Goal: Transaction & Acquisition: Register for event/course

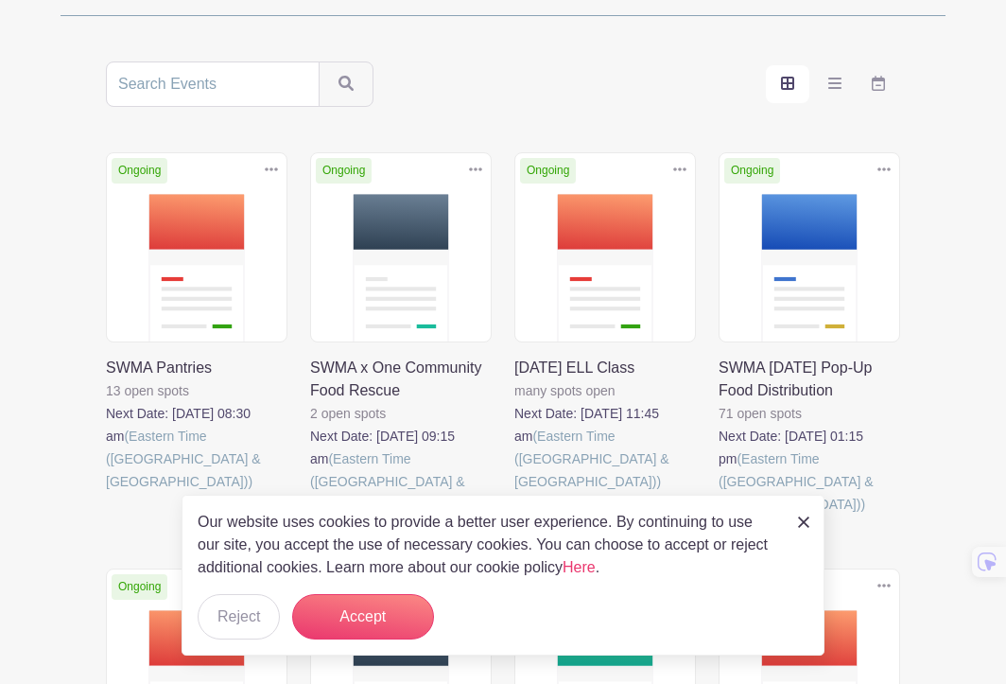
scroll to position [344, 0]
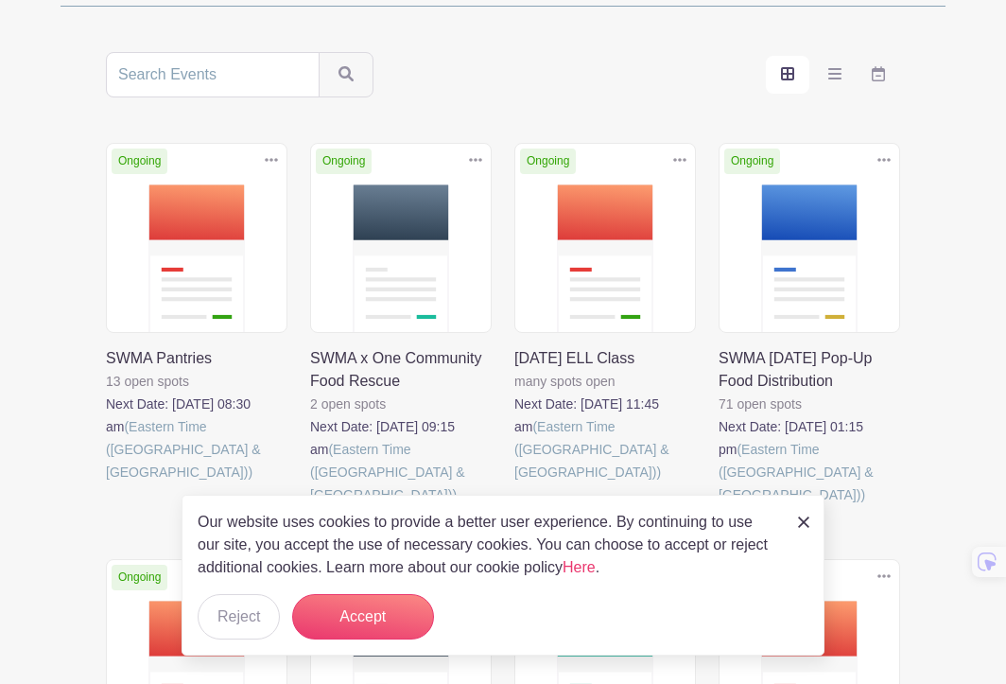
click at [799, 521] on img at bounding box center [803, 521] width 11 height 11
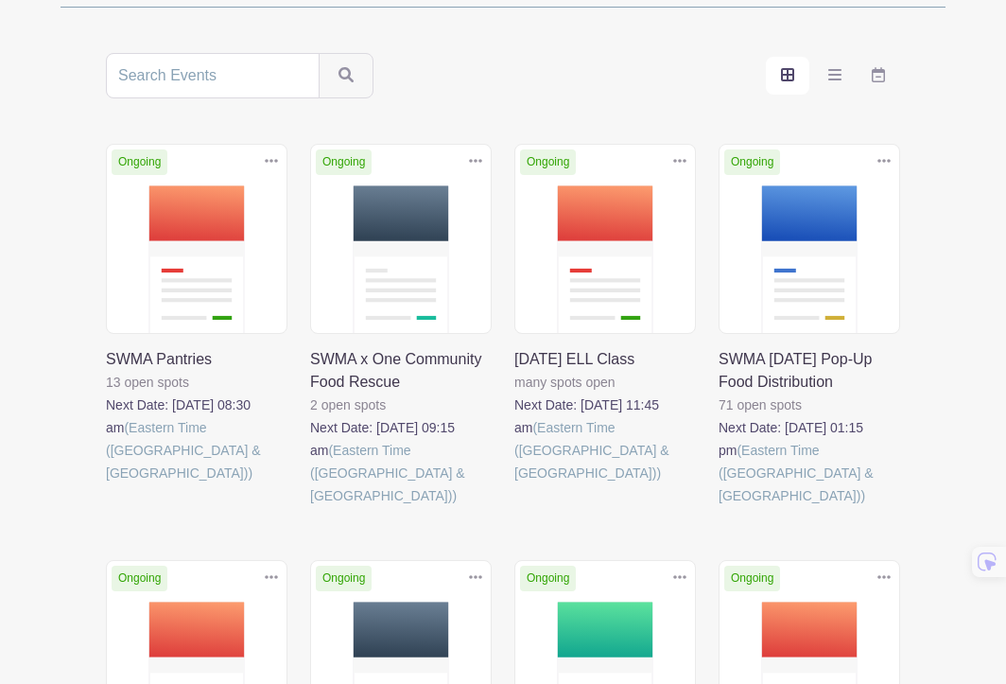
scroll to position [373, 0]
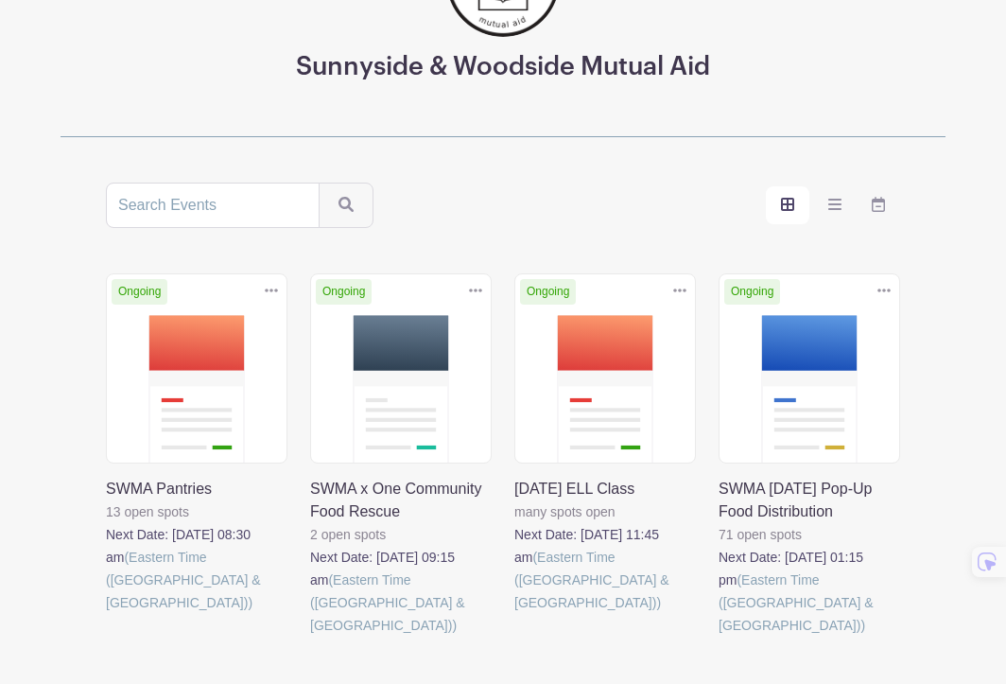
click at [106, 614] on link at bounding box center [106, 614] width 0 height 0
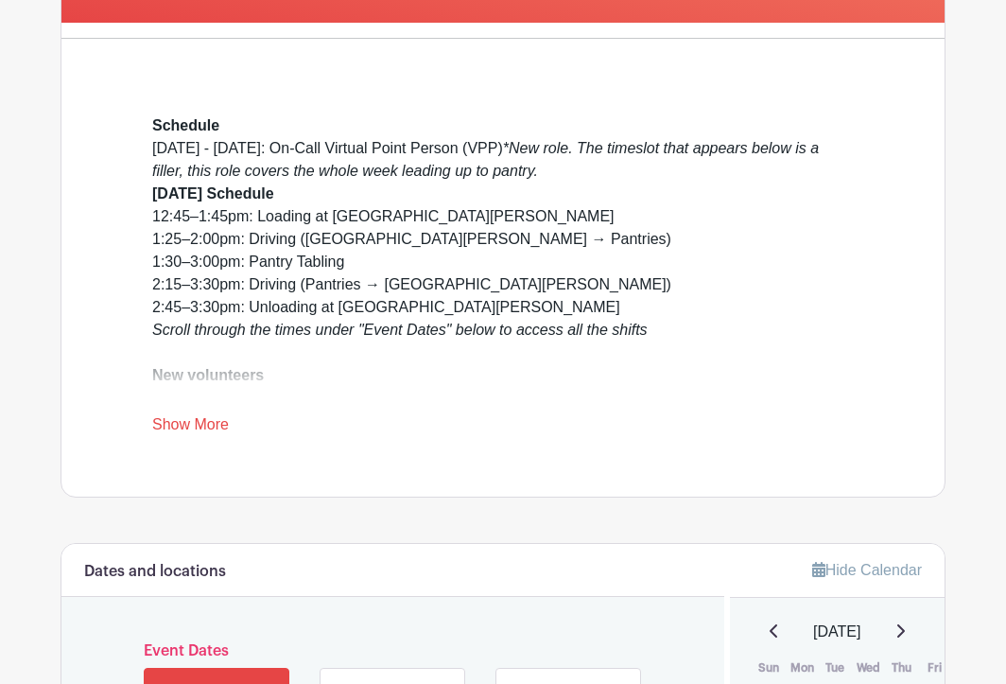
scroll to position [515, 0]
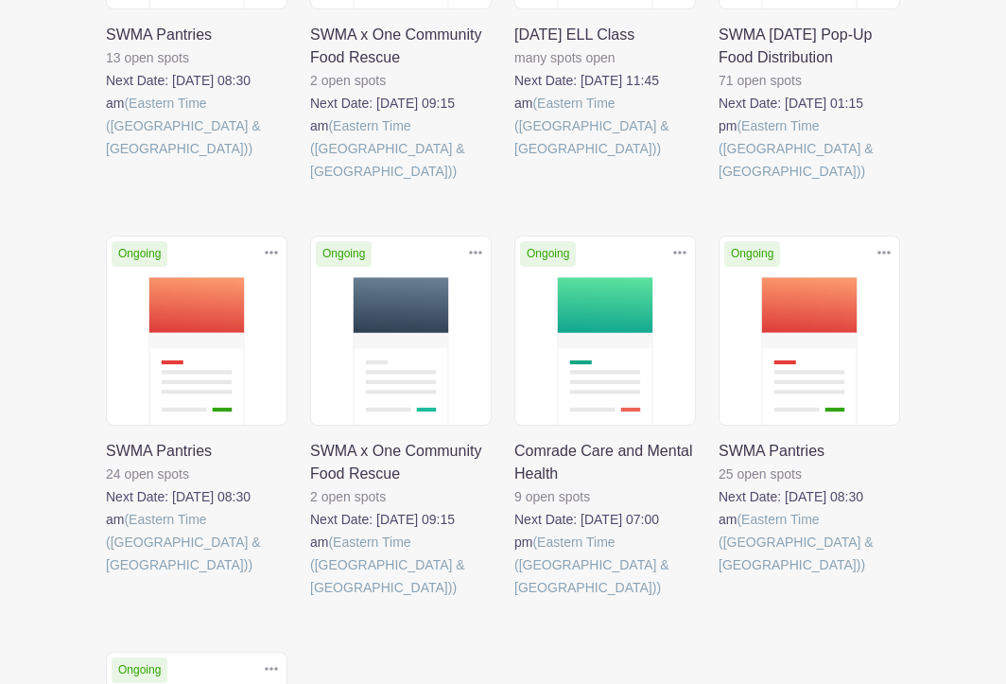
scroll to position [679, 0]
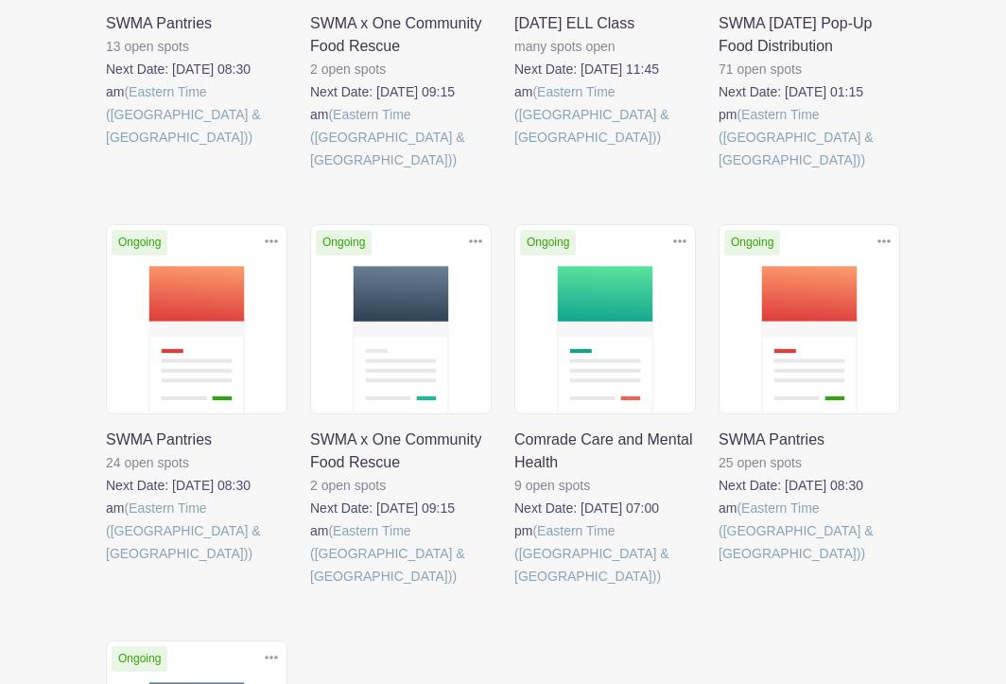
click at [310, 587] on link at bounding box center [310, 587] width 0 height 0
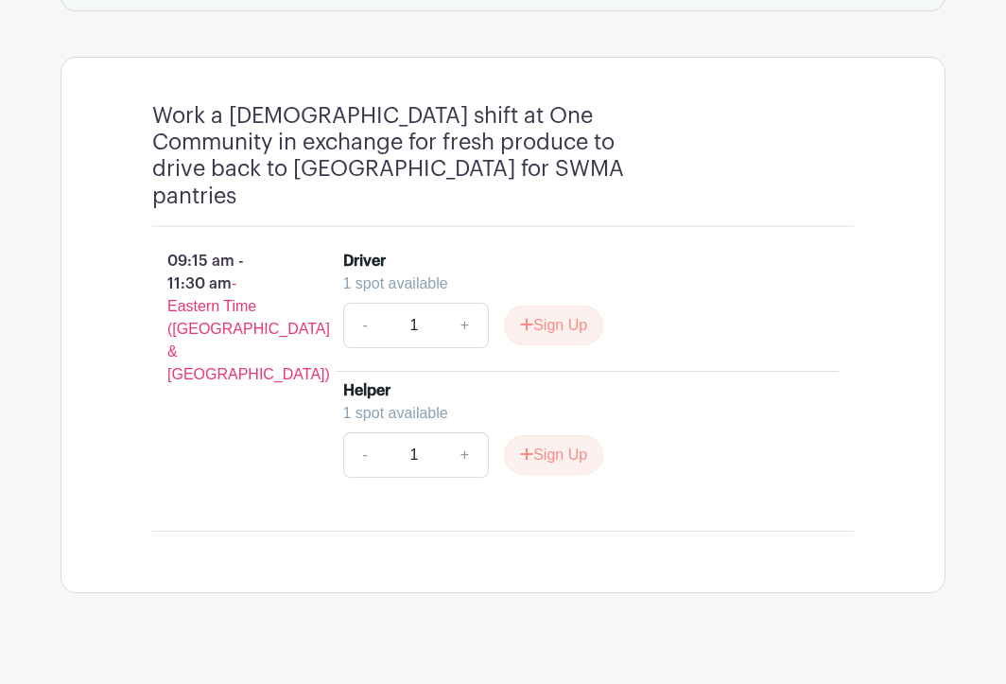
scroll to position [1245, 0]
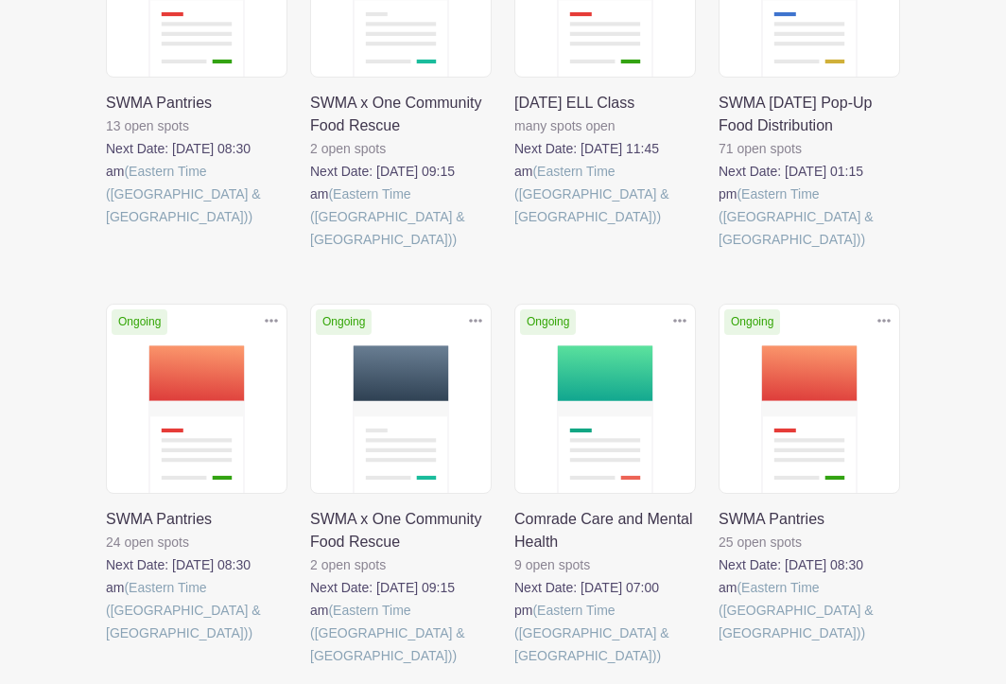
scroll to position [577, 0]
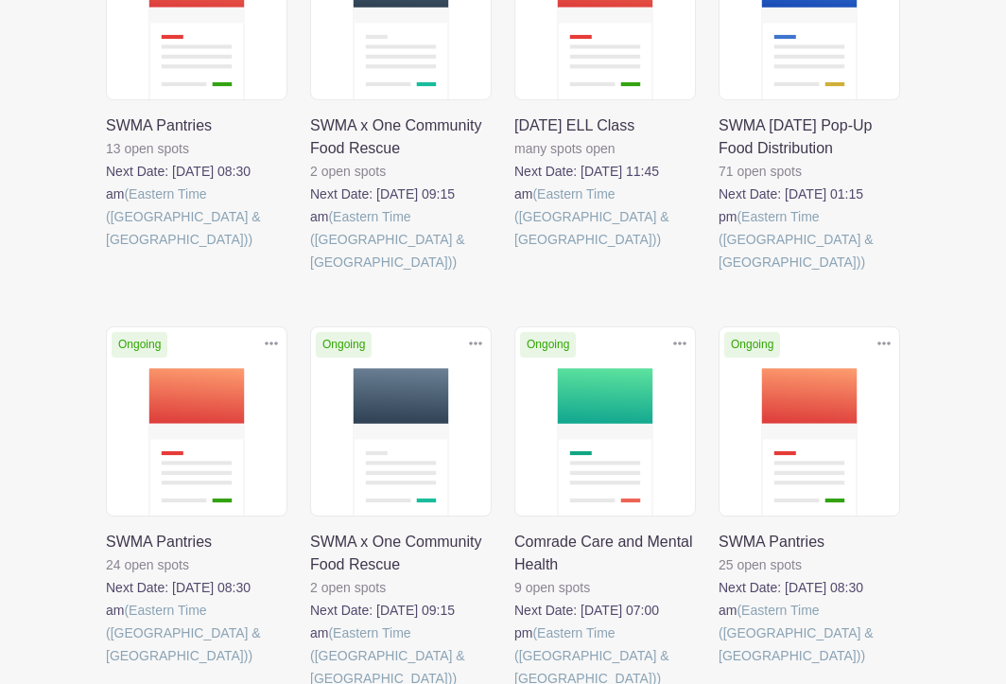
click at [719, 667] on link at bounding box center [719, 667] width 0 height 0
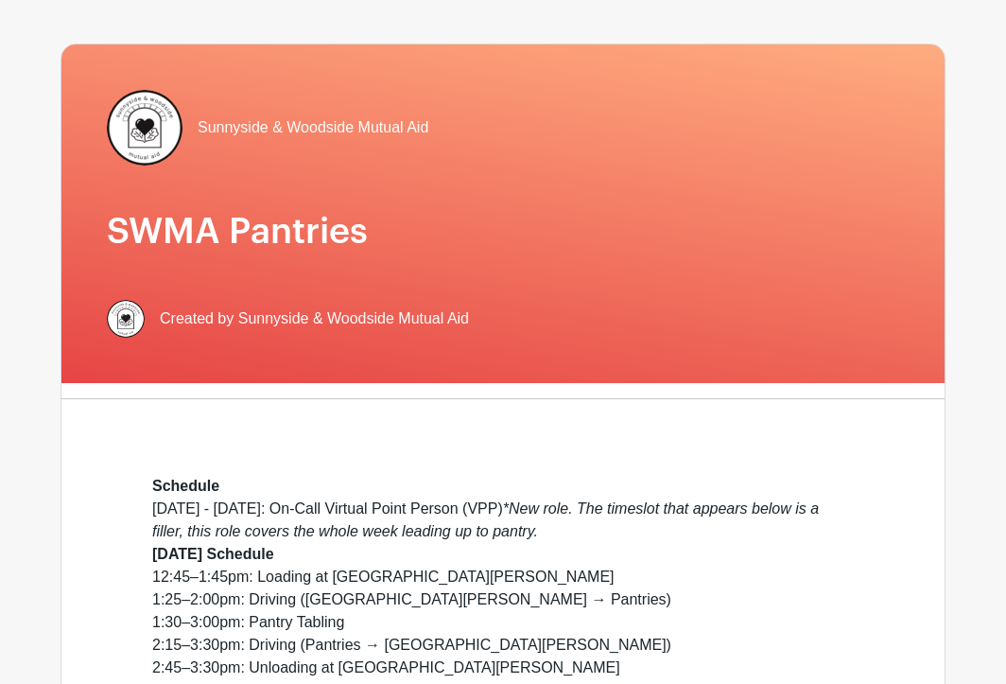
scroll to position [112, 0]
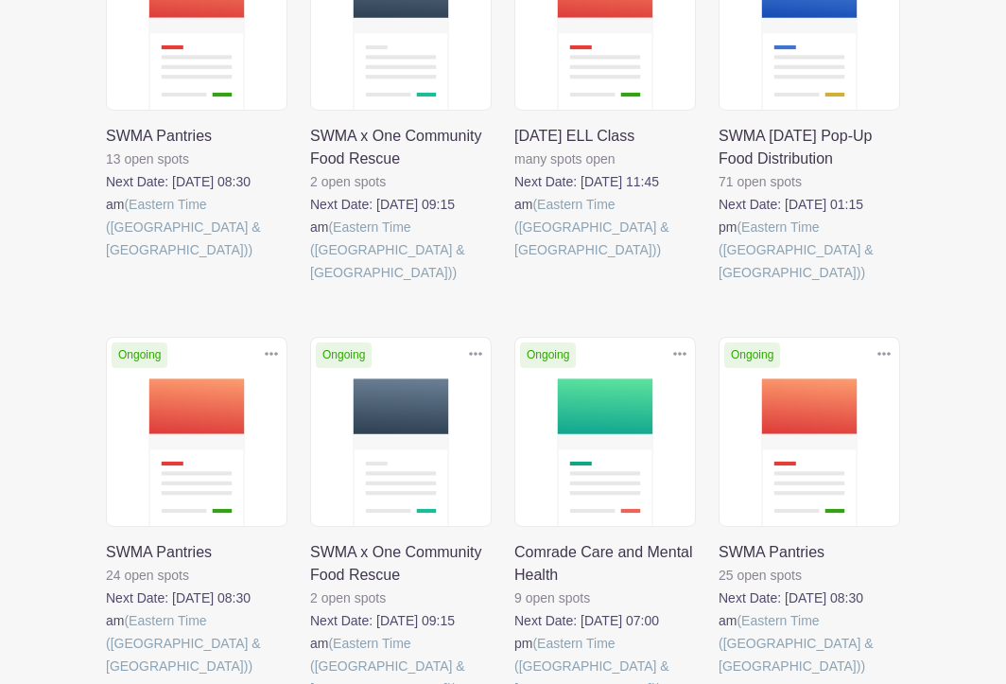
scroll to position [577, 0]
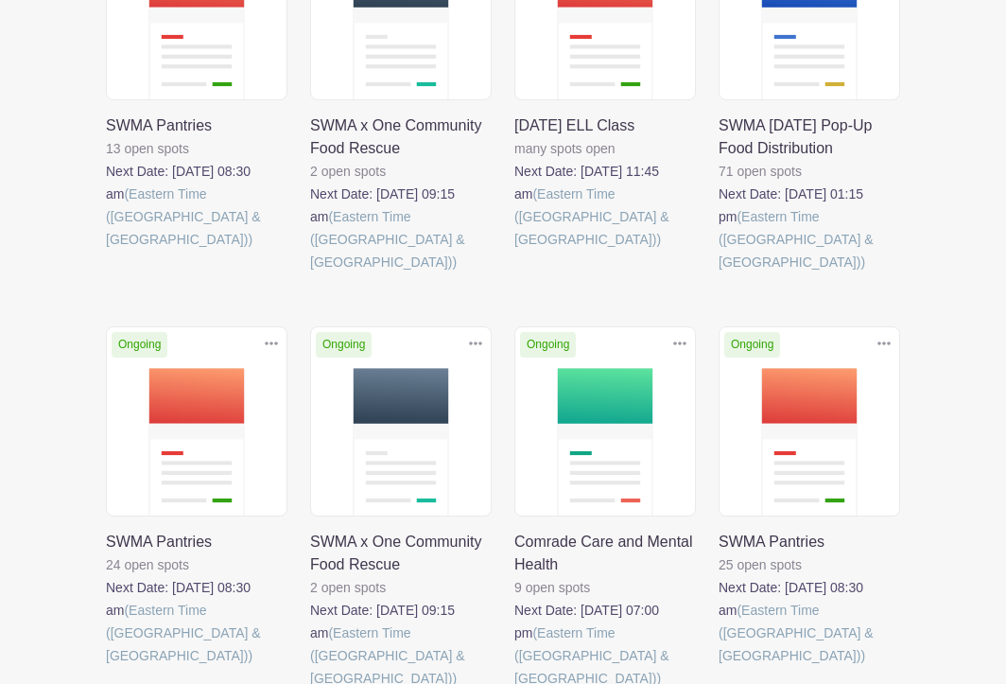
click at [719, 273] on link at bounding box center [719, 273] width 0 height 0
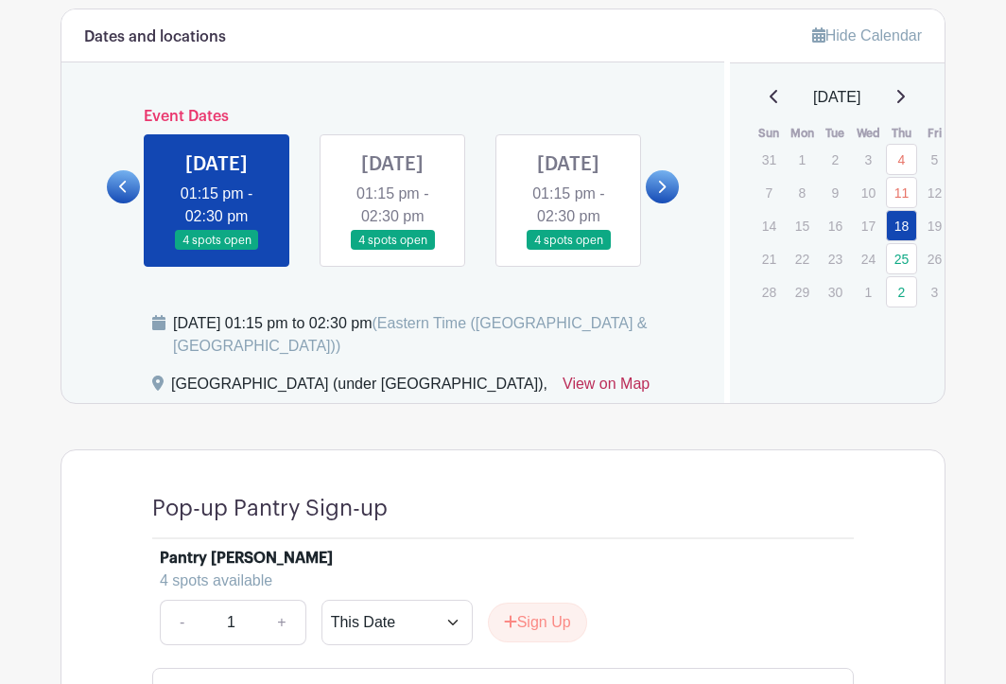
scroll to position [928, 0]
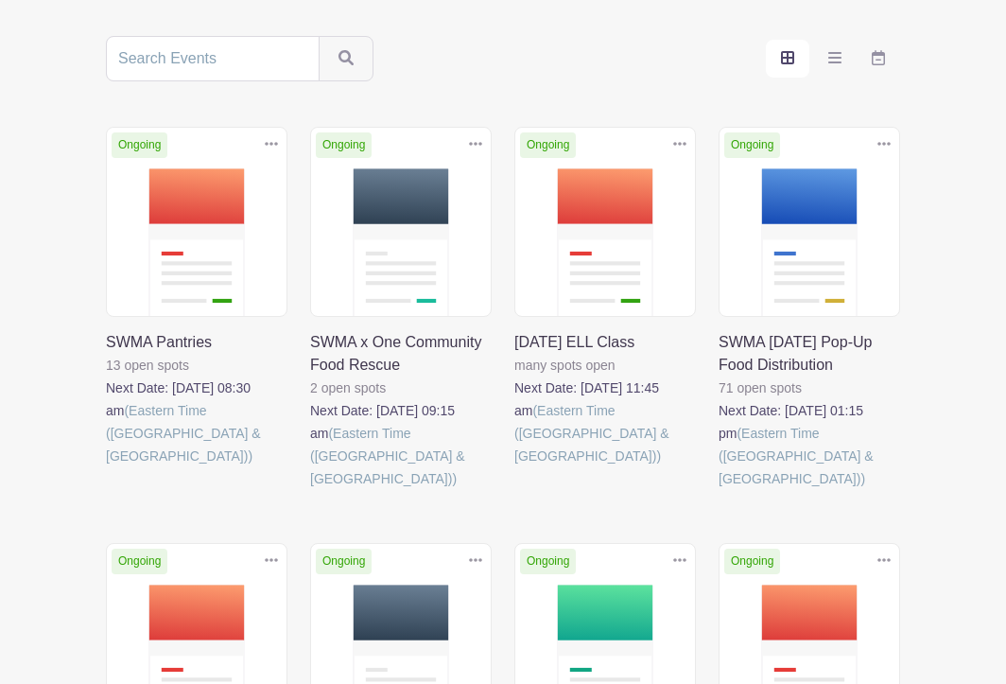
scroll to position [381, 0]
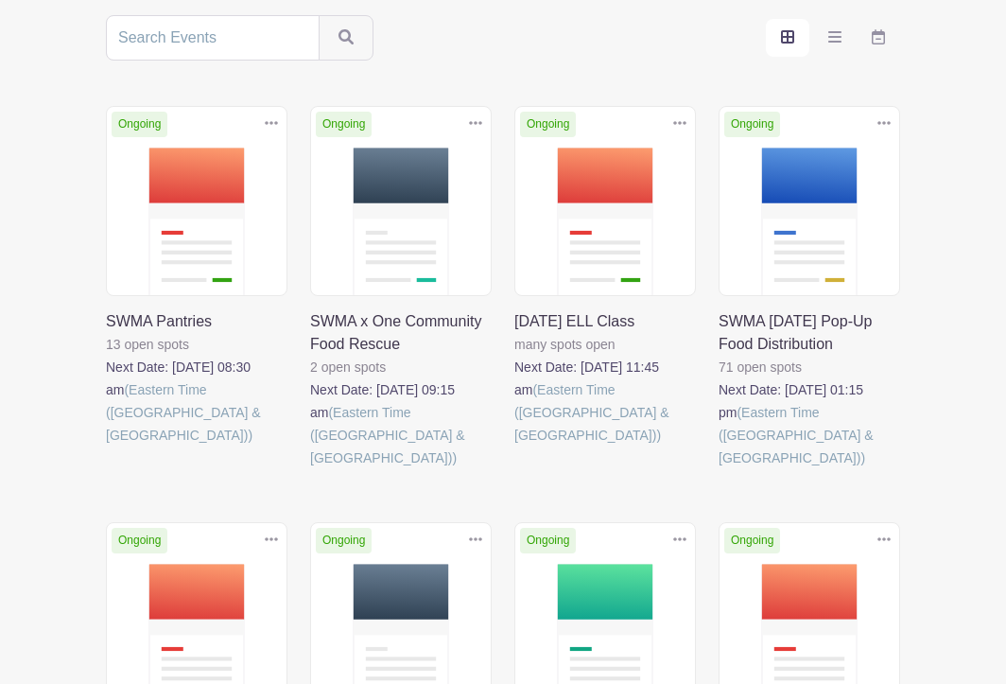
click at [310, 469] on link at bounding box center [310, 469] width 0 height 0
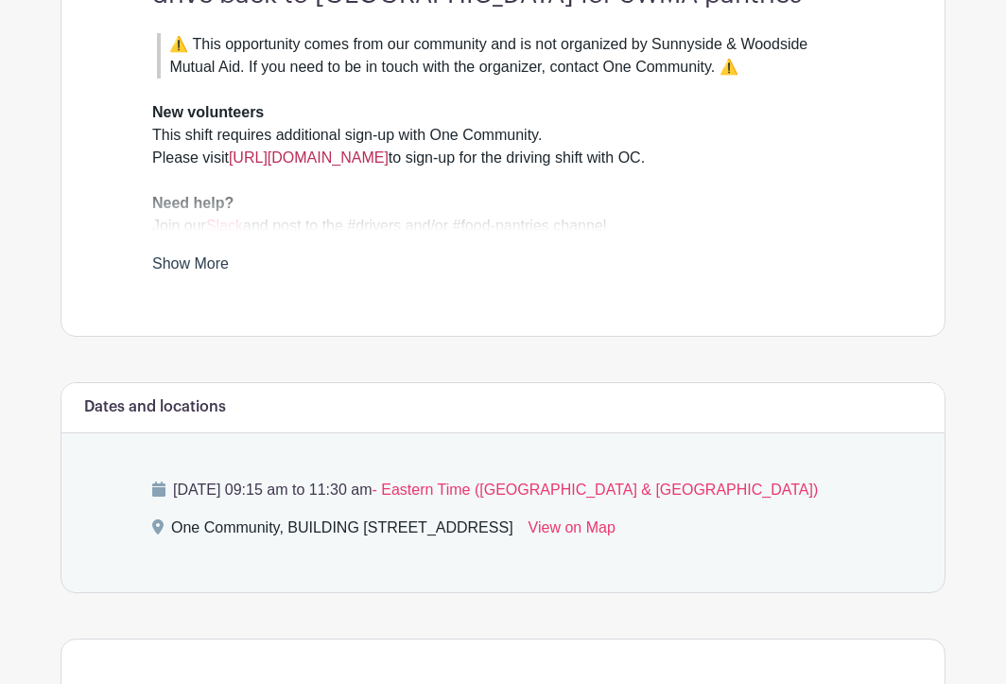
scroll to position [638, 0]
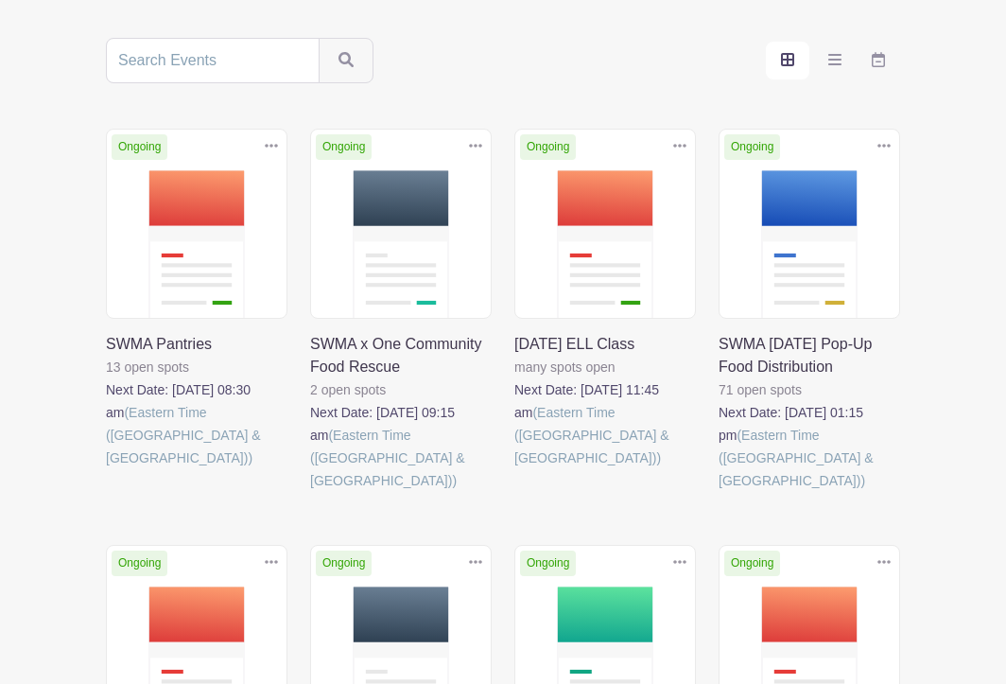
scroll to position [365, 0]
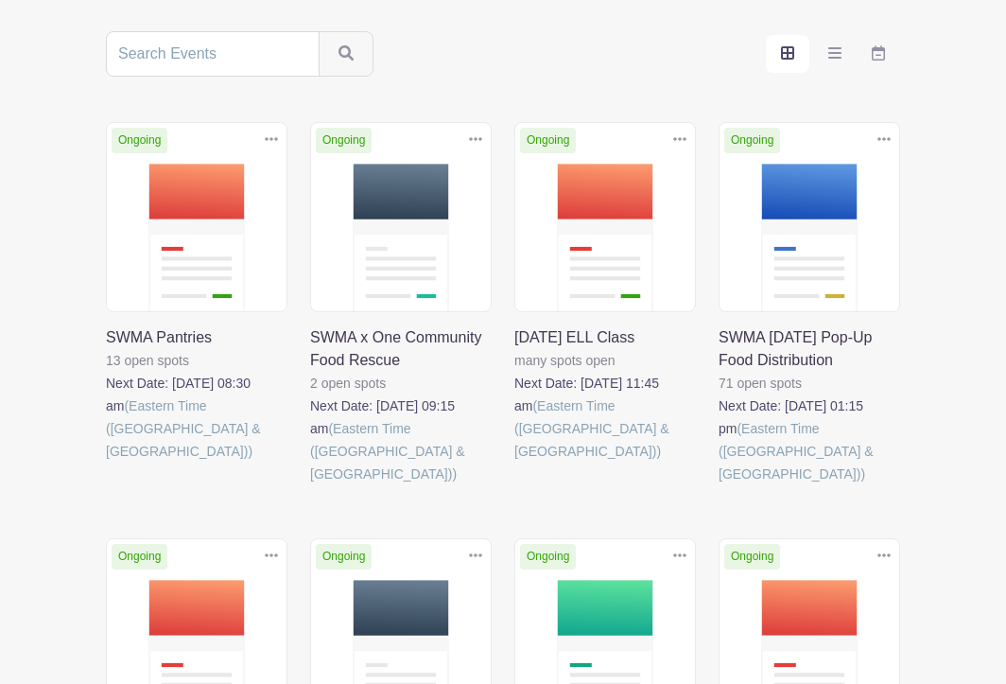
click at [106, 462] on link at bounding box center [106, 462] width 0 height 0
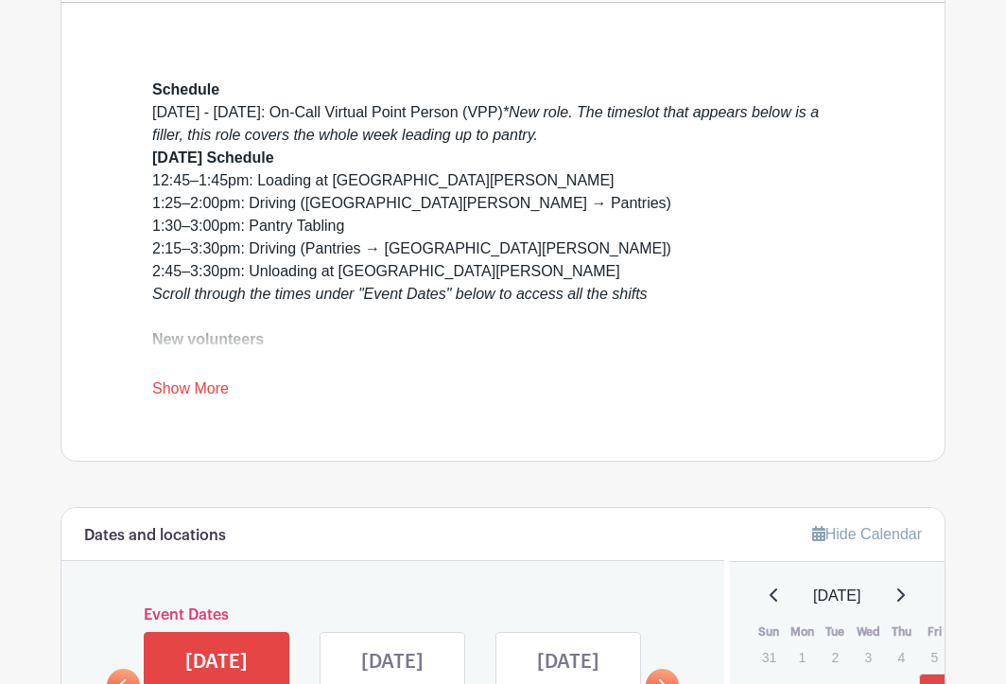
scroll to position [520, 0]
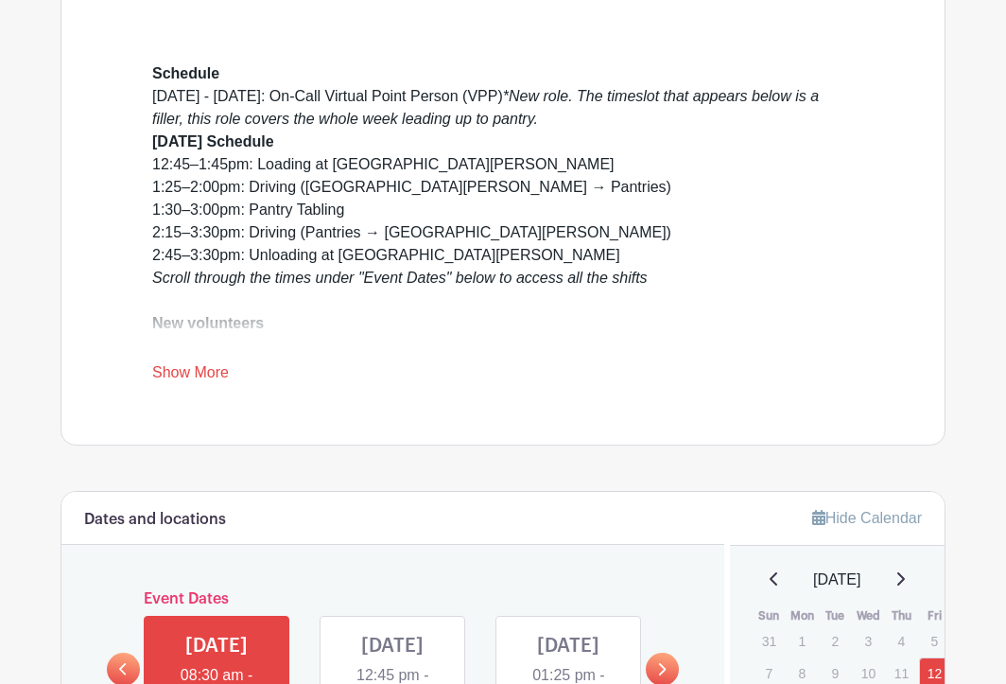
click at [183, 376] on link "Show More" at bounding box center [190, 376] width 77 height 24
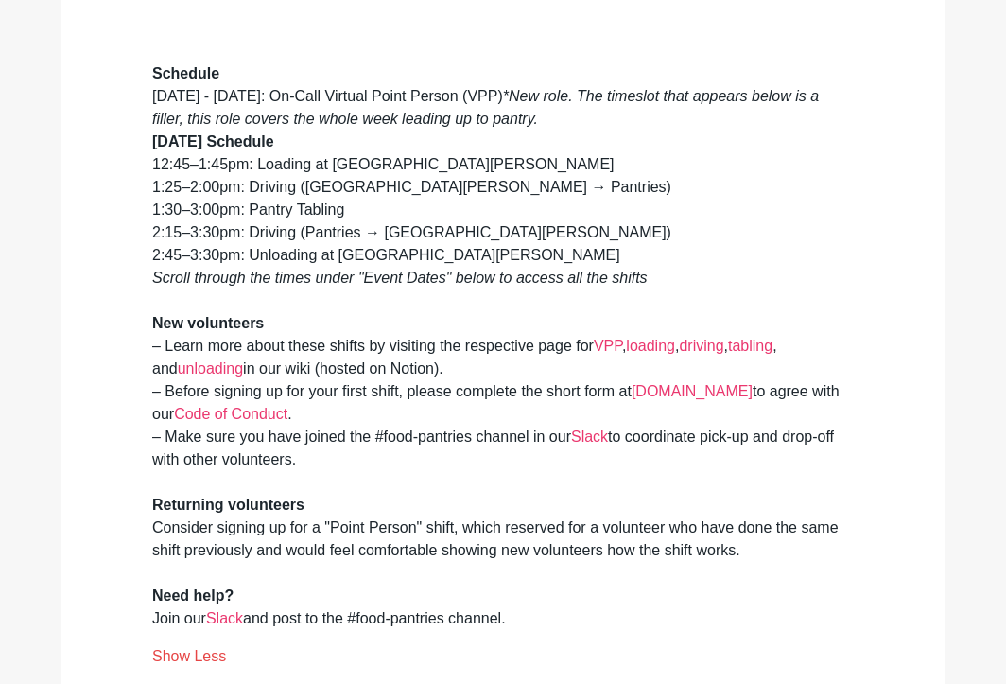
scroll to position [550, 0]
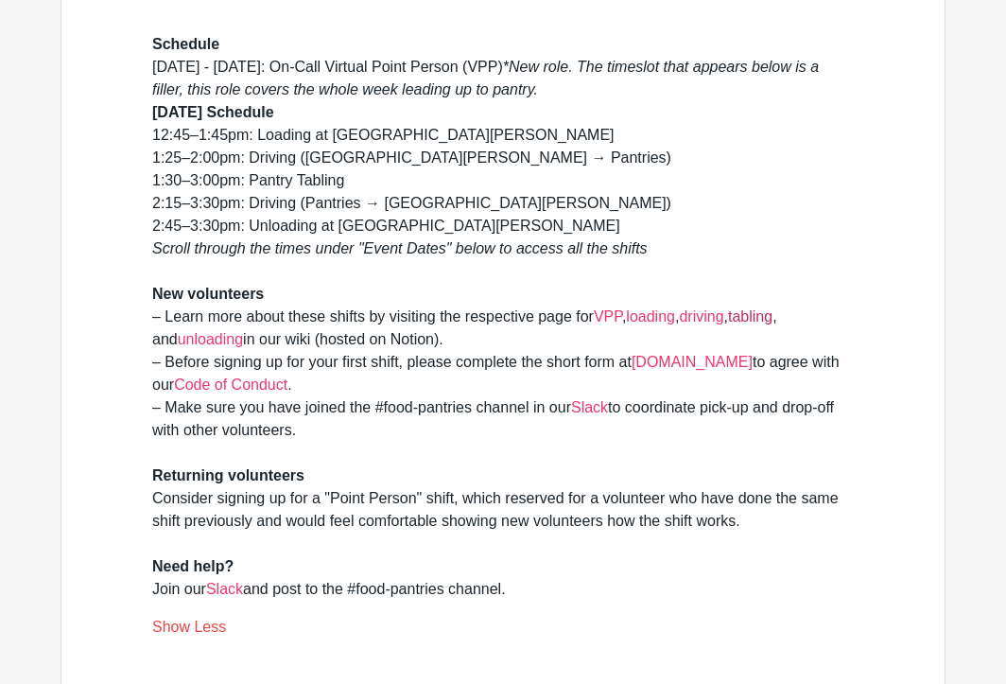
click at [760, 312] on link "tabling" at bounding box center [750, 316] width 44 height 16
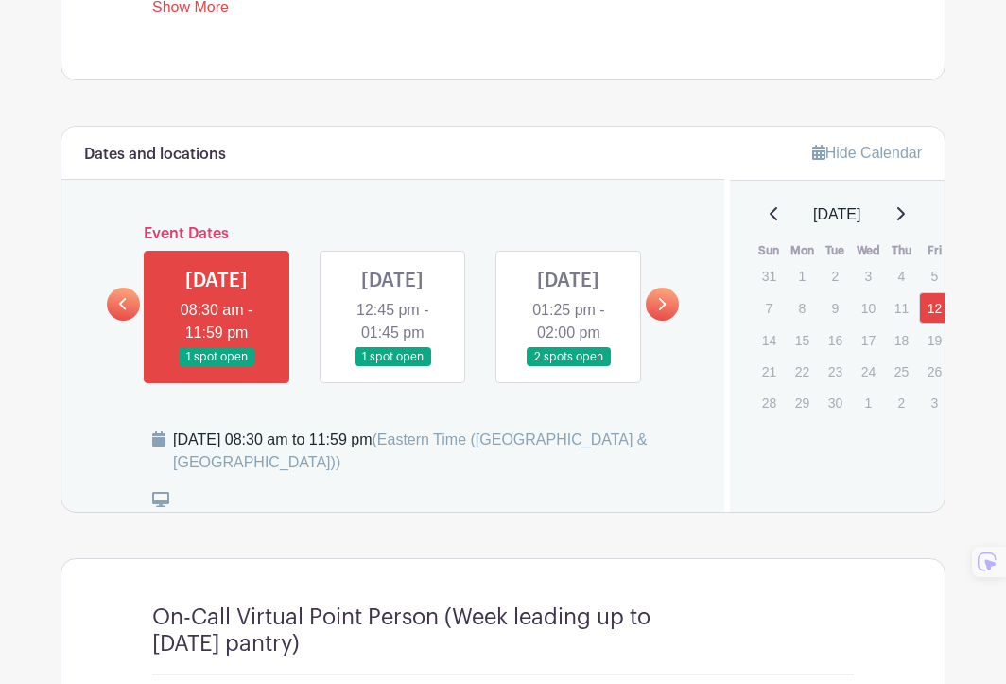
scroll to position [887, 0]
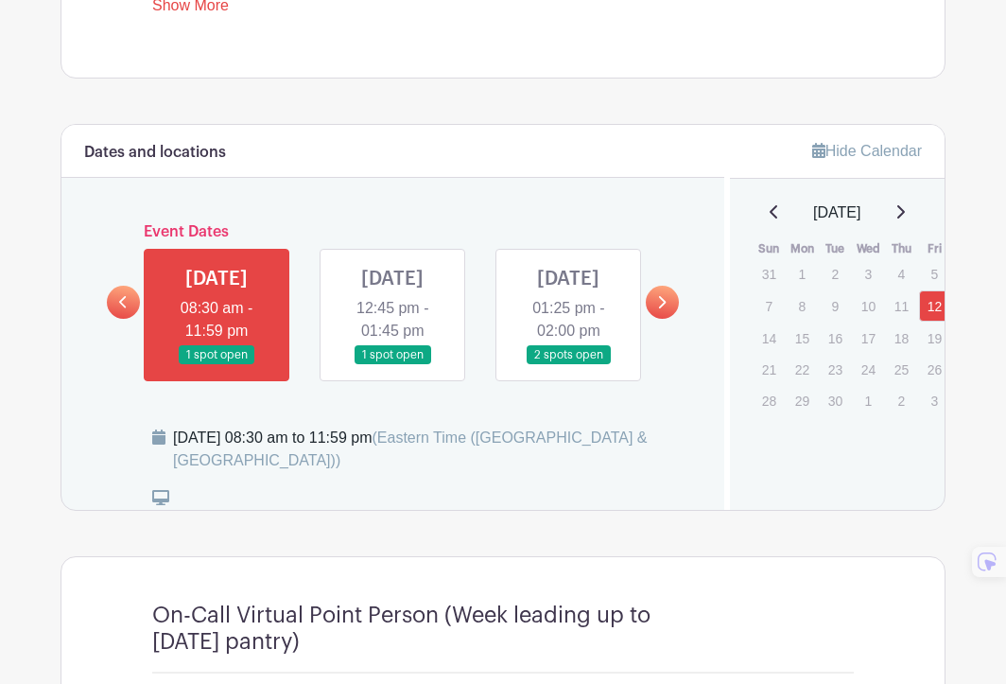
click at [668, 308] on link at bounding box center [662, 302] width 33 height 33
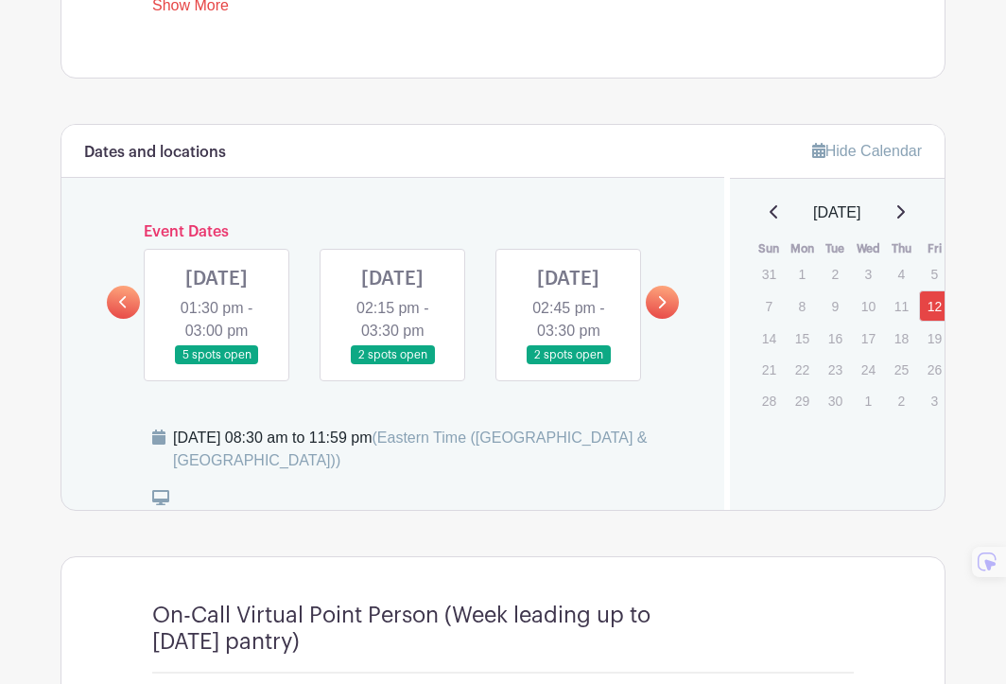
click at [668, 310] on link at bounding box center [662, 302] width 33 height 33
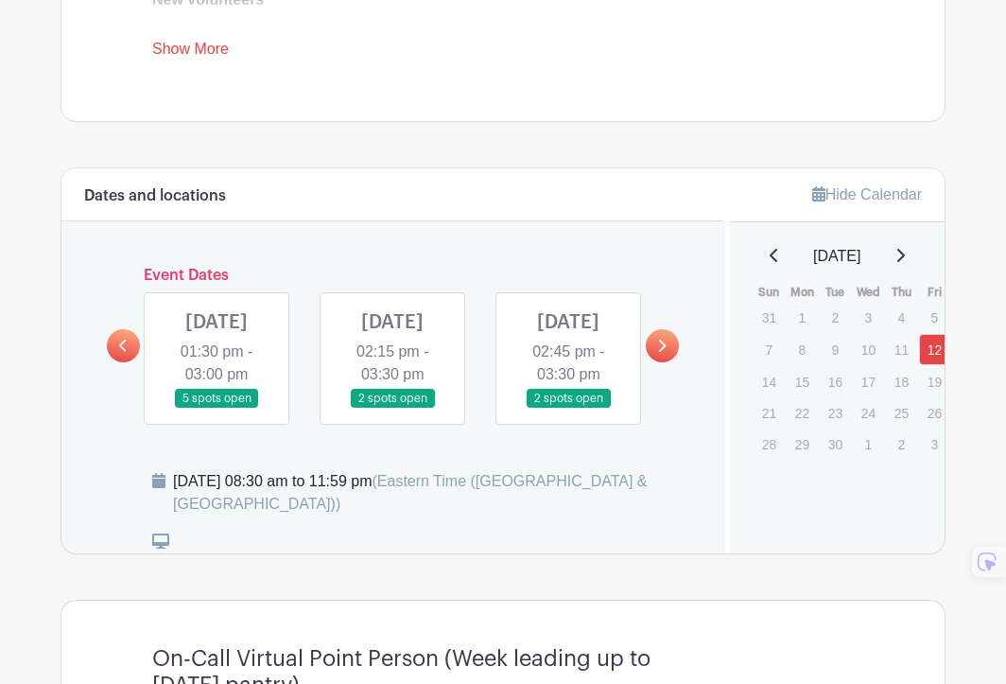
scroll to position [752, 0]
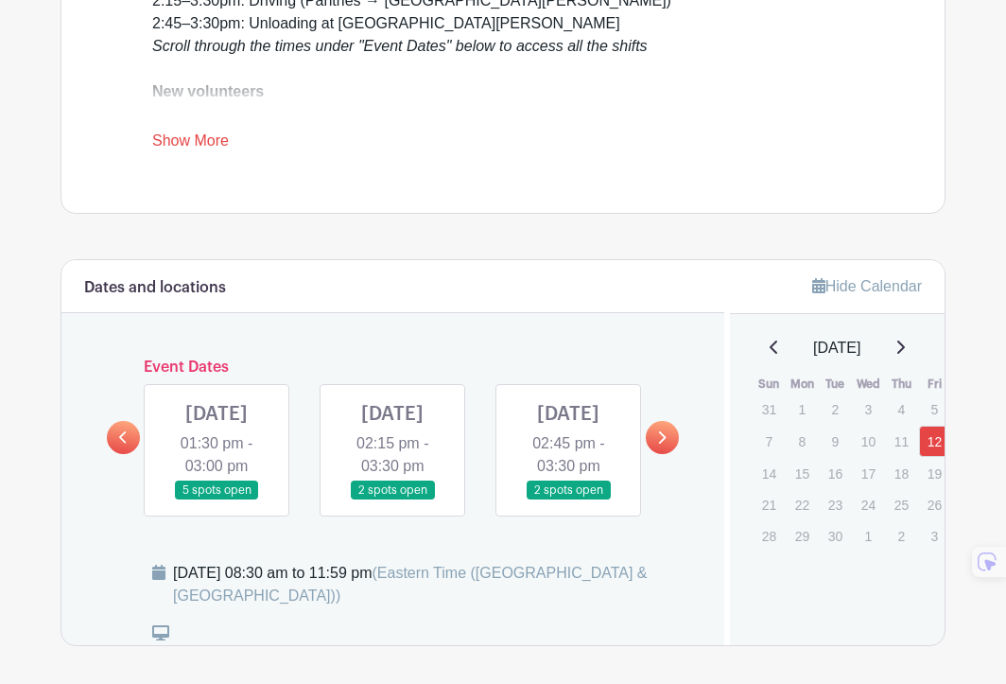
click at [919, 345] on div "[DATE]" at bounding box center [838, 348] width 170 height 23
click at [905, 345] on icon at bounding box center [902, 346] width 8 height 13
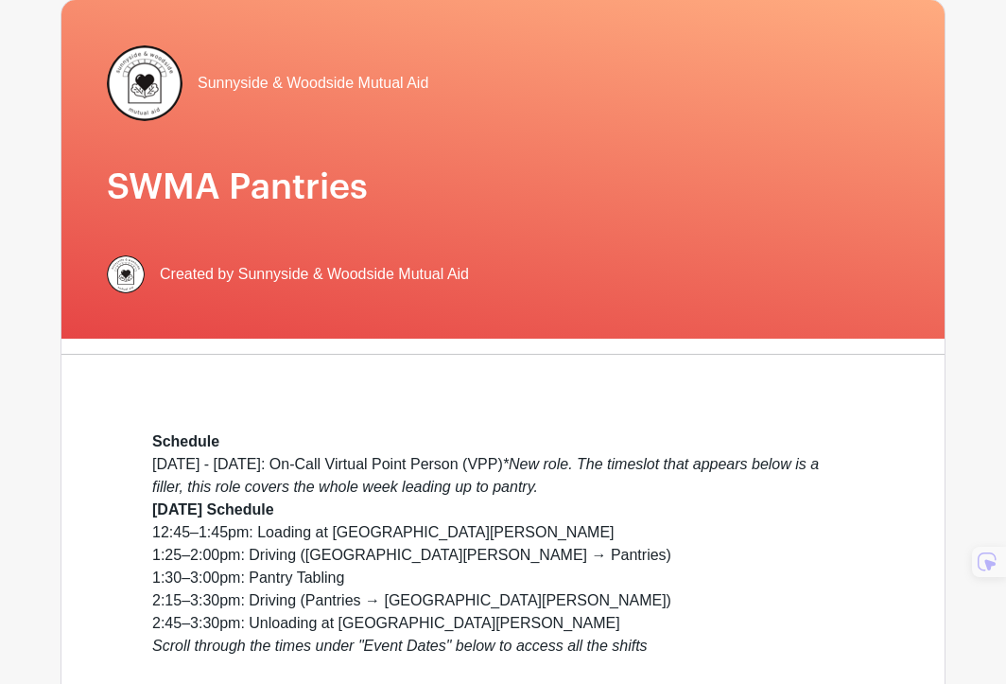
scroll to position [0, 0]
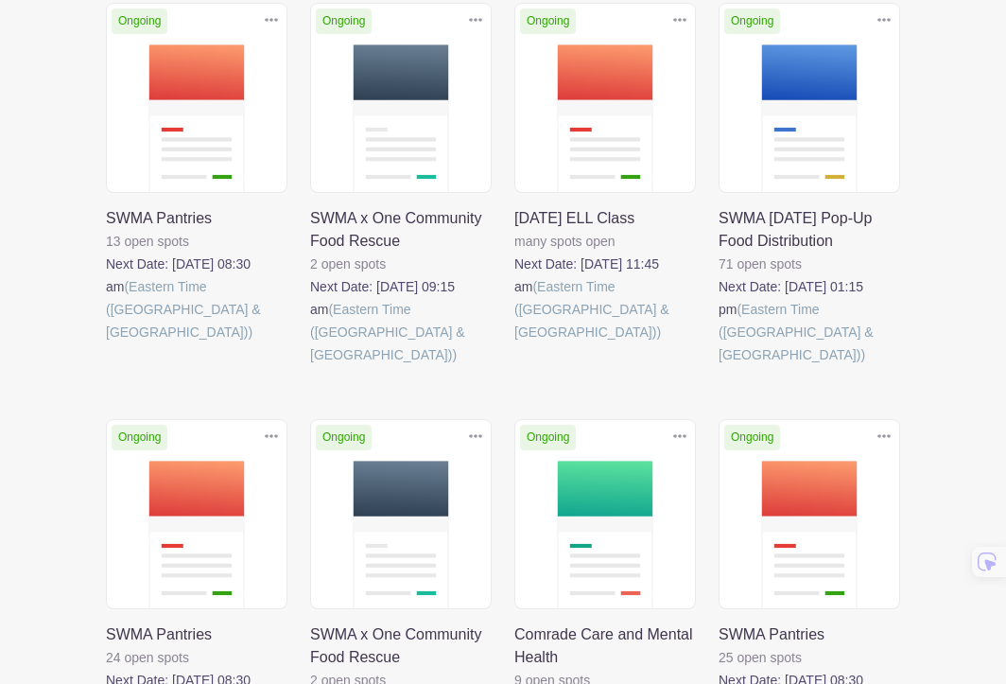
scroll to position [326, 0]
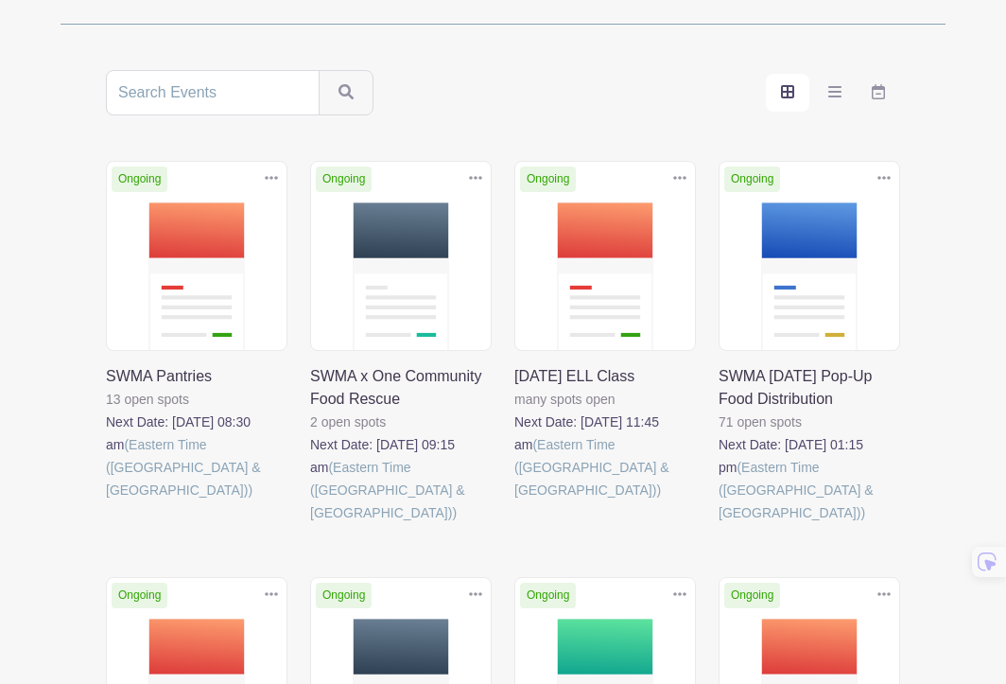
click at [106, 501] on link at bounding box center [106, 501] width 0 height 0
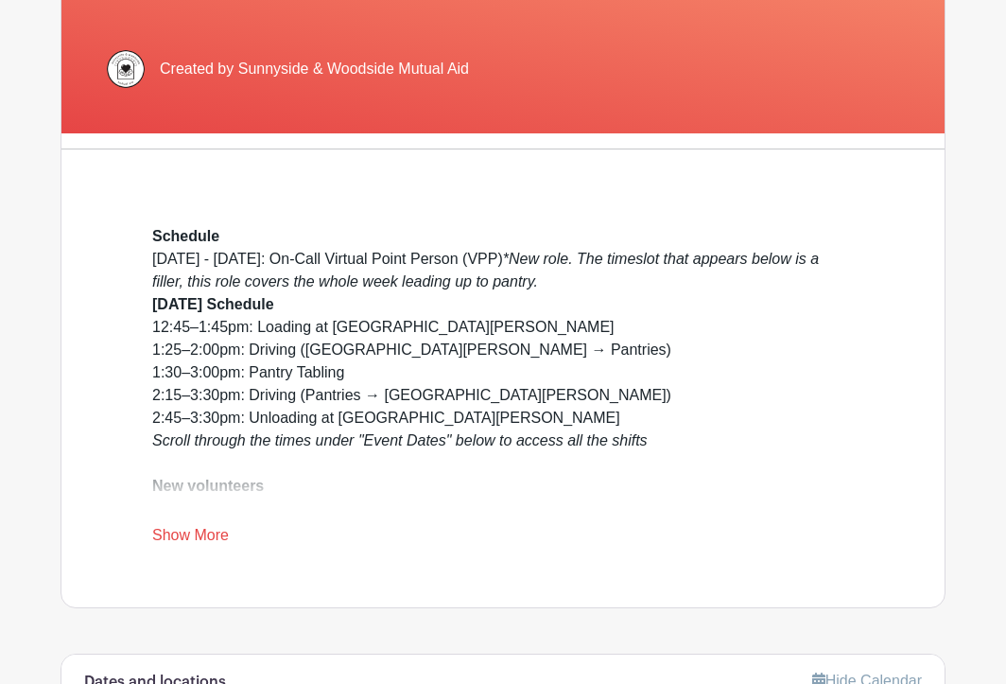
scroll to position [357, 0]
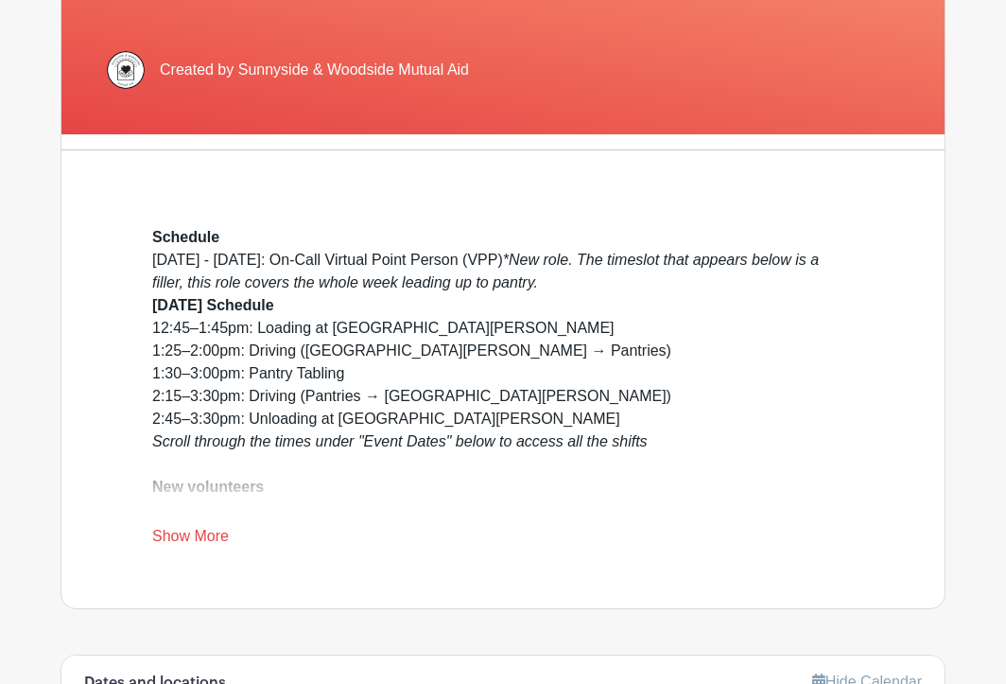
click at [194, 531] on link "Show More" at bounding box center [190, 540] width 77 height 24
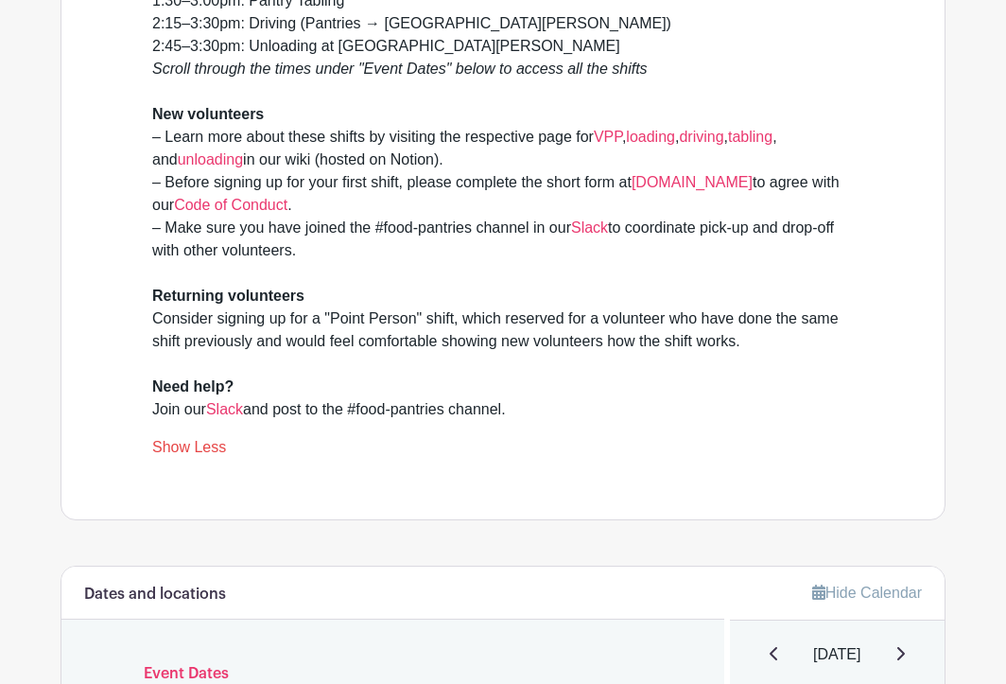
scroll to position [733, 0]
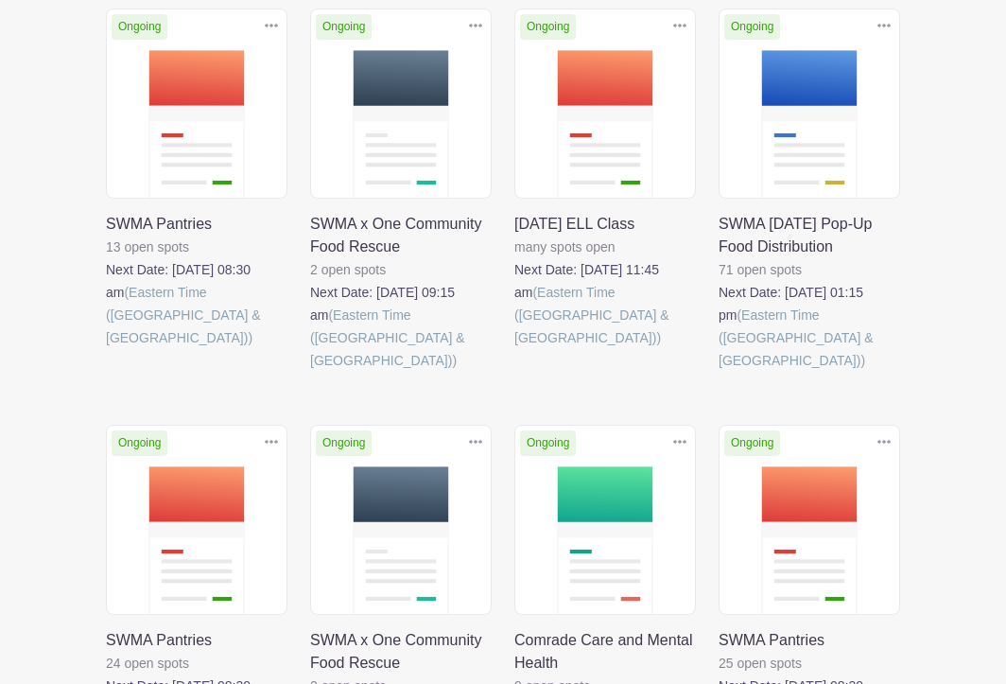
scroll to position [502, 0]
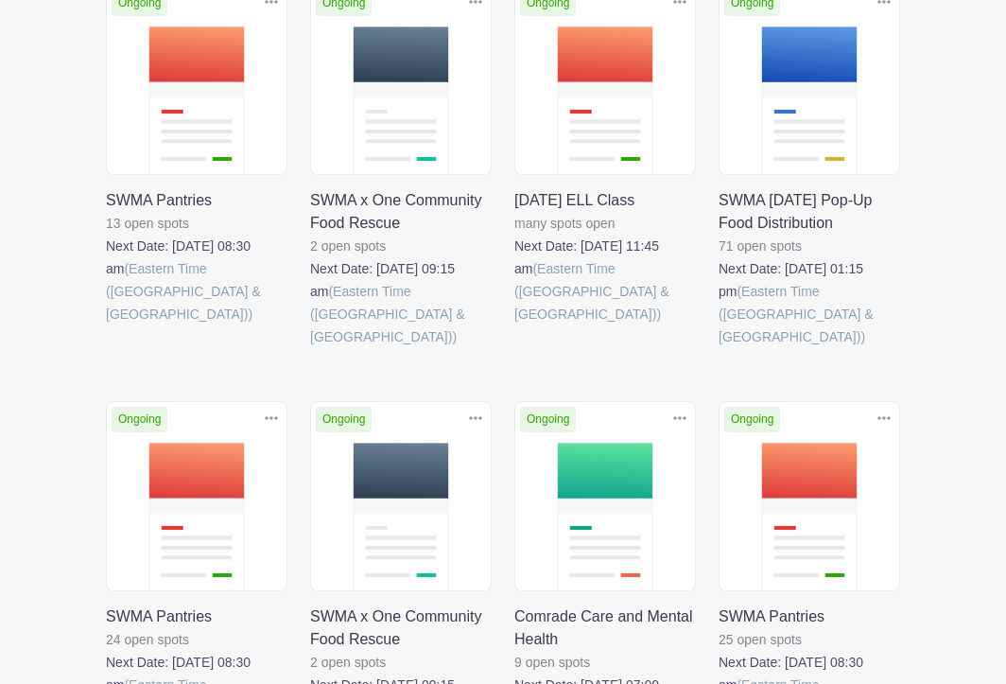
click at [310, 348] on link at bounding box center [310, 348] width 0 height 0
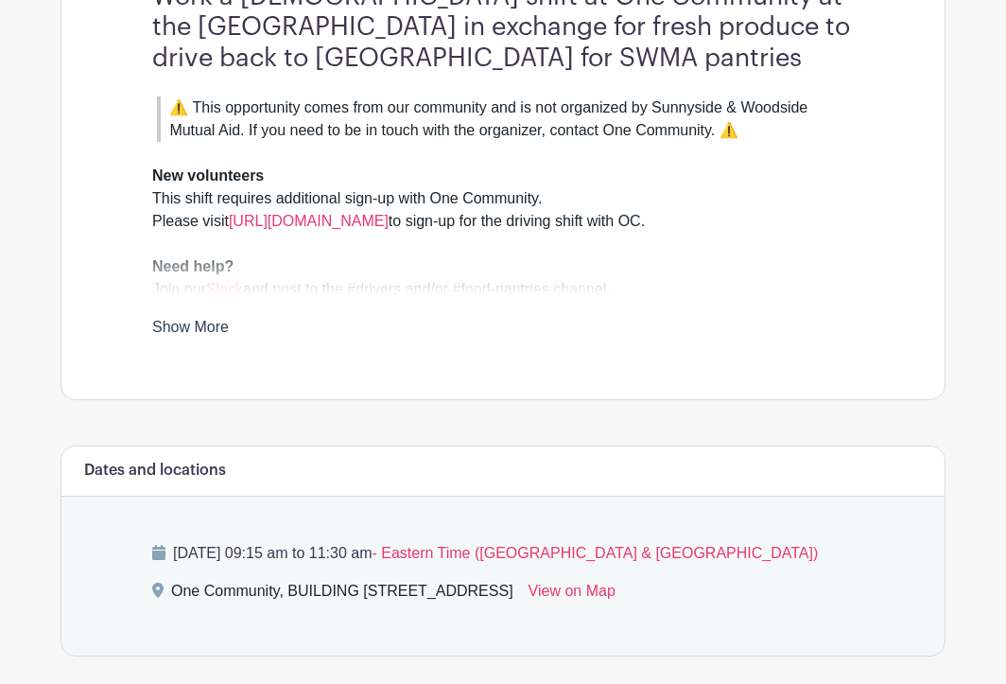
scroll to position [672, 0]
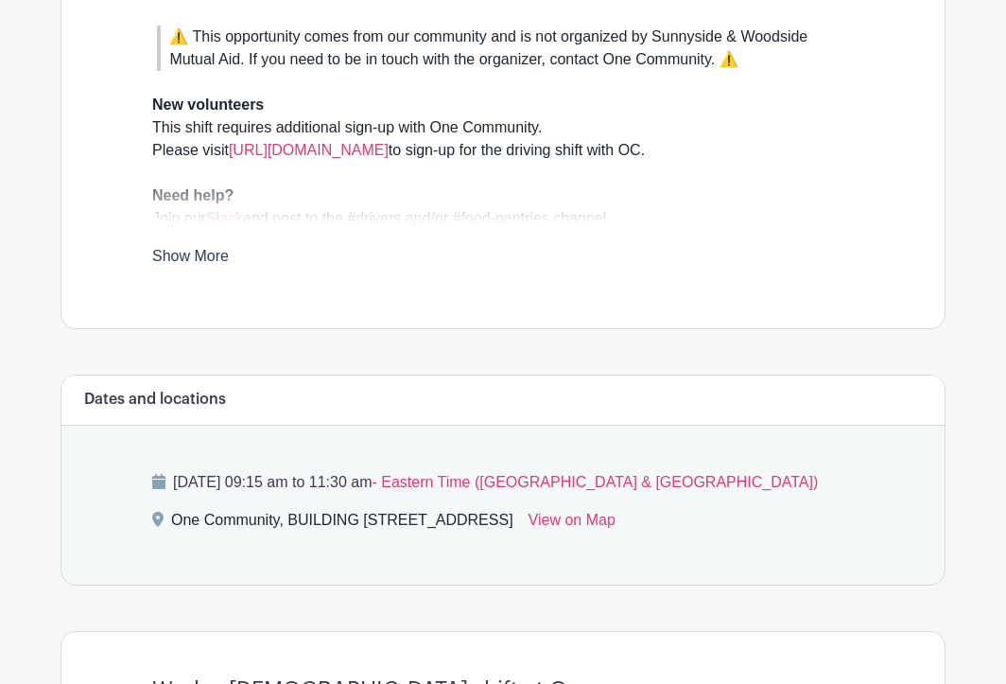
click at [205, 252] on link "Show More" at bounding box center [190, 260] width 77 height 24
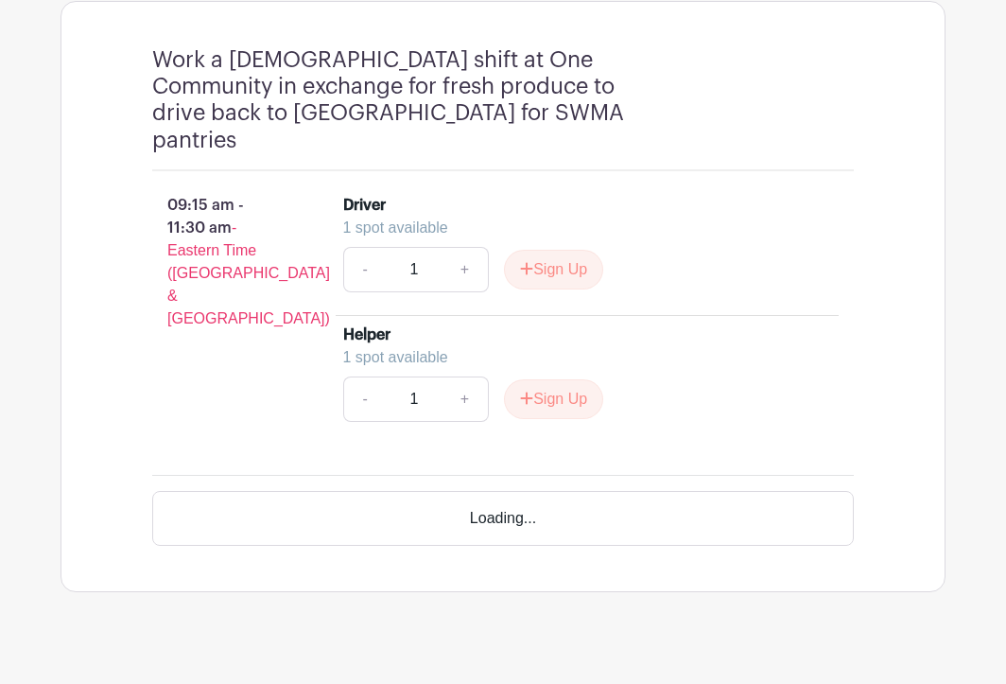
scroll to position [1247, 0]
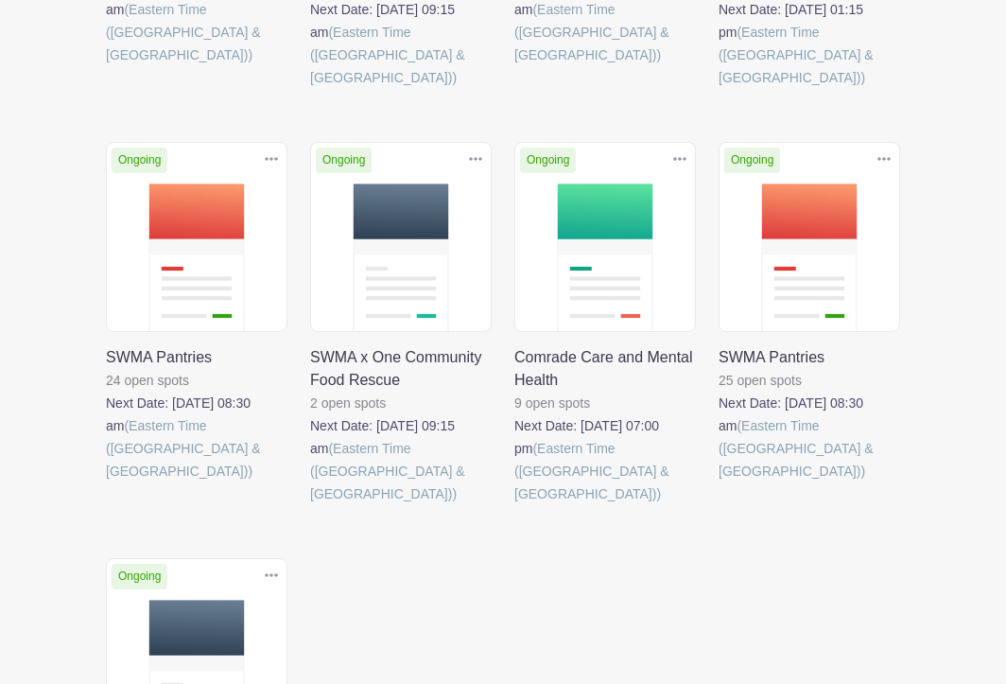
scroll to position [753, 0]
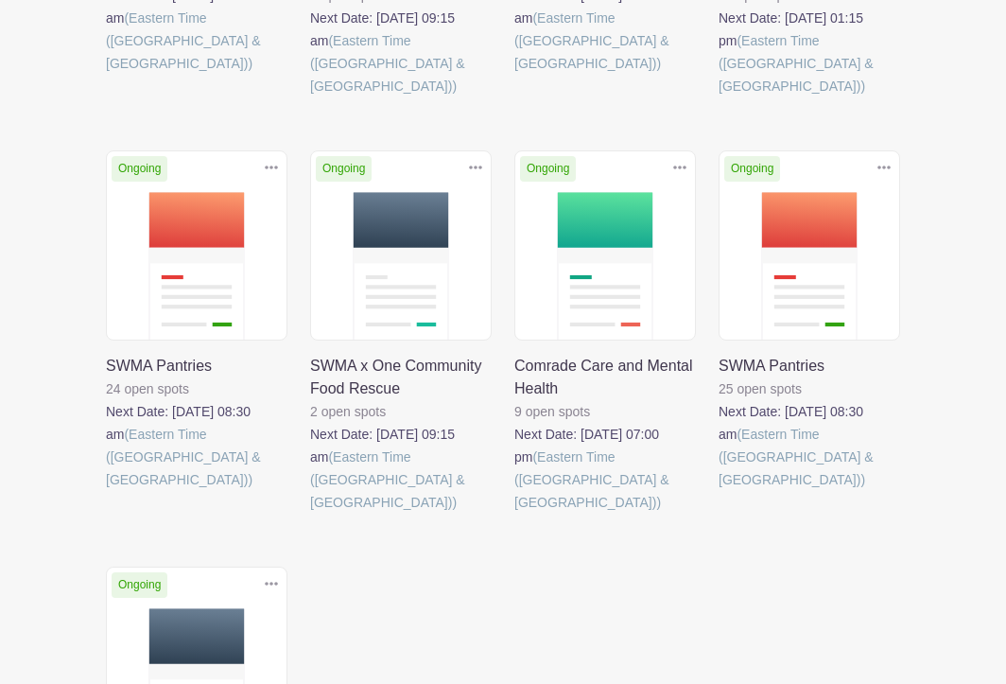
click at [106, 491] on link at bounding box center [106, 491] width 0 height 0
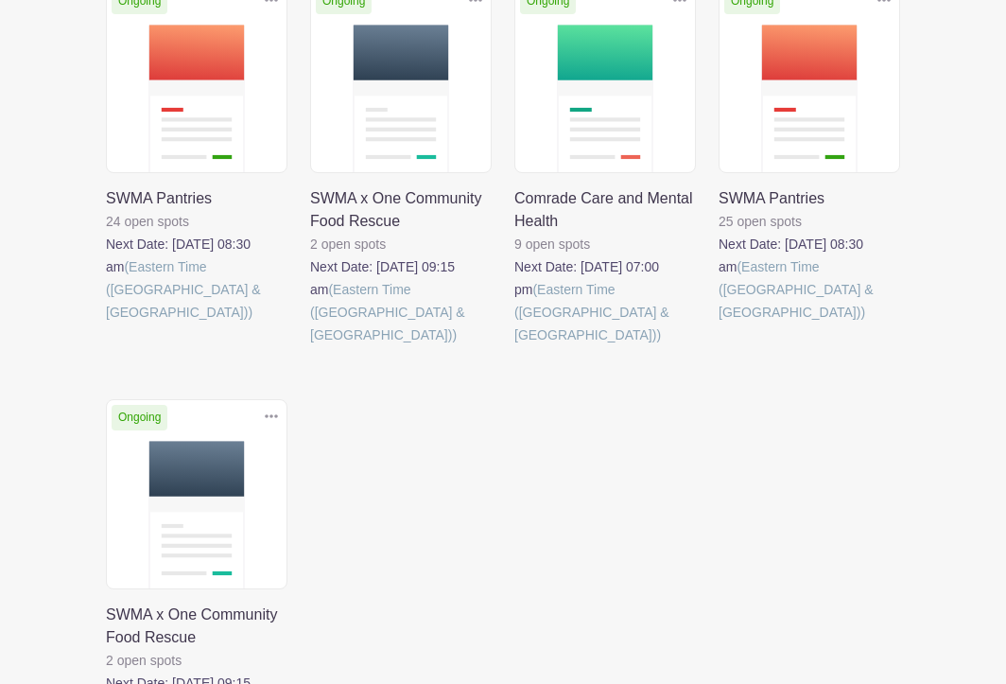
scroll to position [969, 0]
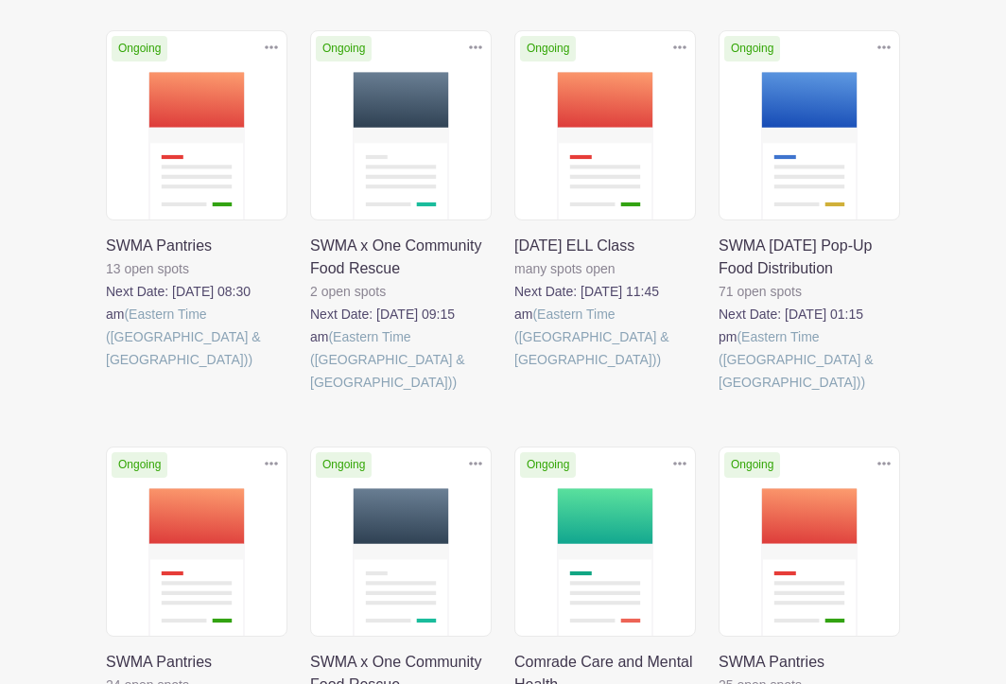
scroll to position [433, 0]
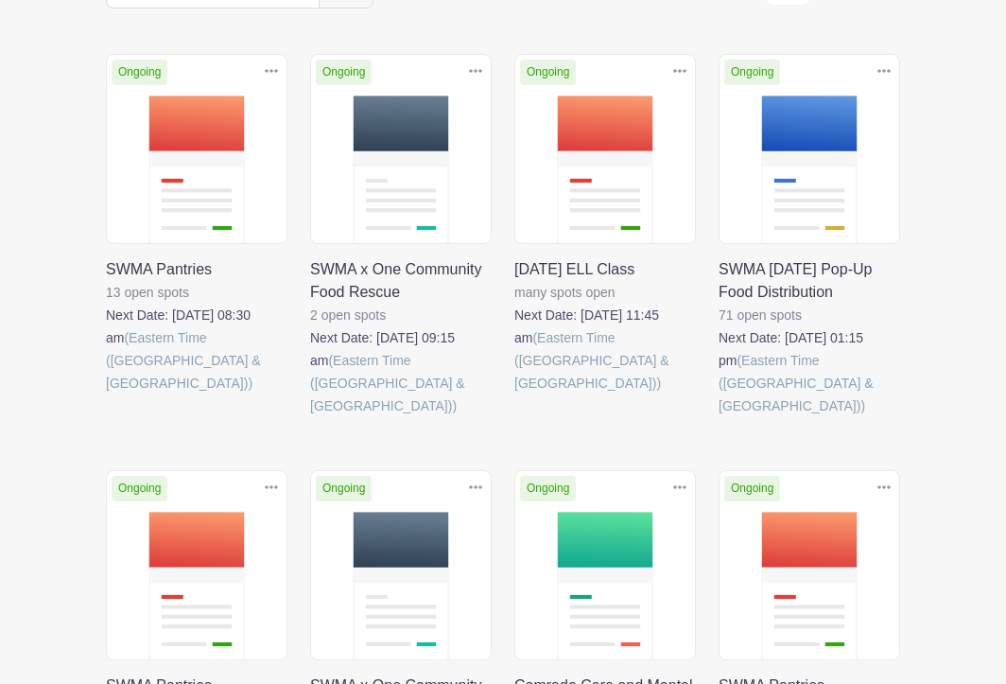
click at [106, 394] on link at bounding box center [106, 394] width 0 height 0
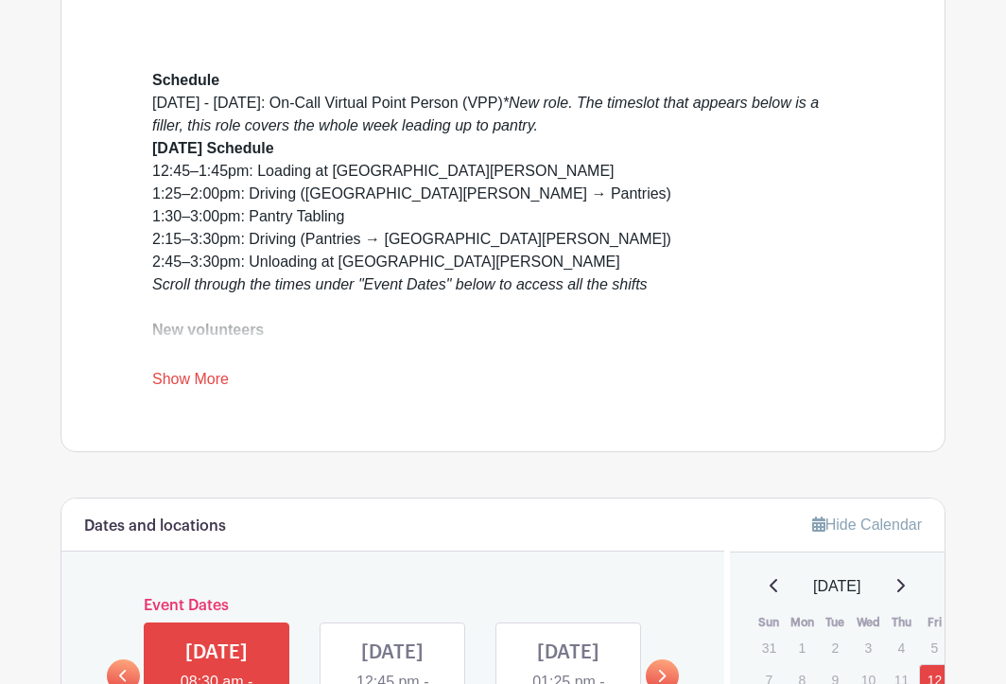
scroll to position [618, 0]
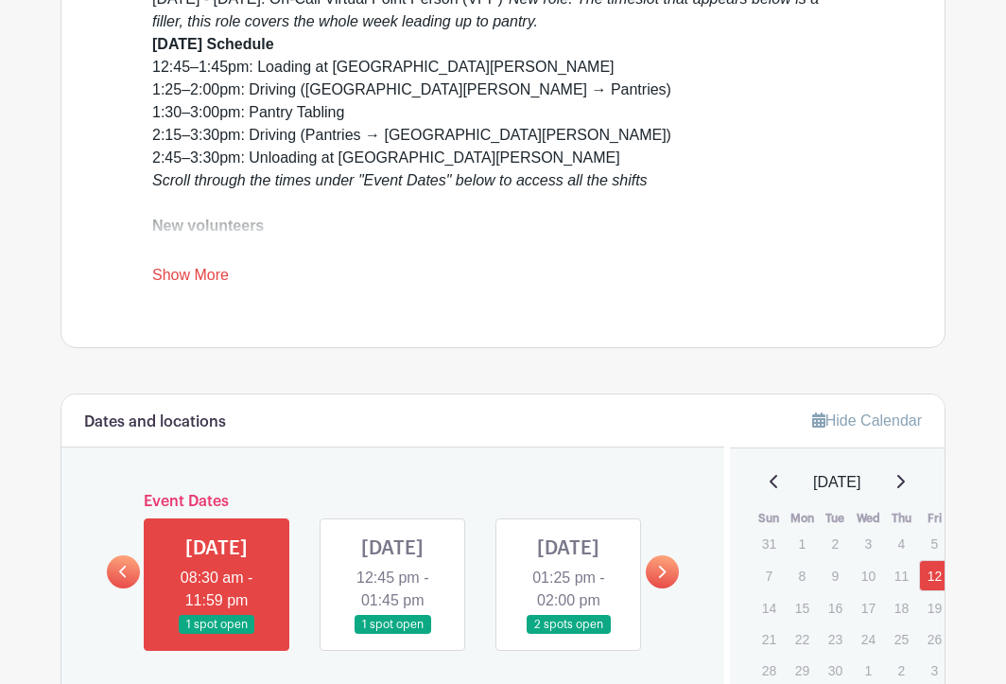
click at [197, 290] on link "Show More" at bounding box center [190, 279] width 77 height 24
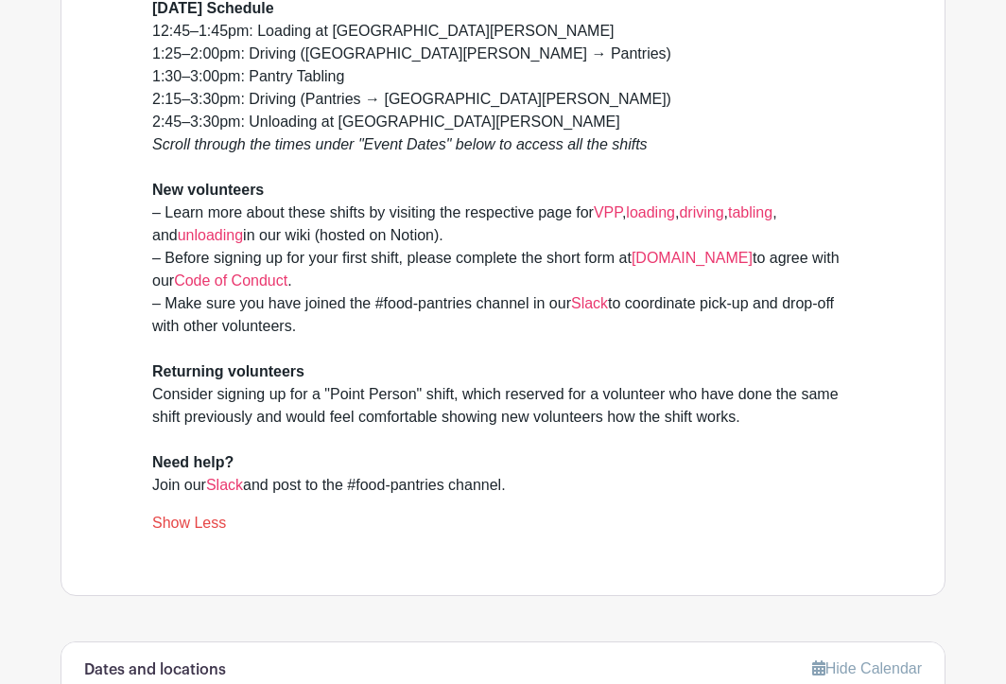
scroll to position [656, 0]
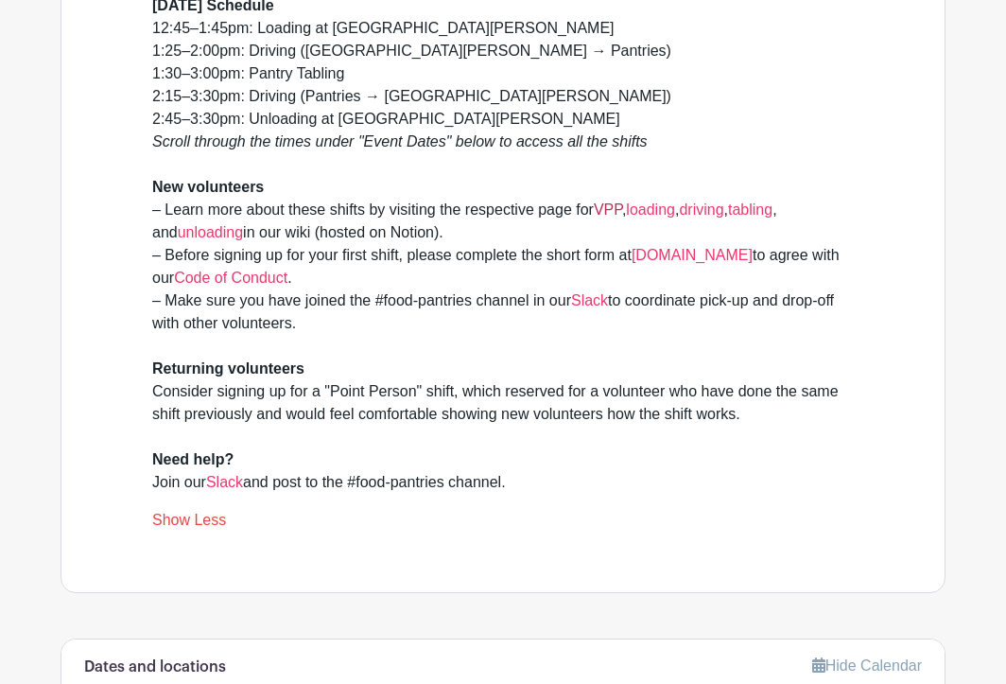
click at [612, 218] on link "VPP" at bounding box center [608, 209] width 28 height 16
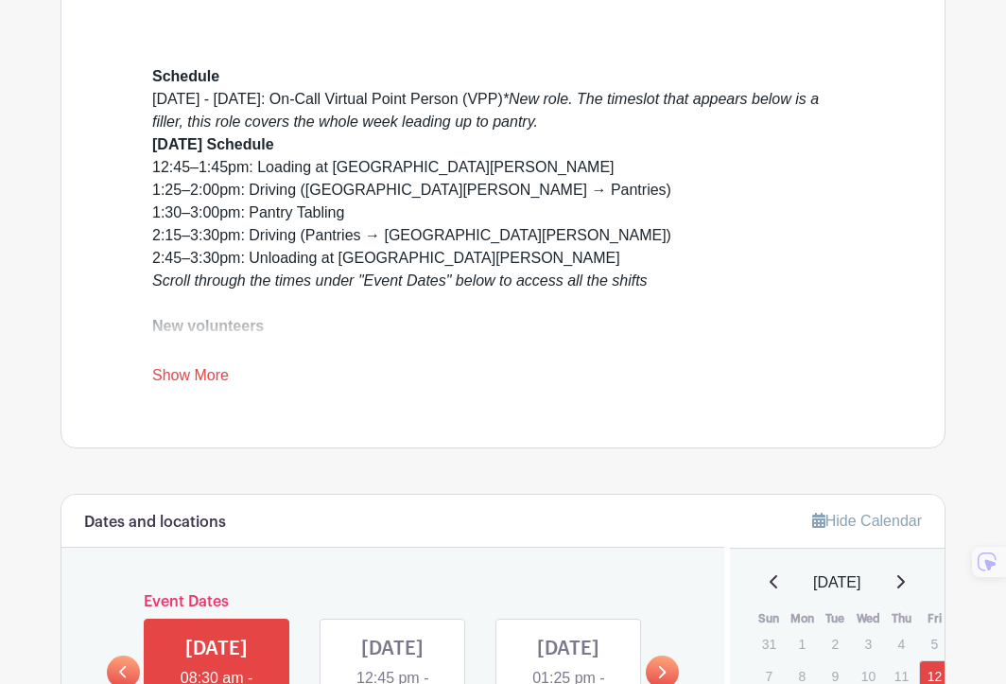
scroll to position [348, 0]
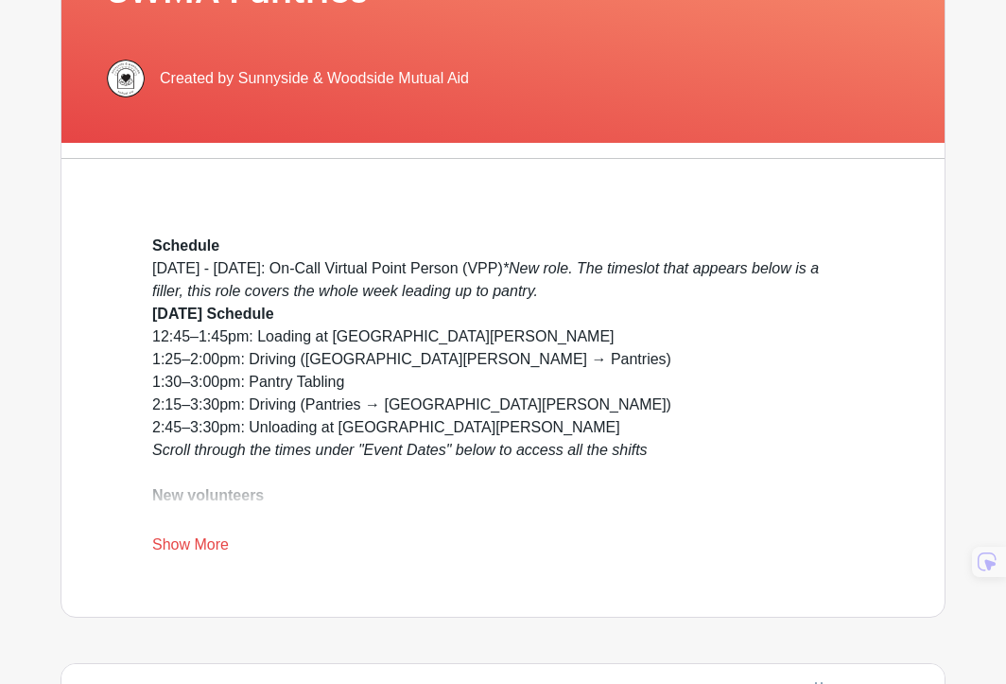
click at [217, 538] on link "Show More" at bounding box center [190, 548] width 77 height 24
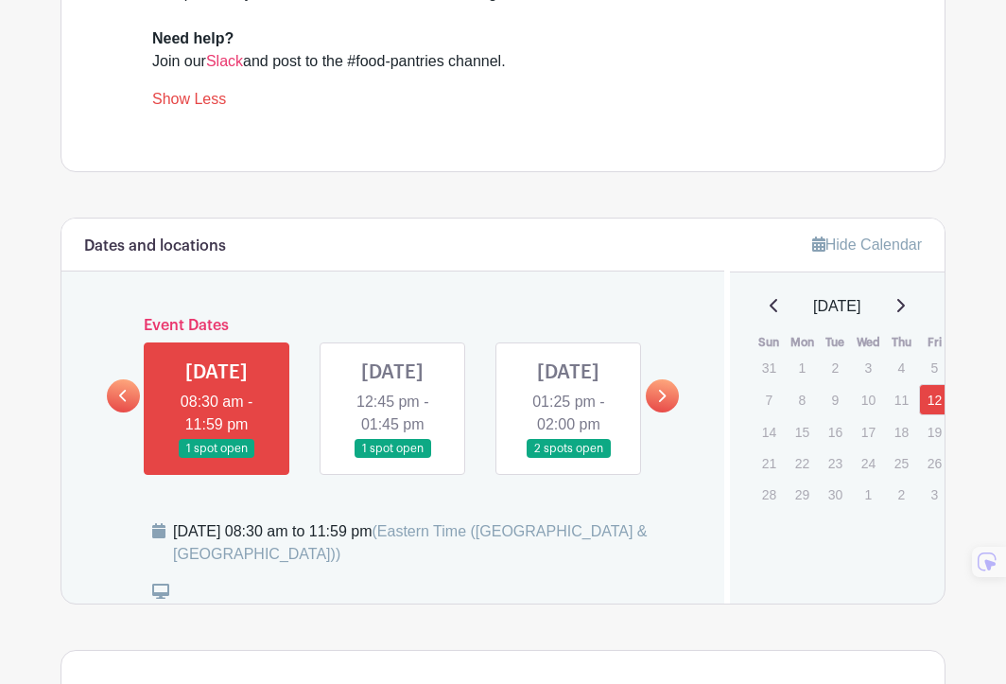
scroll to position [1080, 0]
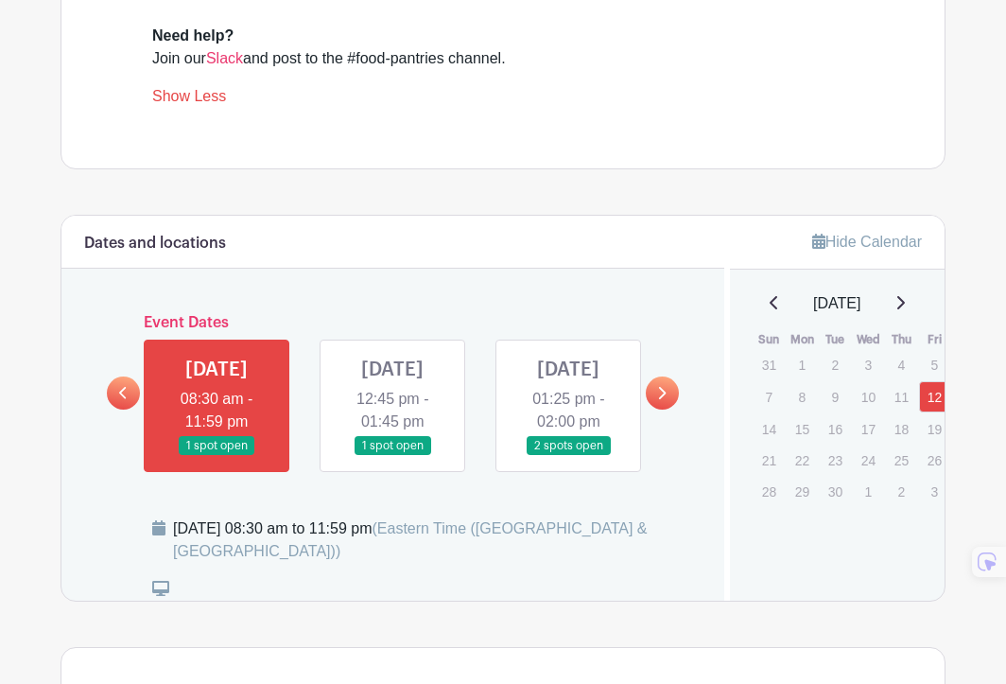
click at [393, 456] on link at bounding box center [393, 456] width 0 height 0
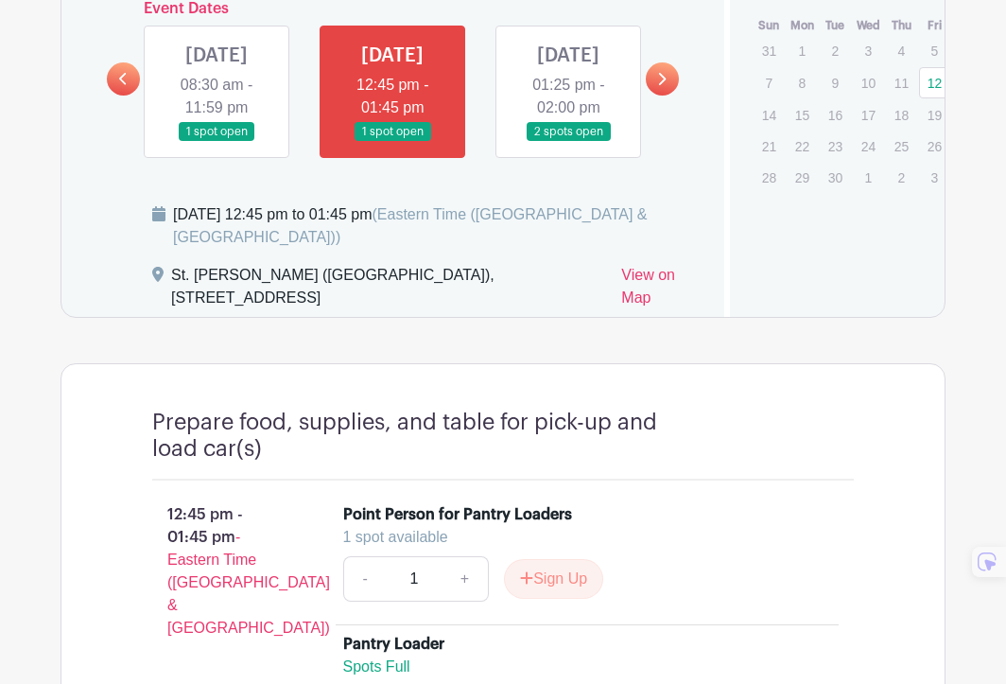
scroll to position [1396, 0]
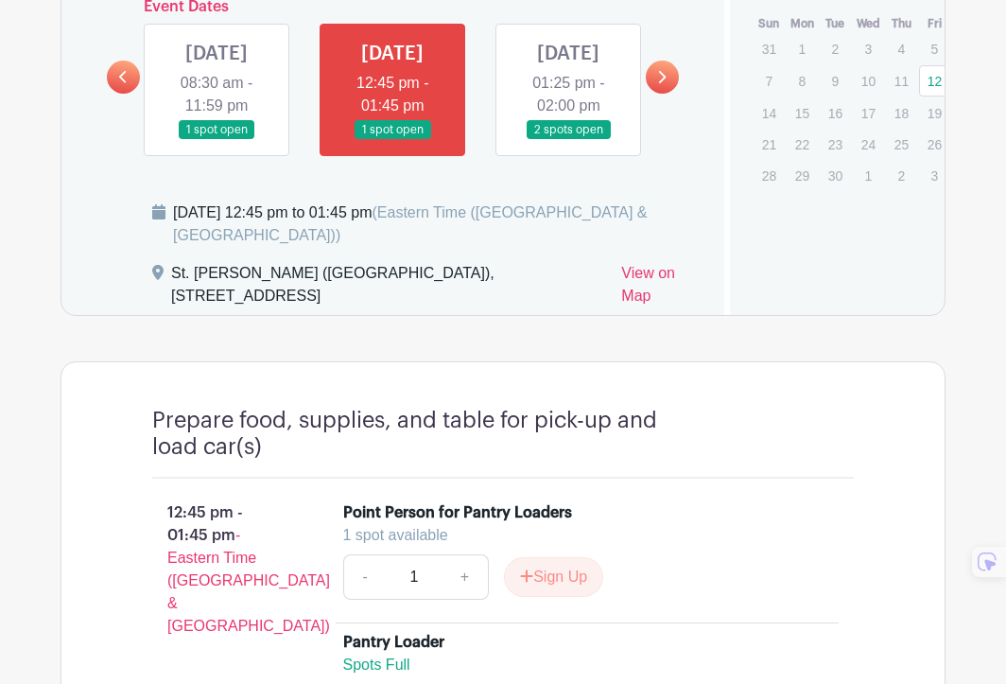
drag, startPoint x: 173, startPoint y: 306, endPoint x: 253, endPoint y: 329, distance: 82.6
click at [253, 315] on div "St. [PERSON_NAME] ([GEOGRAPHIC_DATA]), [STREET_ADDRESS]" at bounding box center [388, 288] width 435 height 53
copy div "St. [PERSON_NAME] ([GEOGRAPHIC_DATA]), [STREET_ADDRESS]"
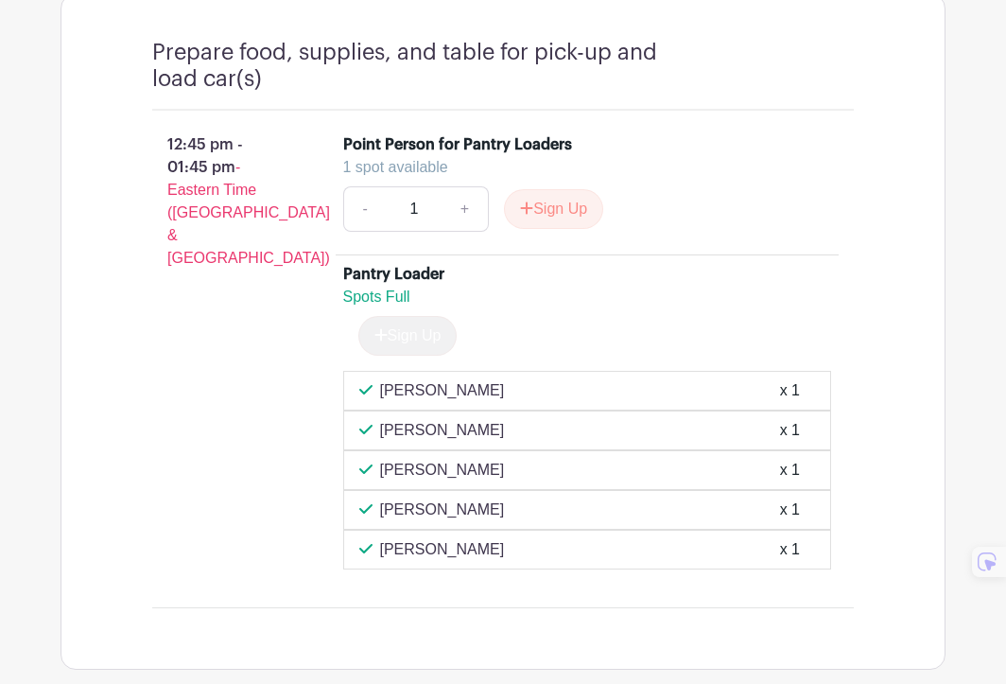
scroll to position [1765, 0]
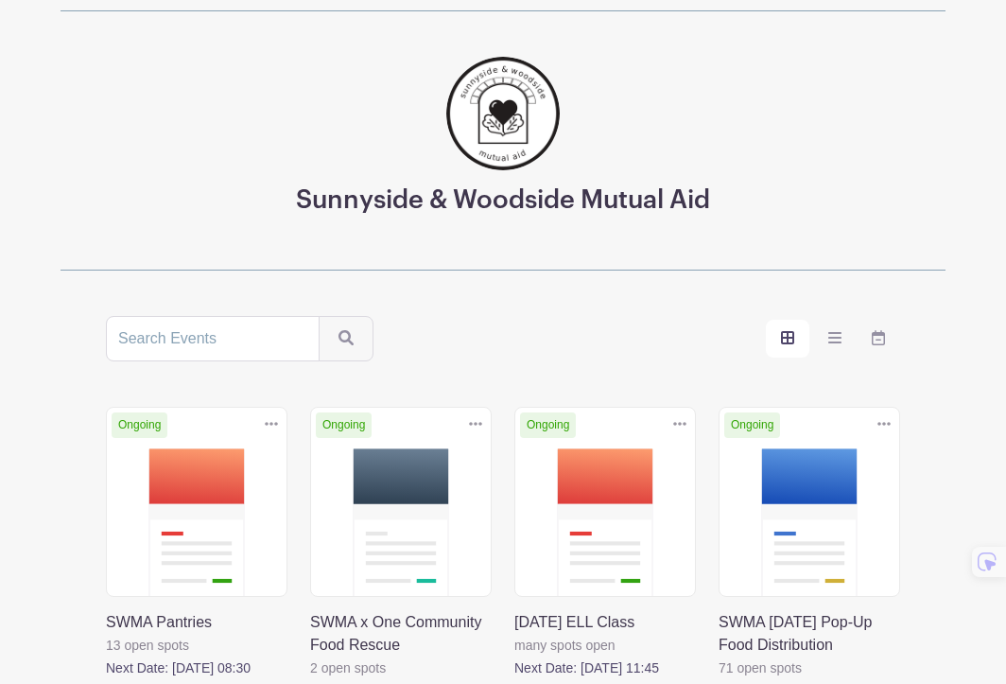
scroll to position [114, 0]
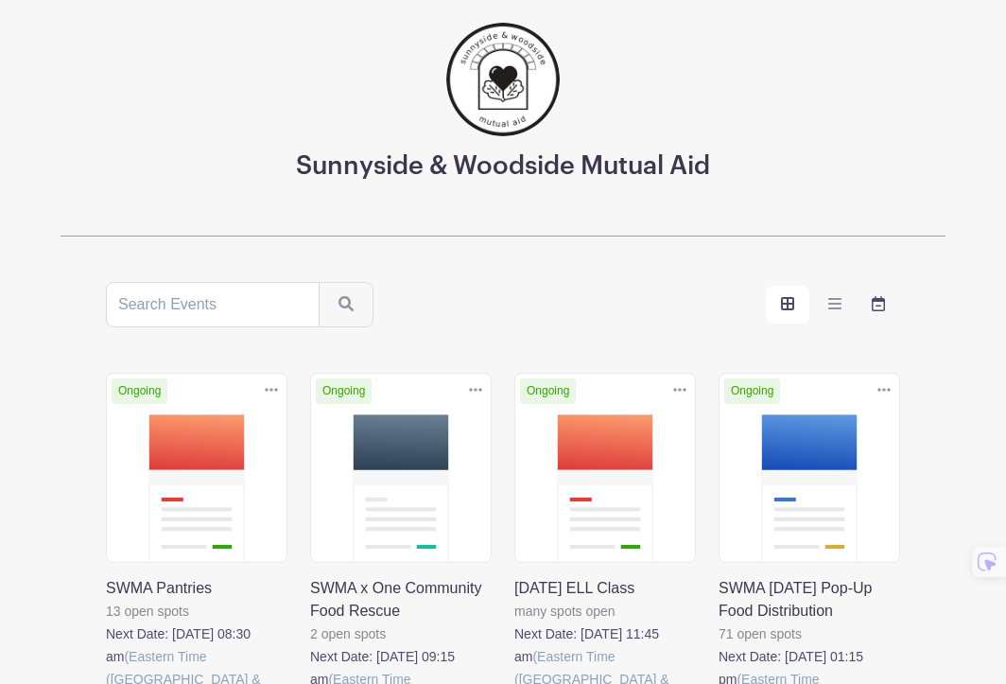
click at [873, 297] on icon "order and view" at bounding box center [878, 303] width 13 height 15
click at [0, 0] on input "order and view" at bounding box center [0, 0] width 0 height 0
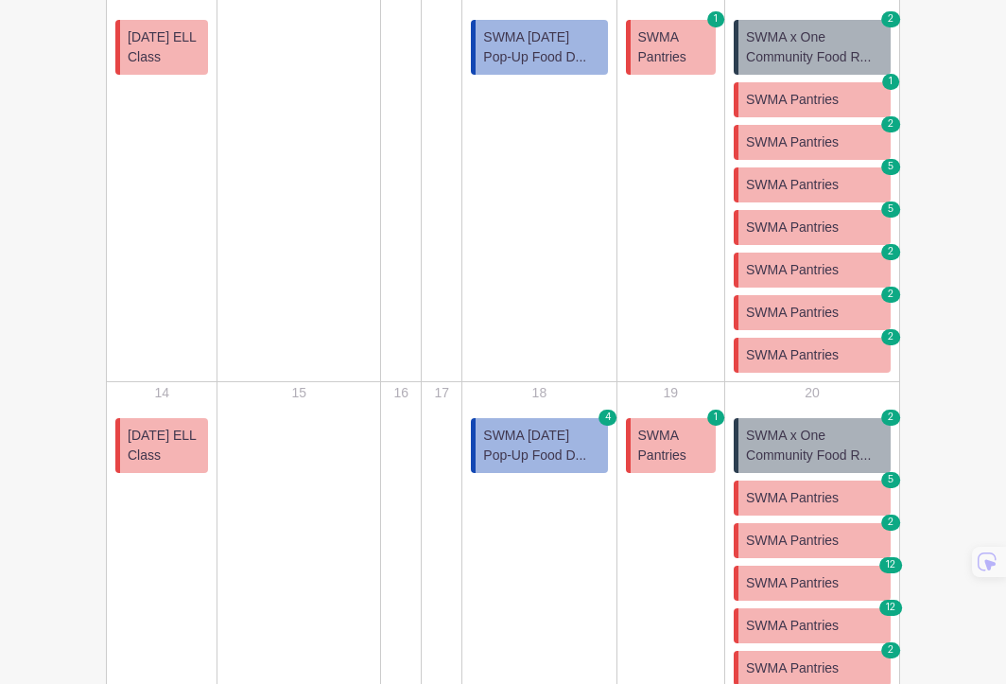
scroll to position [690, 0]
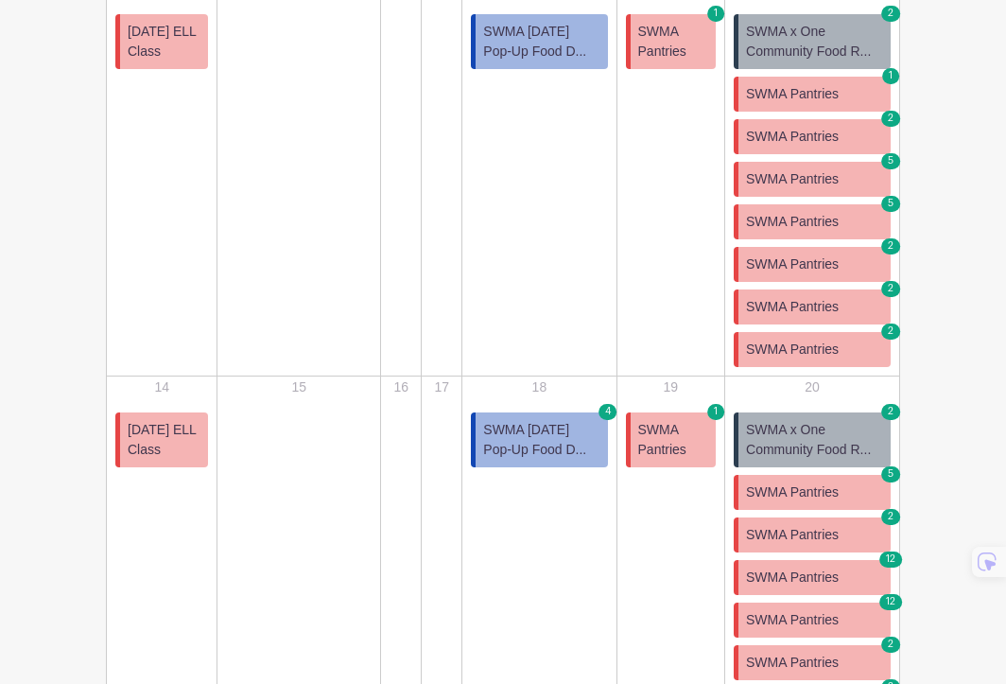
click at [780, 163] on link "SWMA Pantries 5" at bounding box center [812, 179] width 157 height 35
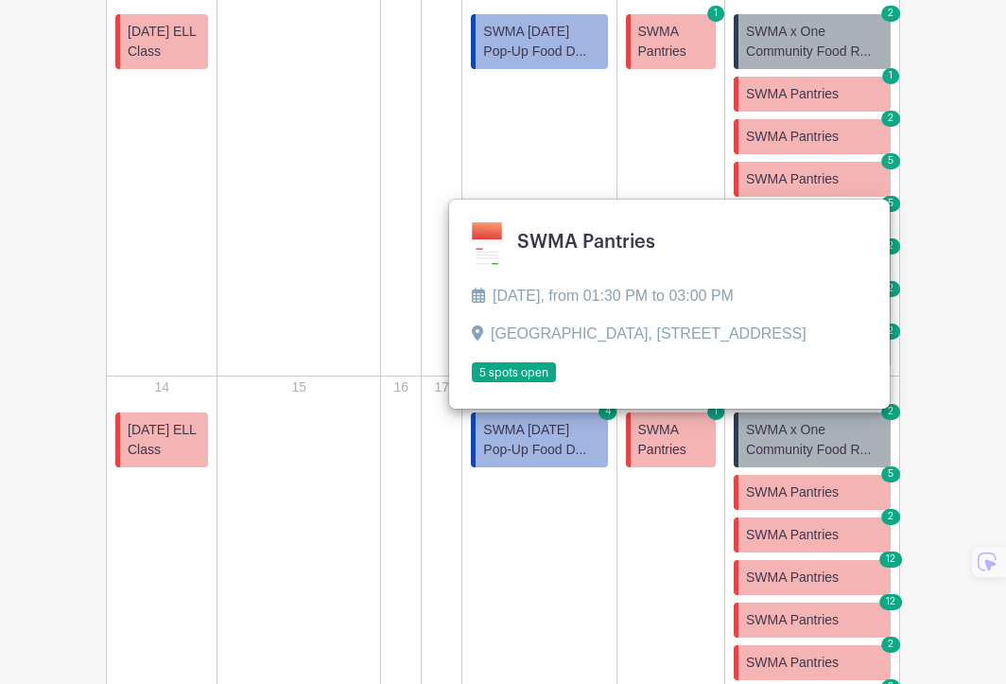
click at [789, 133] on span "SWMA Pantries" at bounding box center [792, 137] width 93 height 20
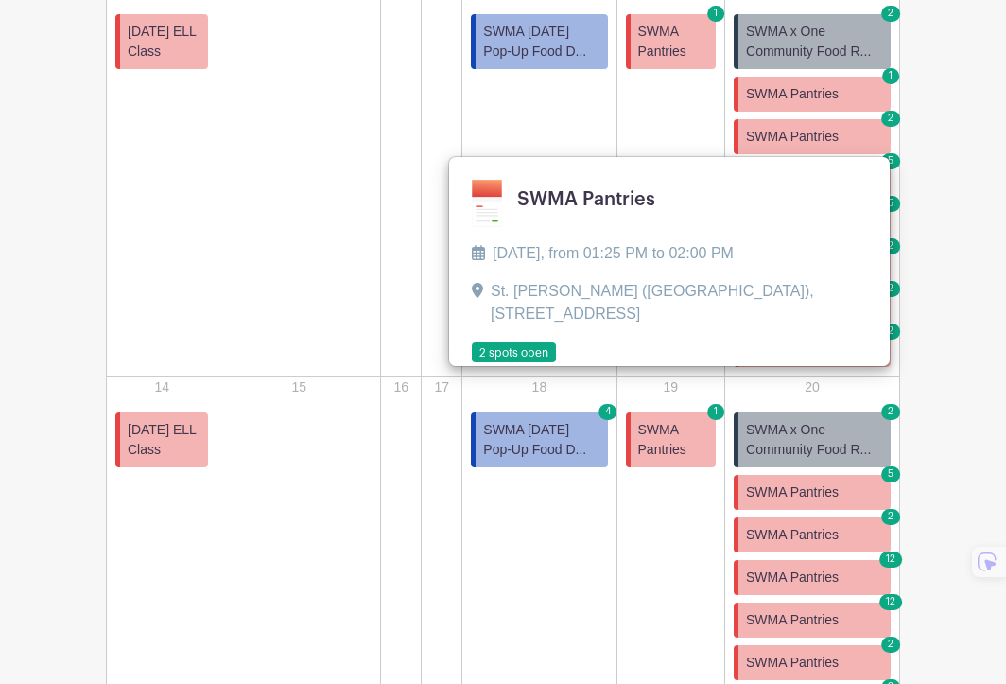
click at [803, 96] on span "SWMA Pantries" at bounding box center [792, 94] width 93 height 20
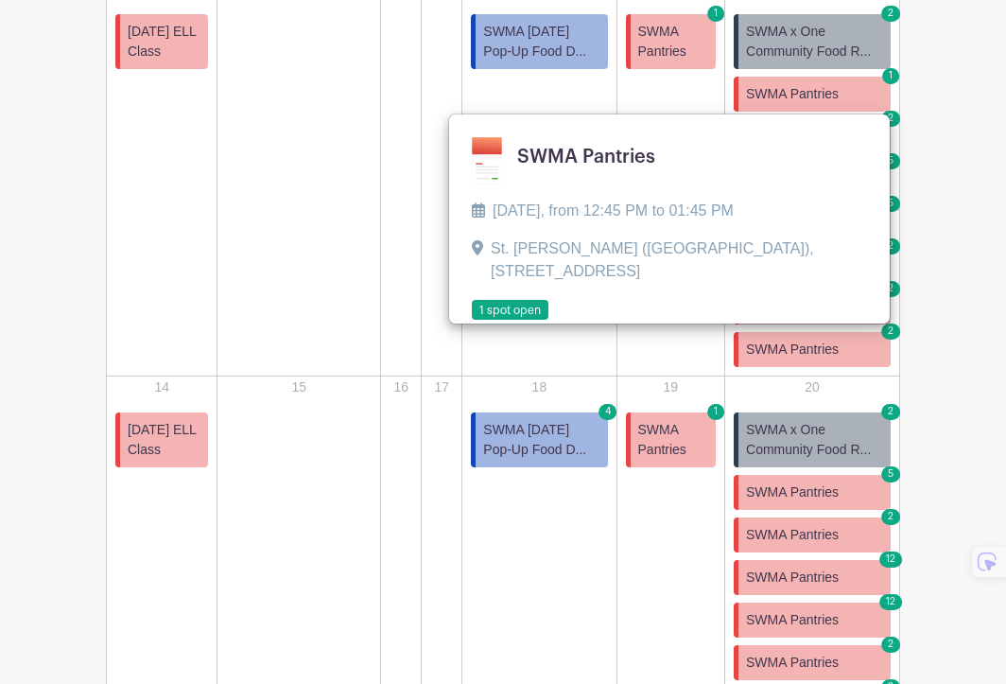
click at [976, 98] on main "Log In Sign Up for Free Sunnyside & Woodside Mutual Aid Sort by Title Recently …" at bounding box center [503, 351] width 1006 height 2082
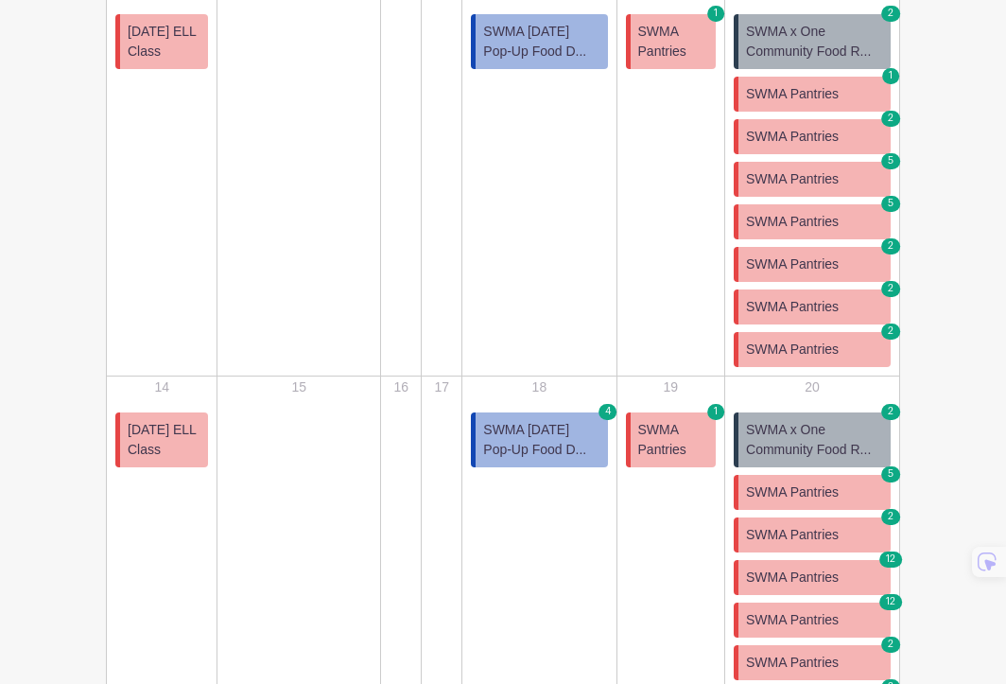
click at [832, 171] on span "SWMA Pantries" at bounding box center [792, 179] width 93 height 20
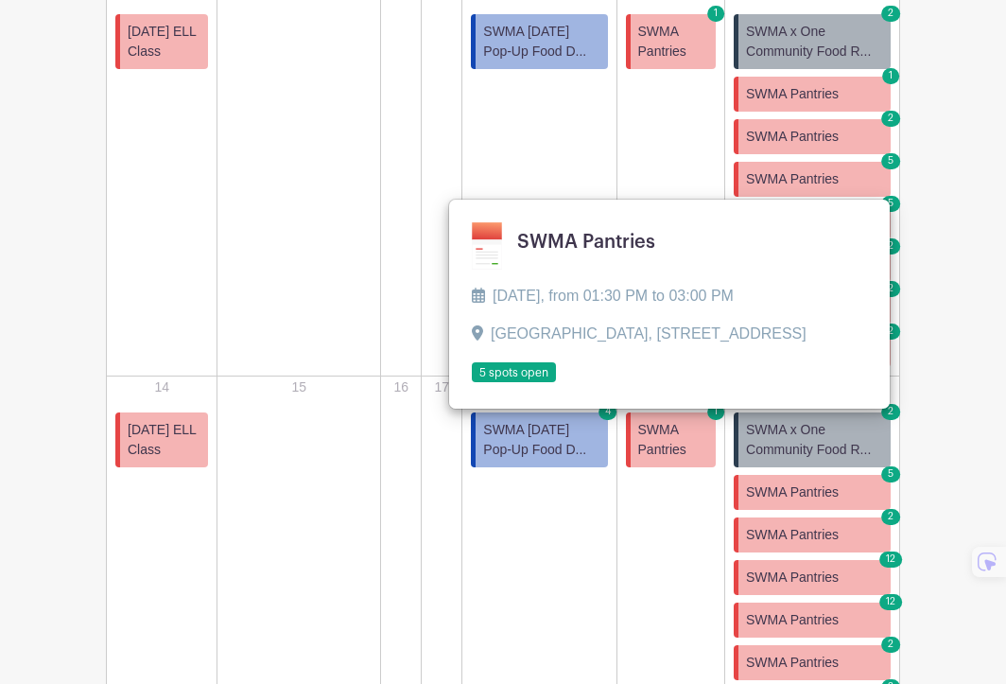
click at [945, 185] on turbo-frame "Sort by Title Recently modified Newest Upcoming dates [DATE] Sun Mon Tue Wed Th…" at bounding box center [503, 489] width 885 height 1567
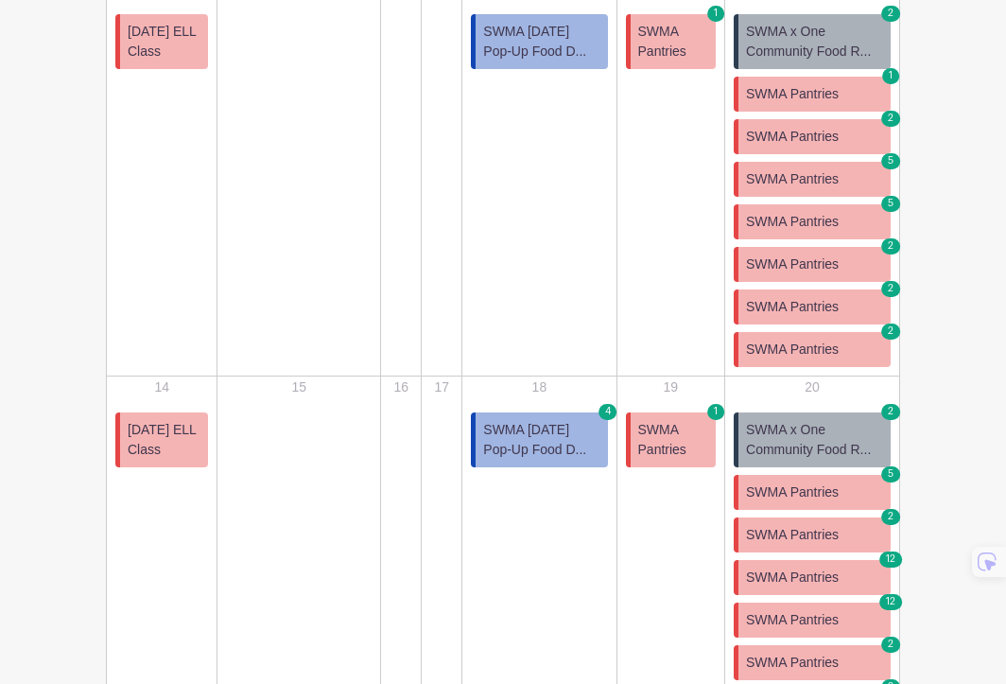
click at [846, 218] on link "SWMA Pantries 5" at bounding box center [812, 221] width 157 height 35
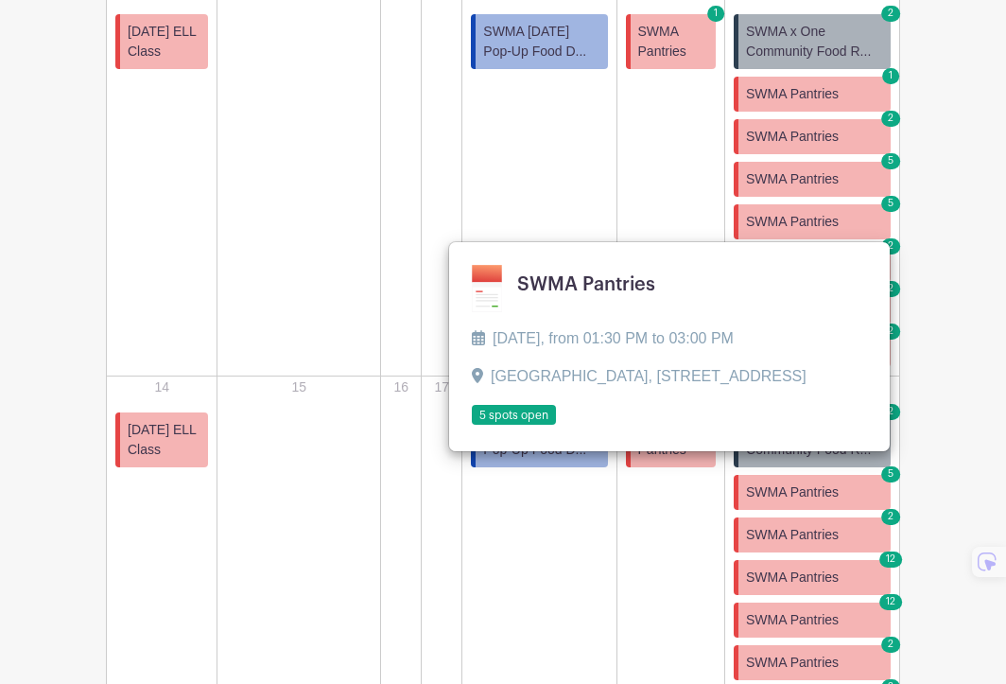
click at [950, 218] on div "Sunnyside & Woodside Mutual Aid Sort by Title Recently modified Newest Upcoming…" at bounding box center [503, 336] width 908 height 1873
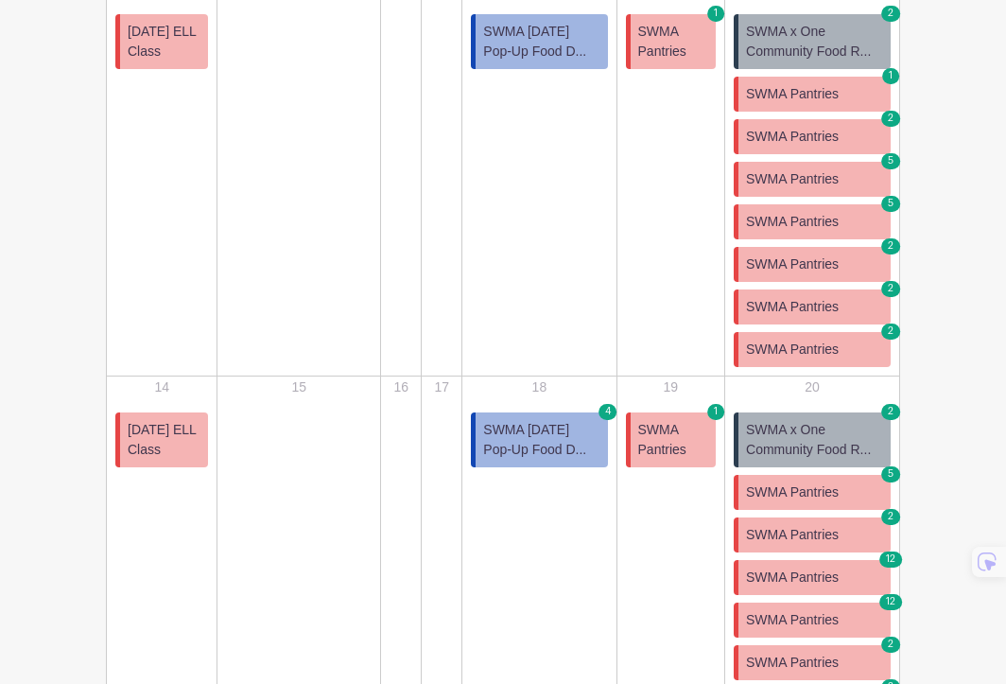
click at [855, 258] on link "SWMA Pantries 2" at bounding box center [812, 264] width 157 height 35
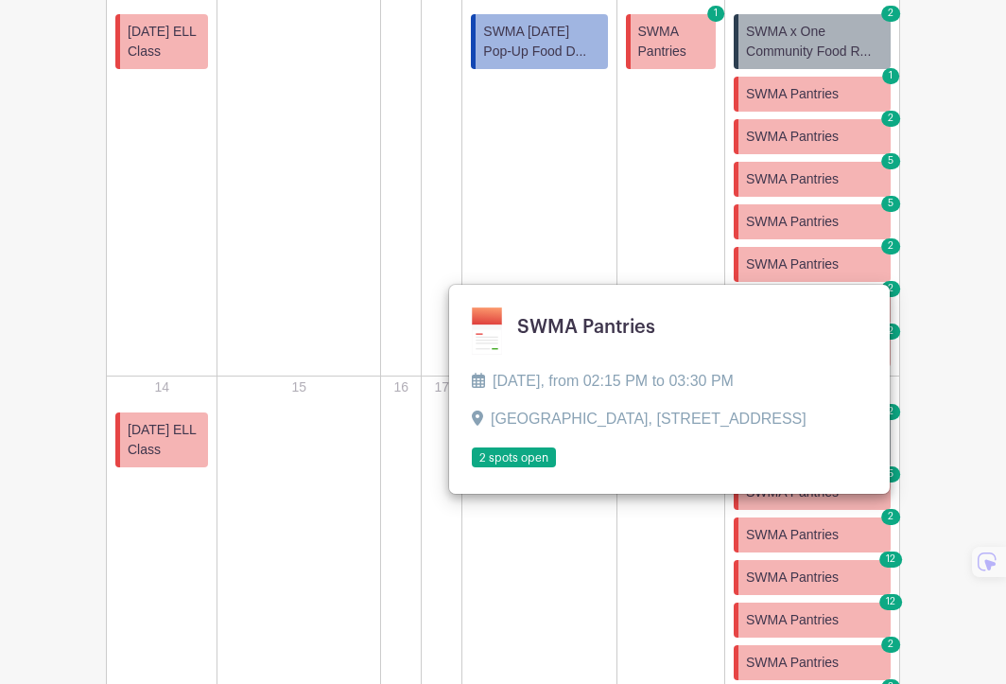
click at [918, 252] on turbo-frame "Sort by Title Recently modified Newest Upcoming dates [DATE] Sun Mon Tue Wed Th…" at bounding box center [503, 489] width 885 height 1567
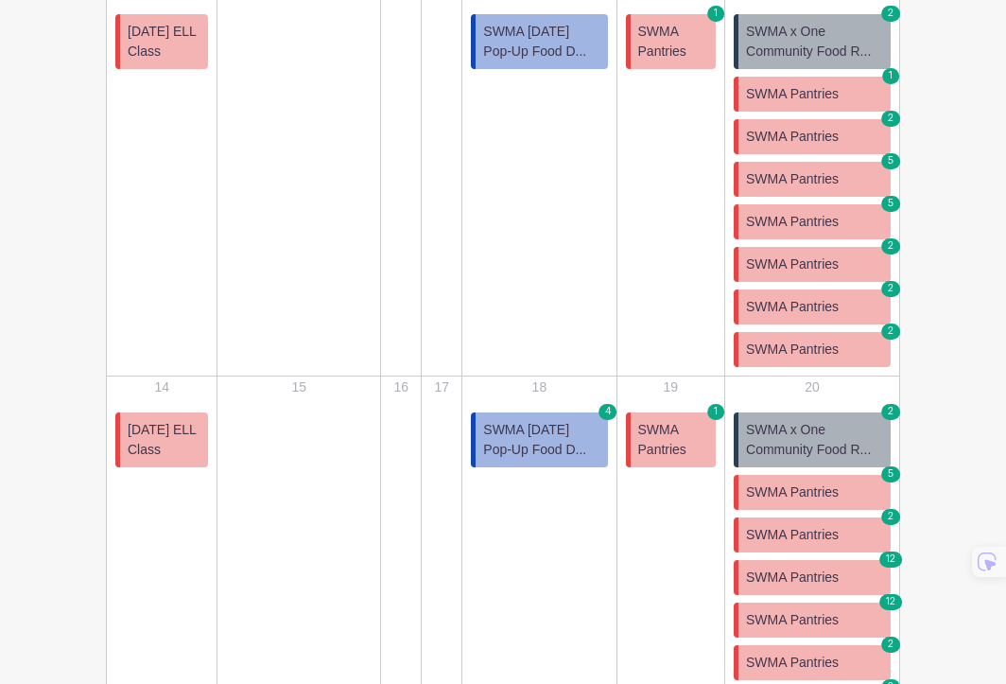
click at [846, 303] on link "SWMA Pantries 2" at bounding box center [812, 306] width 157 height 35
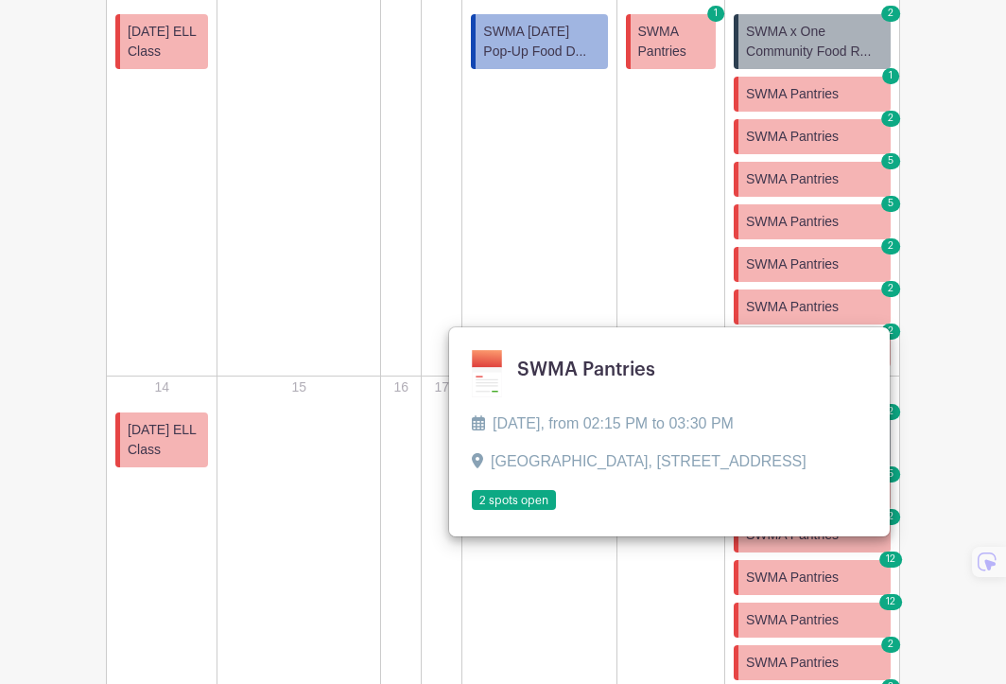
click at [920, 300] on turbo-frame "Sort by Title Recently modified Newest Upcoming dates [DATE] Sun Mon Tue Wed Th…" at bounding box center [503, 489] width 885 height 1567
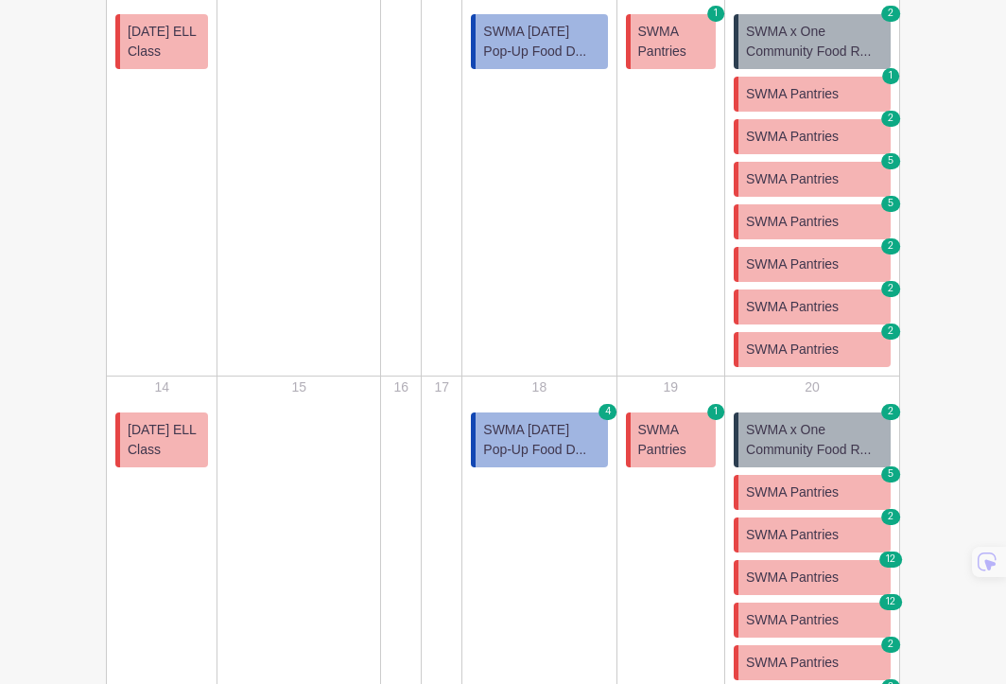
click at [852, 340] on link "SWMA Pantries 2" at bounding box center [812, 349] width 157 height 35
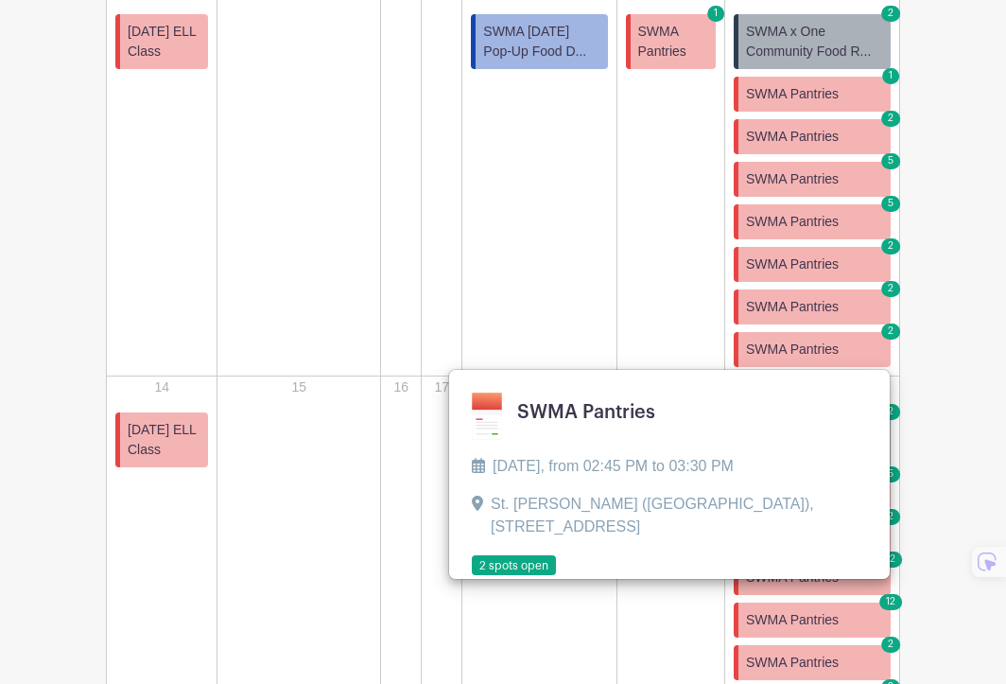
click at [835, 317] on link "SWMA Pantries 2" at bounding box center [812, 306] width 157 height 35
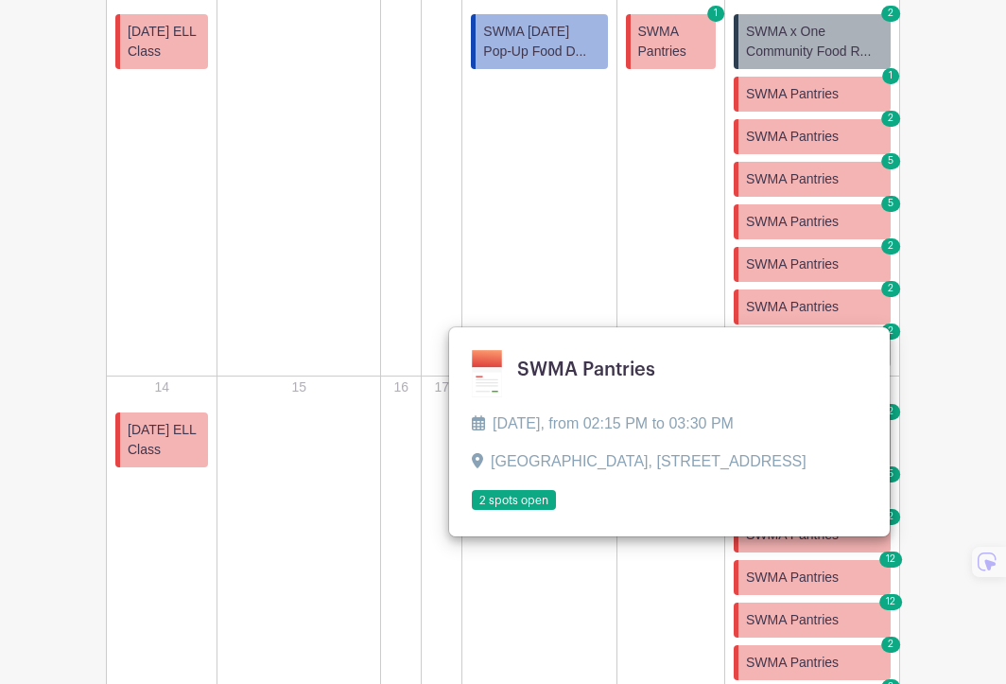
click at [472, 511] on link at bounding box center [472, 511] width 0 height 0
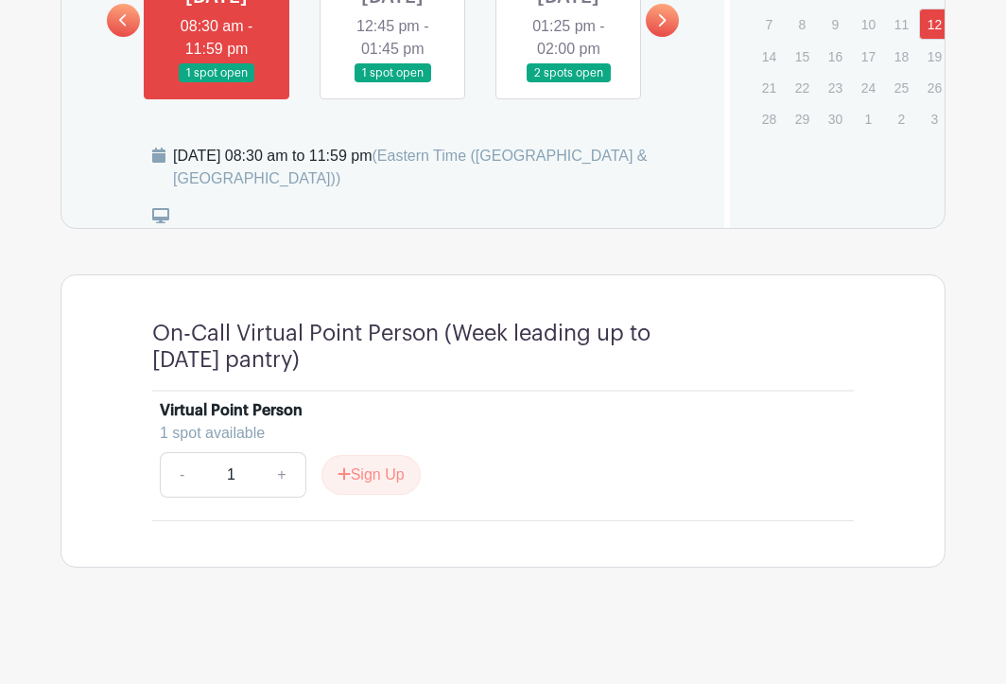
scroll to position [1159, 0]
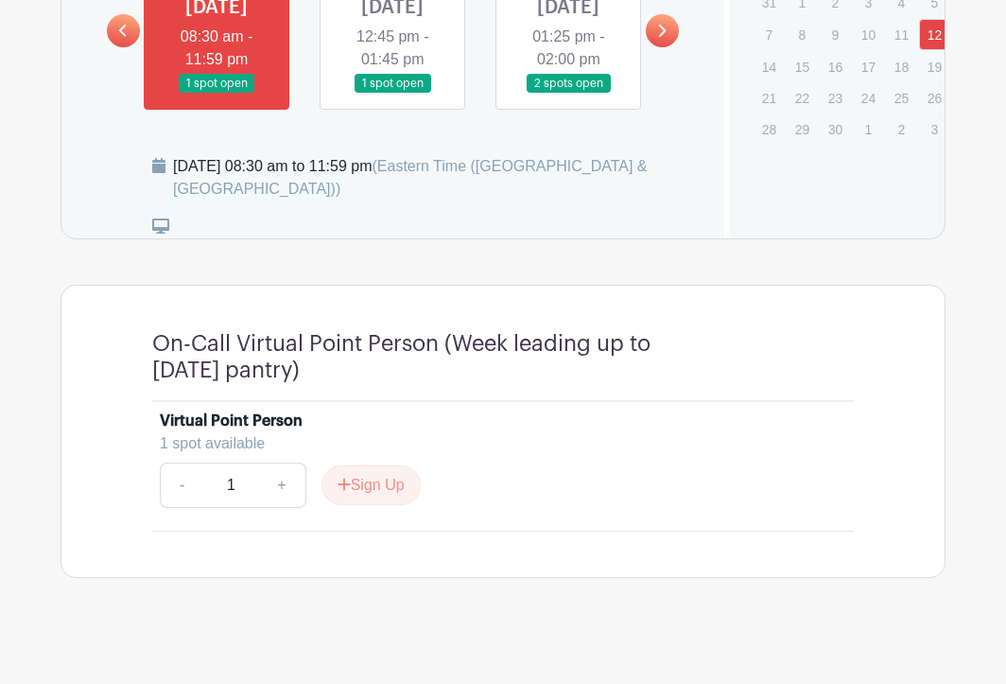
click at [393, 94] on link at bounding box center [393, 94] width 0 height 0
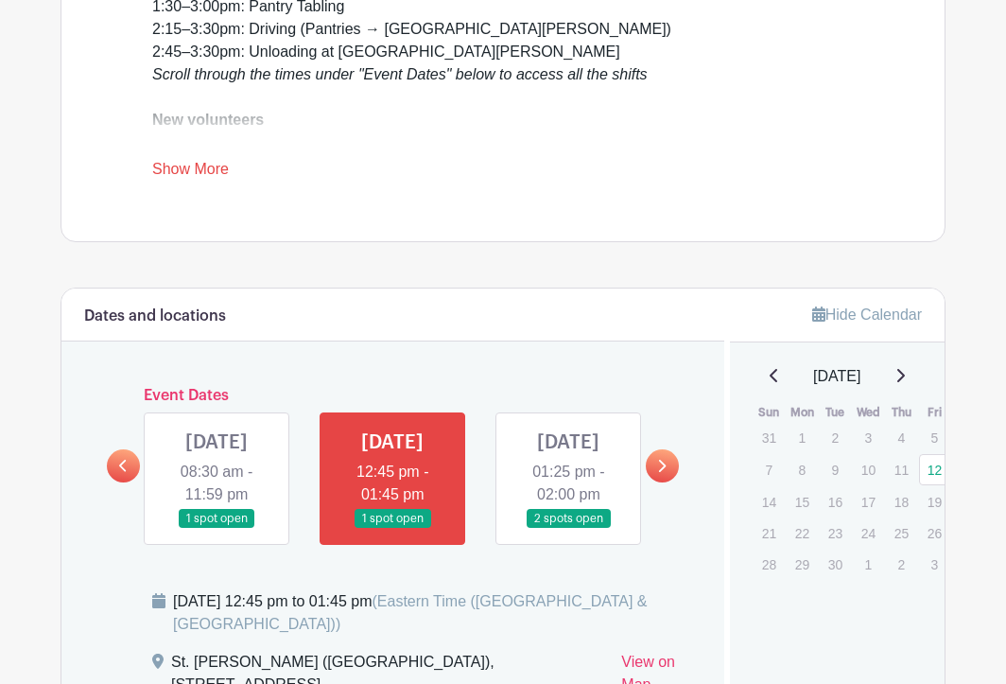
scroll to position [681, 0]
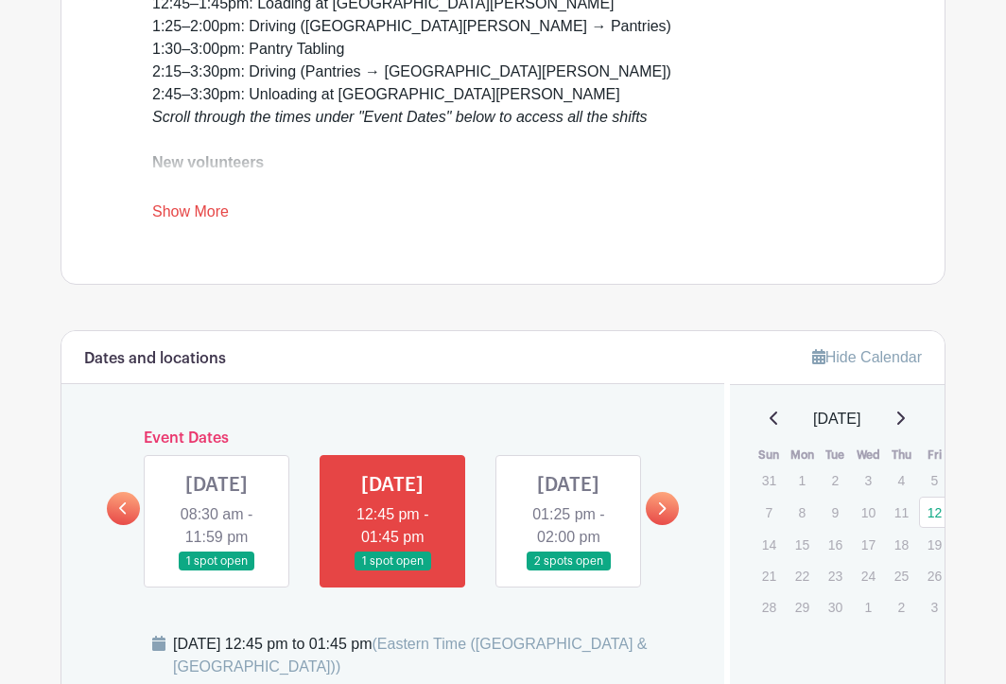
click at [568, 571] on link at bounding box center [568, 571] width 0 height 0
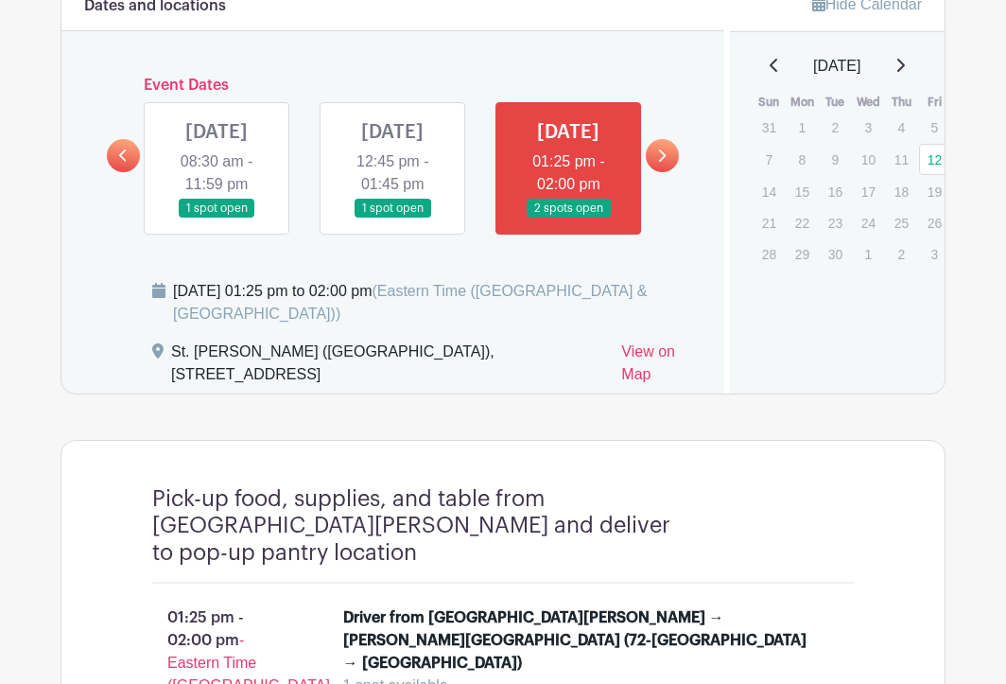
scroll to position [1047, 0]
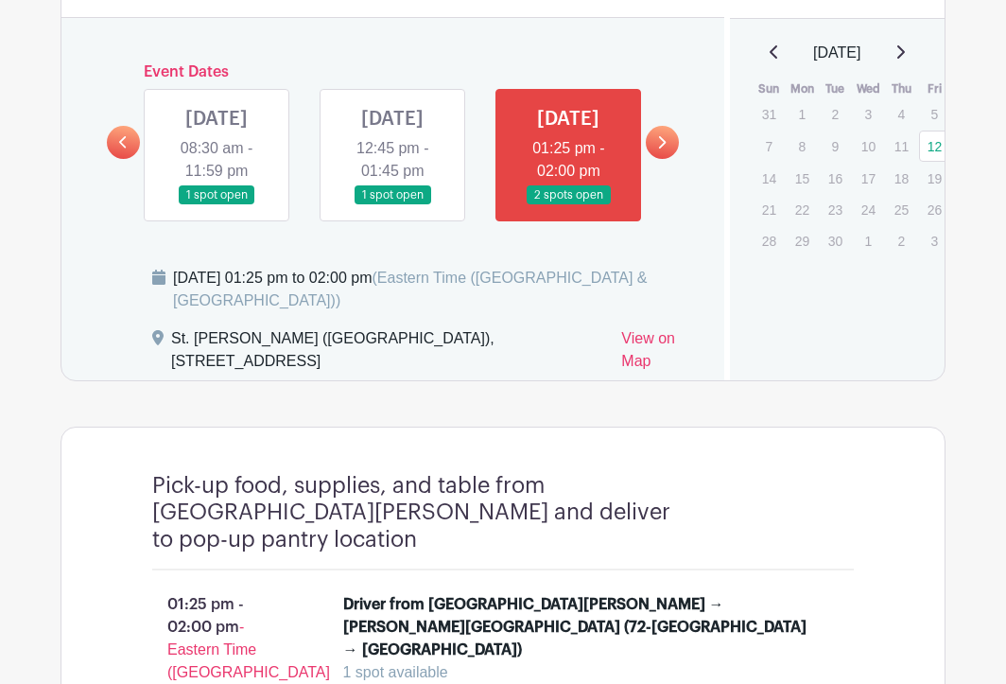
click at [664, 149] on icon at bounding box center [661, 142] width 9 height 14
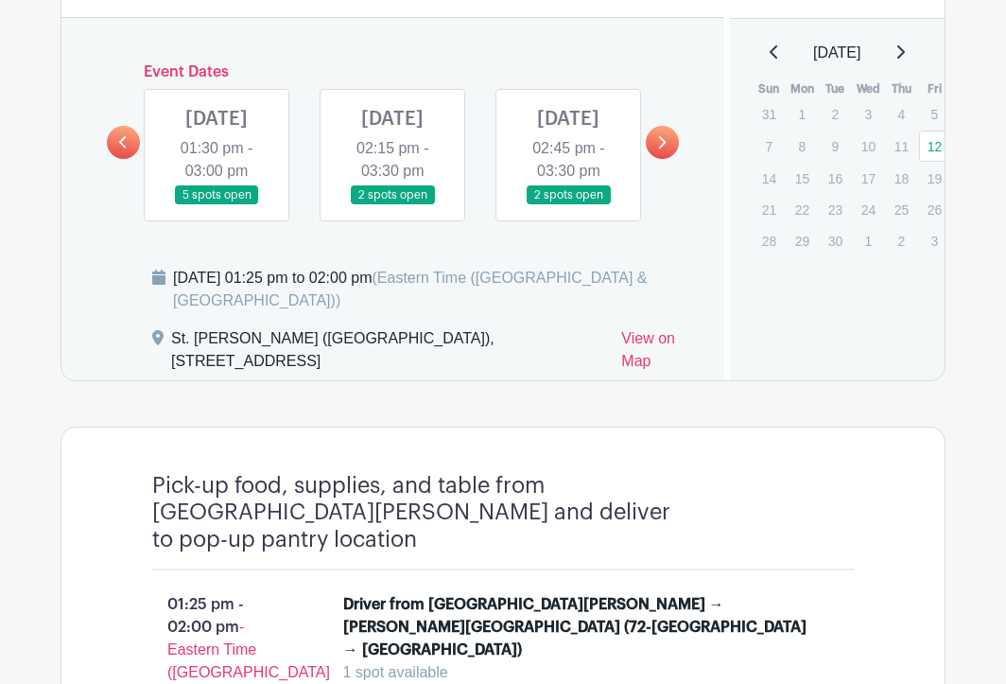
click at [217, 205] on link at bounding box center [217, 205] width 0 height 0
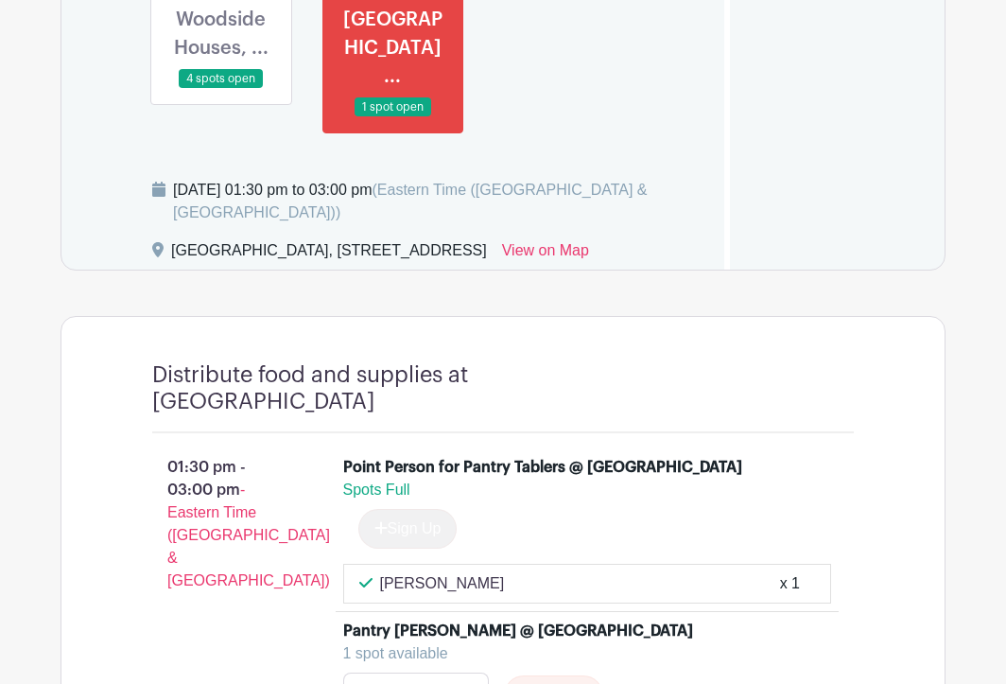
scroll to position [1195, 0]
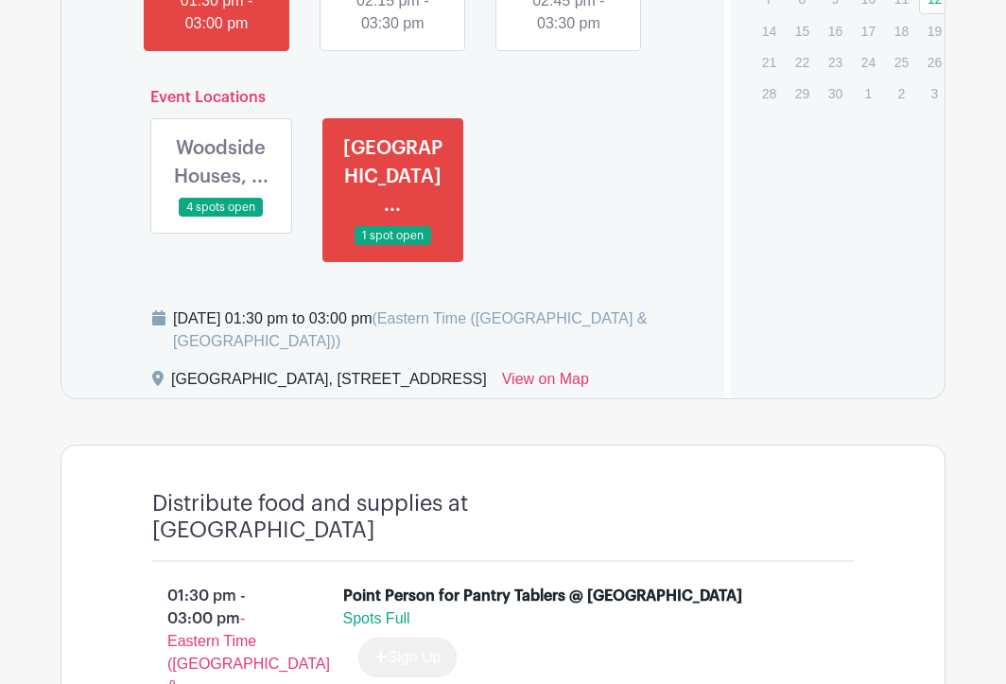
click at [221, 218] on link at bounding box center [221, 218] width 0 height 0
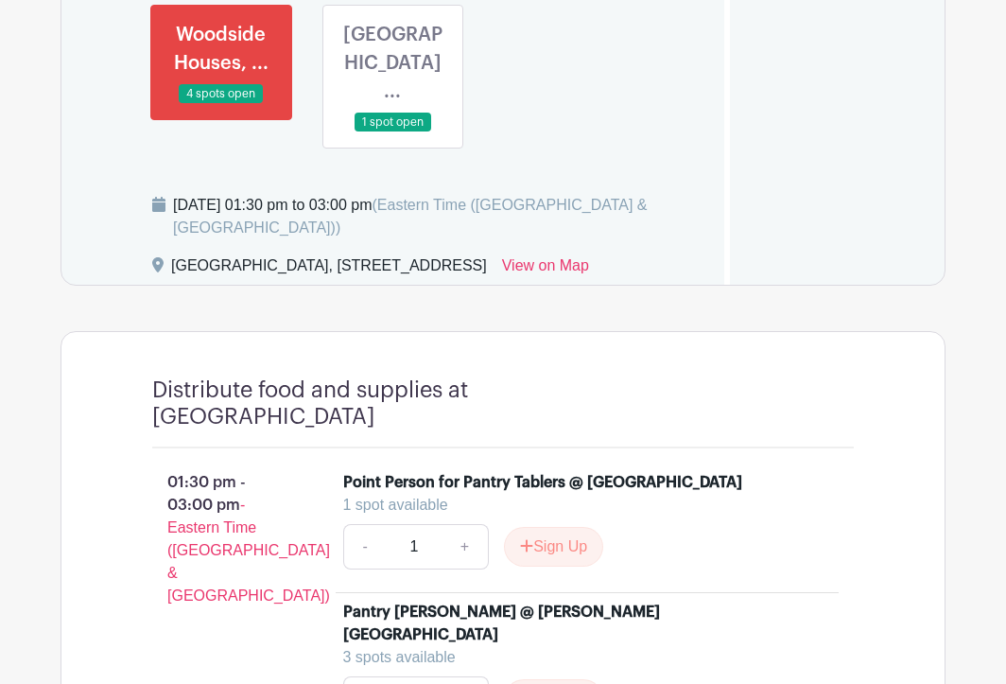
scroll to position [1286, 0]
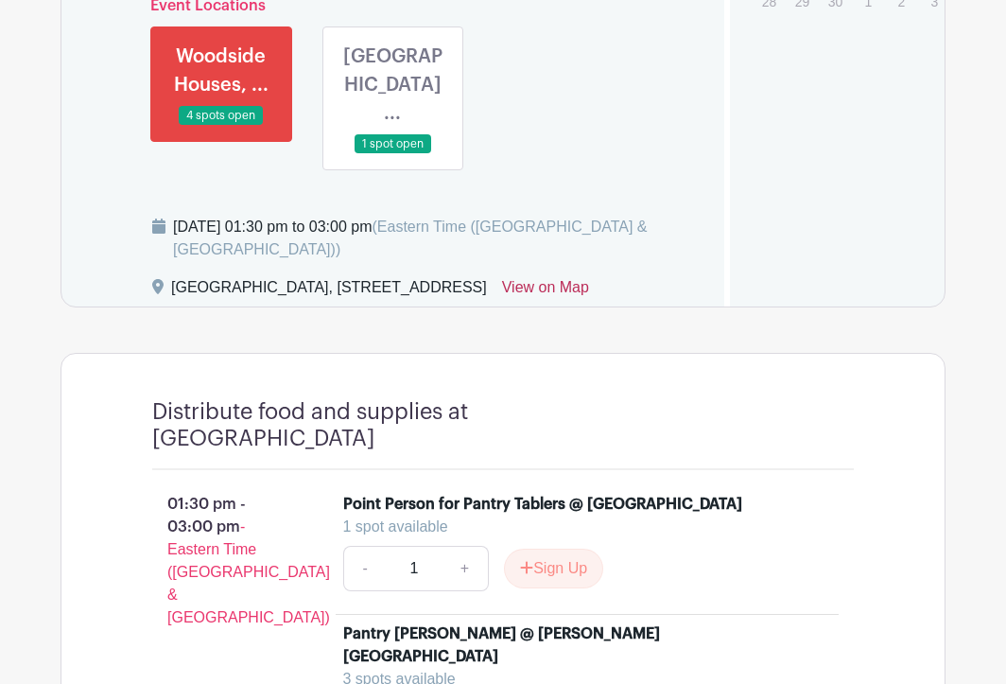
click at [589, 306] on link "View on Map" at bounding box center [545, 291] width 87 height 30
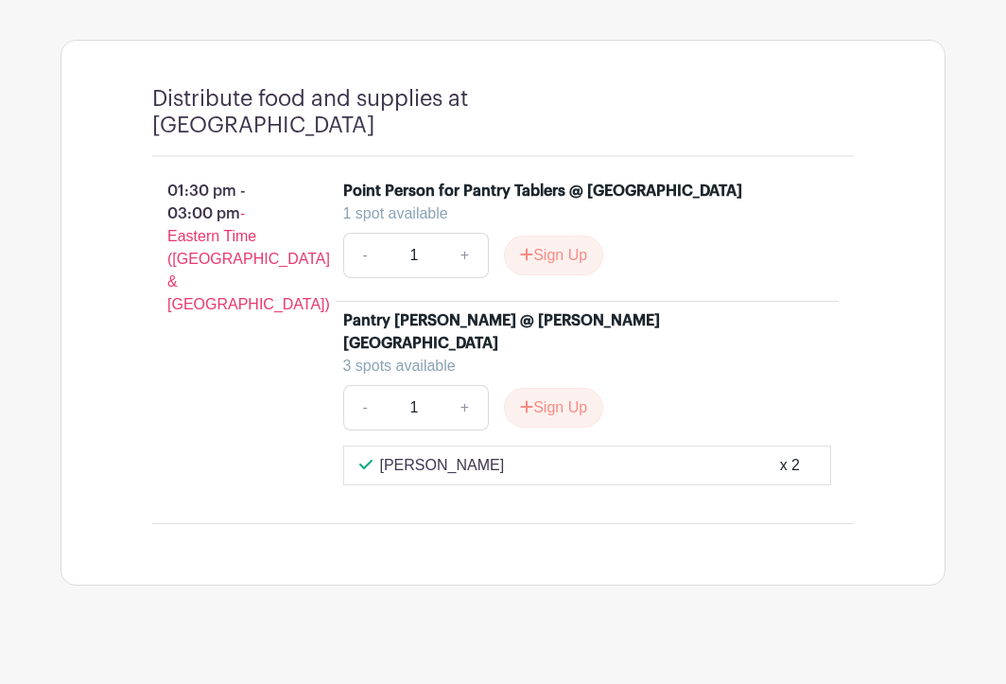
scroll to position [1620, 0]
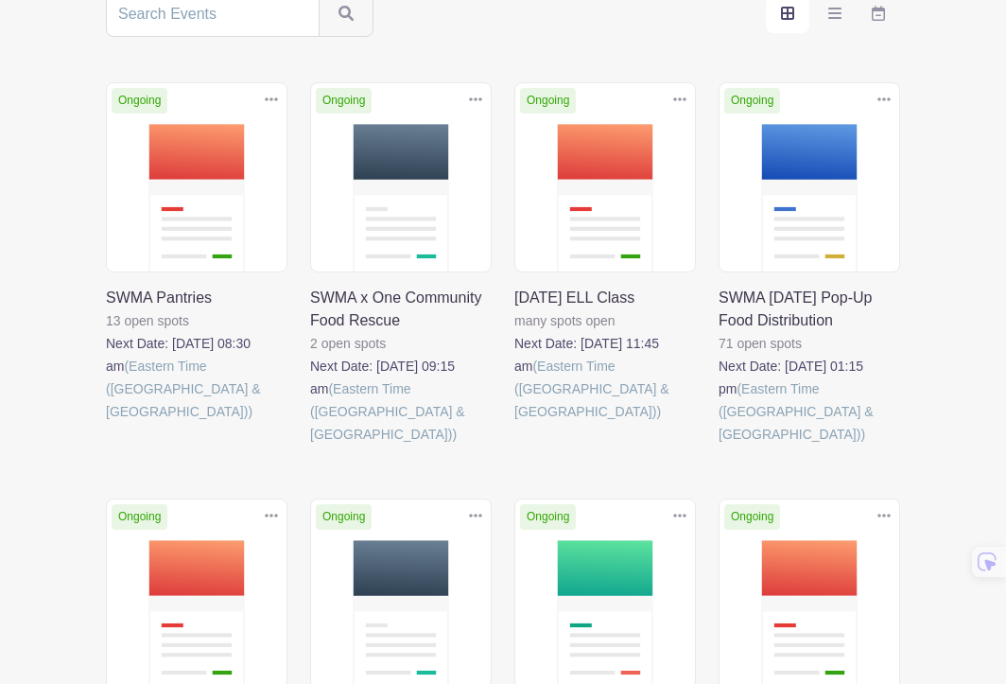
scroll to position [400, 0]
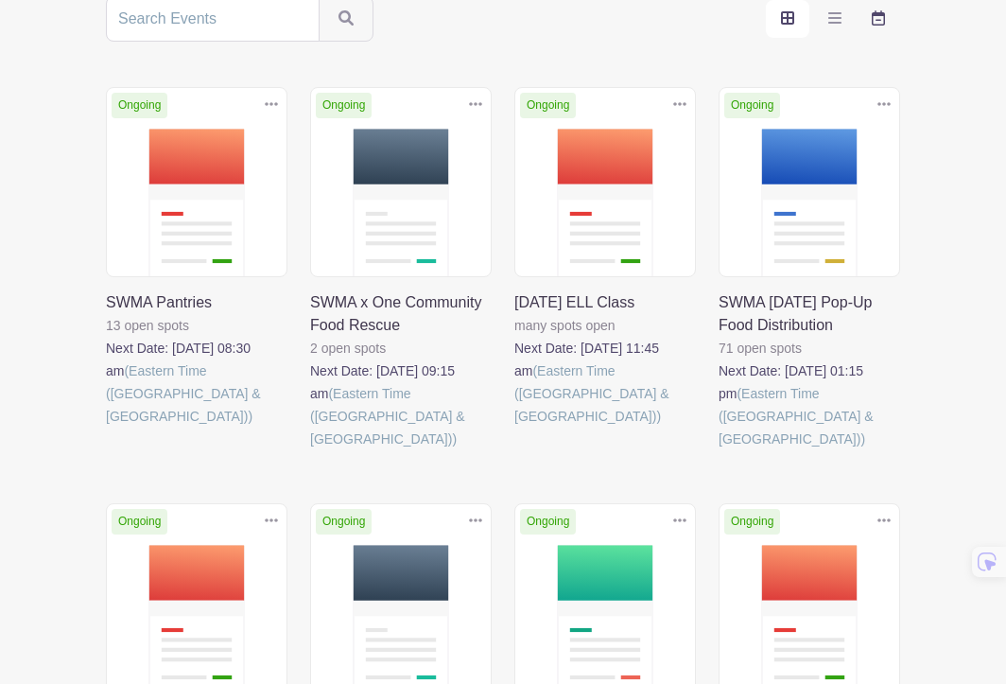
click at [877, 11] on icon "order and view" at bounding box center [878, 17] width 13 height 15
click at [0, 0] on input "order and view" at bounding box center [0, 0] width 0 height 0
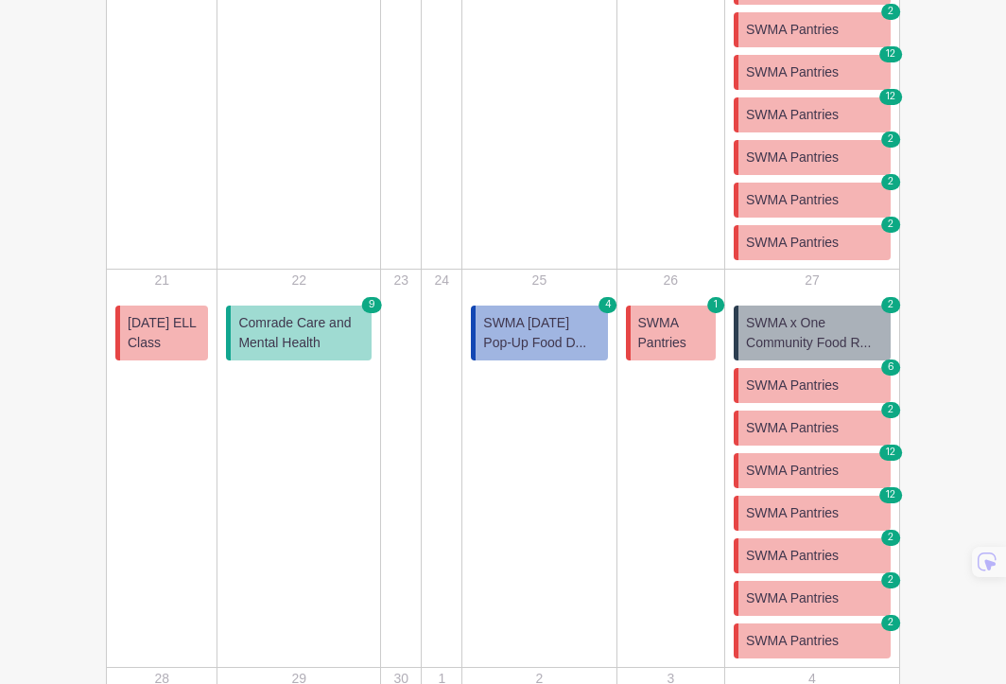
scroll to position [1397, 0]
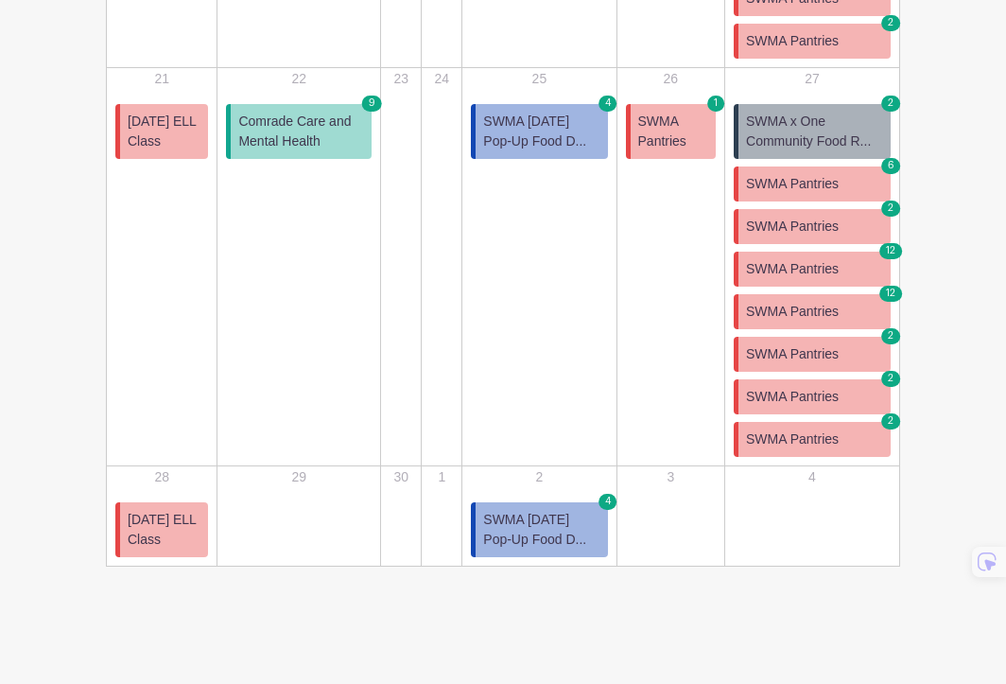
click at [557, 150] on link "SWMA Thursday Pop-Up Food D... 4" at bounding box center [539, 131] width 136 height 55
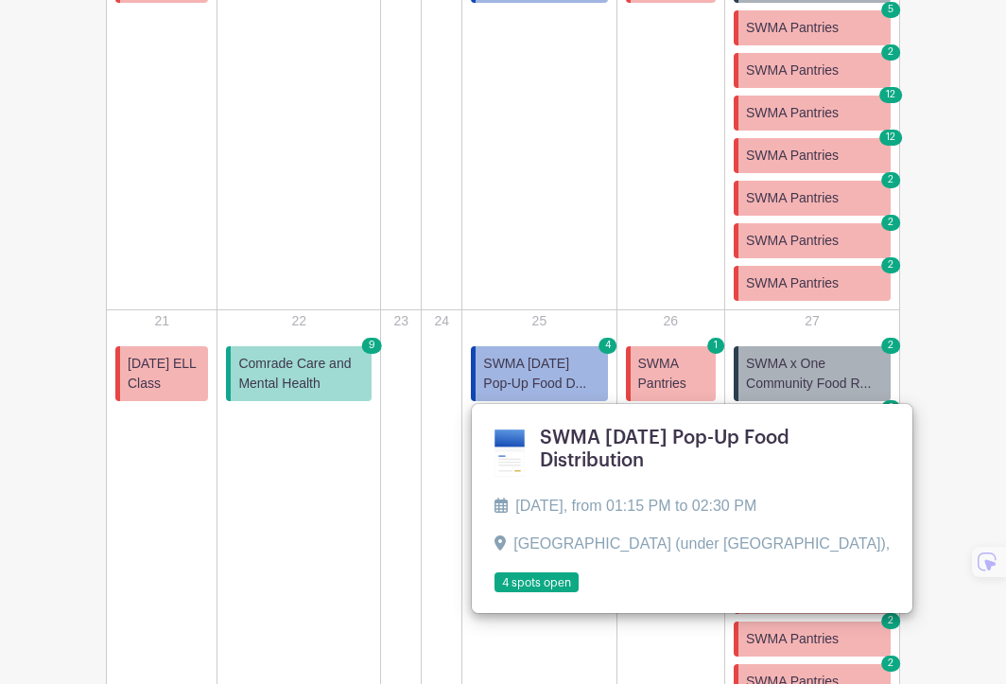
scroll to position [1117, 0]
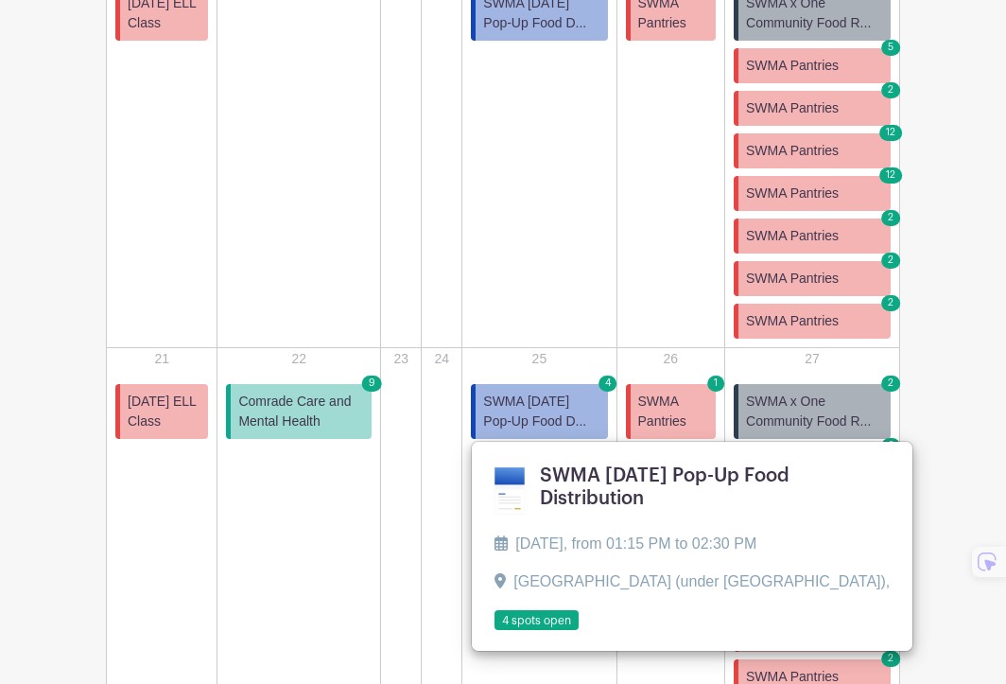
click at [495, 631] on link at bounding box center [495, 631] width 0 height 0
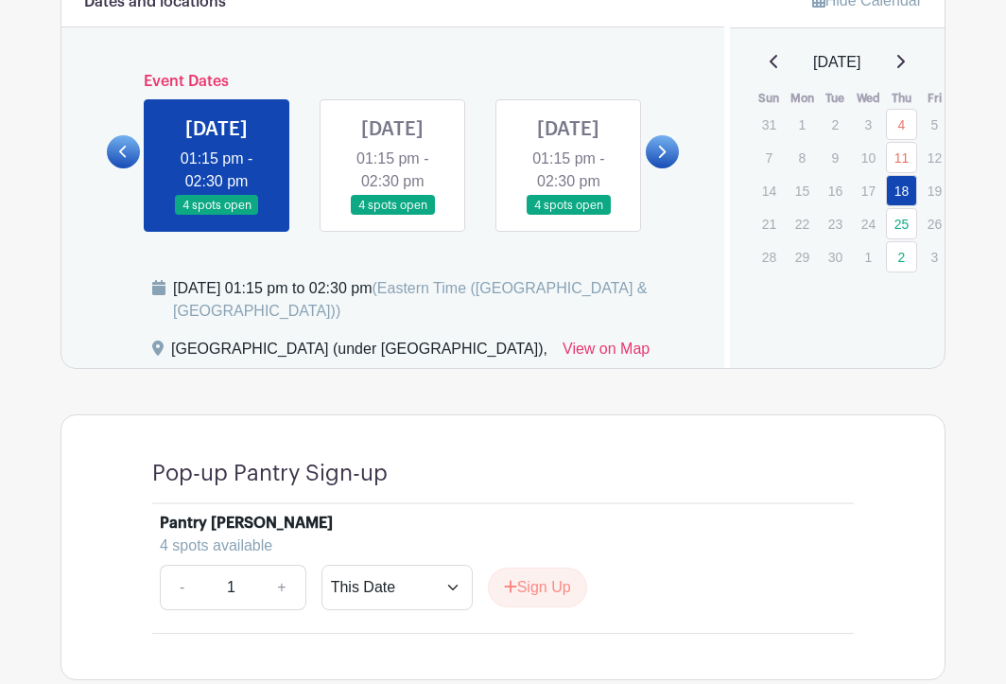
scroll to position [912, 0]
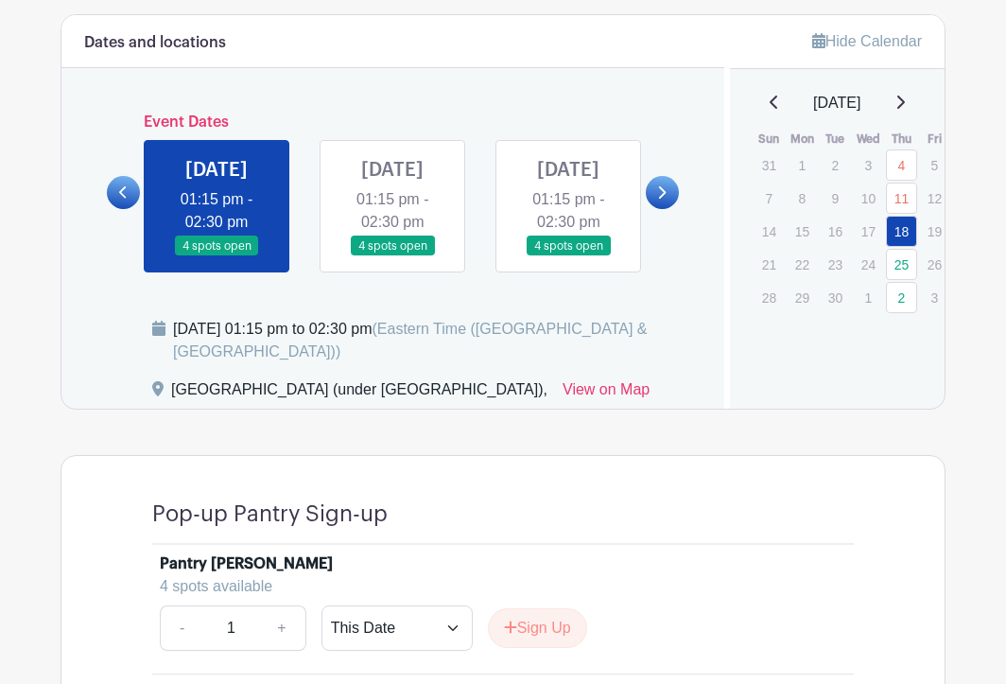
click at [393, 256] on link at bounding box center [393, 256] width 0 height 0
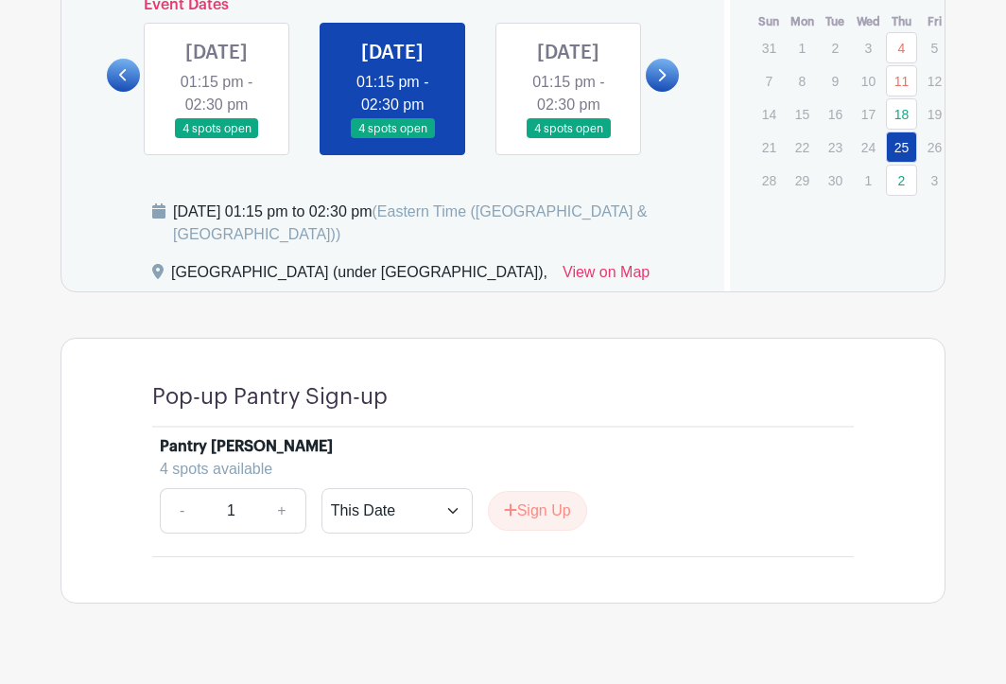
scroll to position [1019, 0]
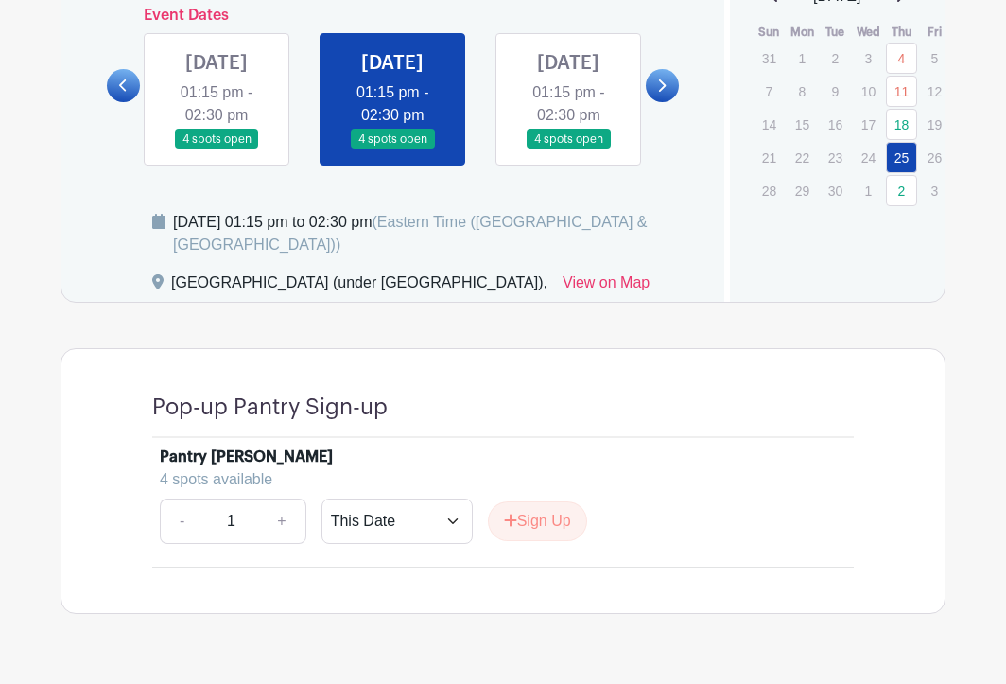
click at [217, 149] on link at bounding box center [217, 149] width 0 height 0
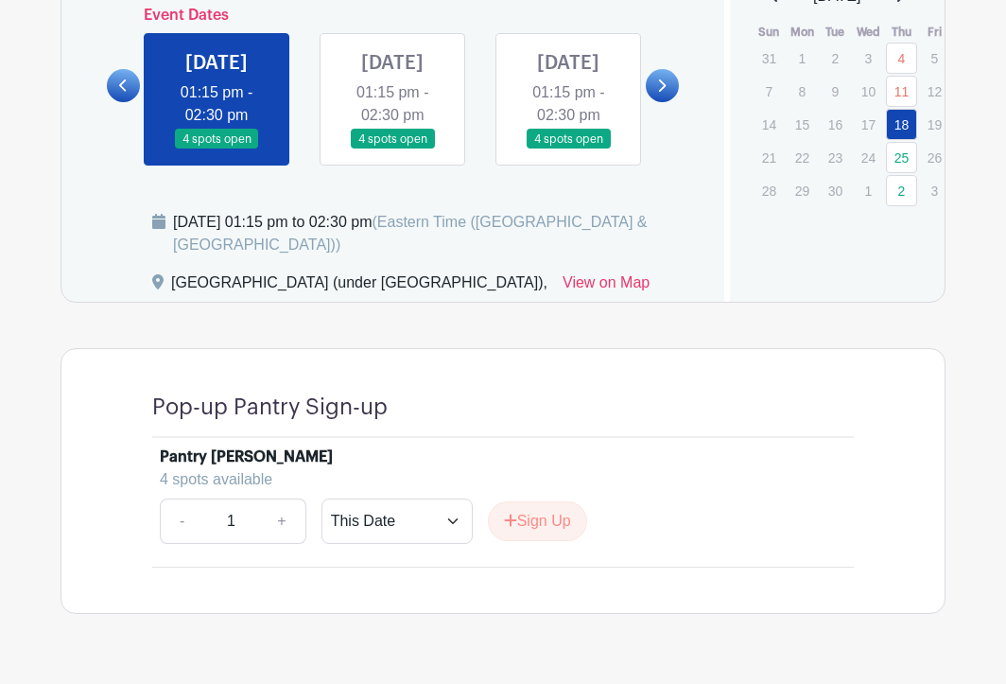
click at [118, 102] on link at bounding box center [123, 85] width 33 height 33
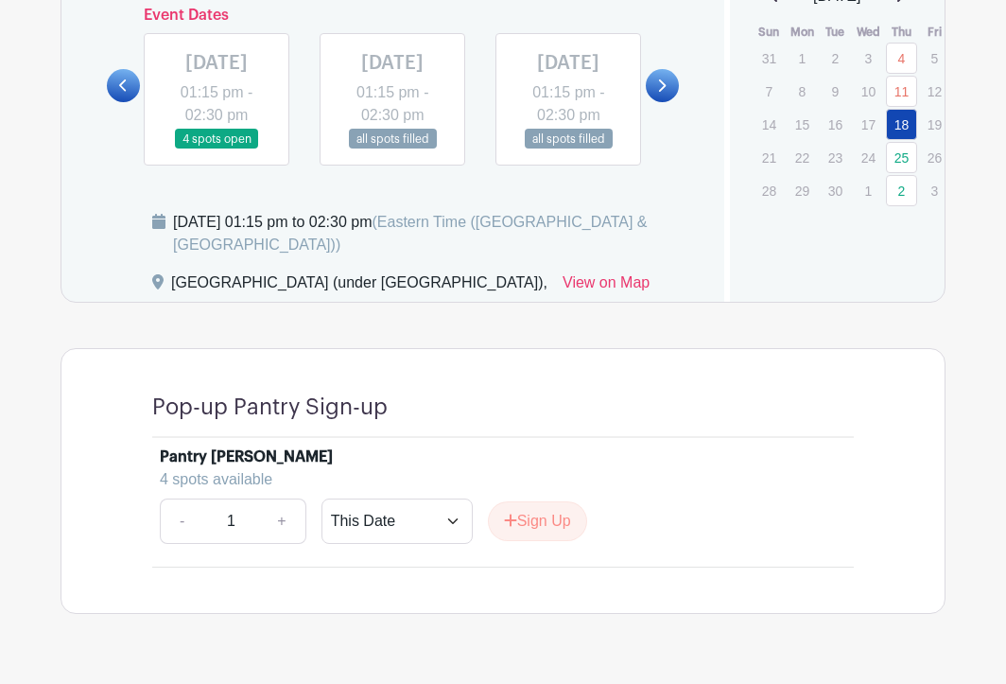
click at [568, 149] on link at bounding box center [568, 149] width 0 height 0
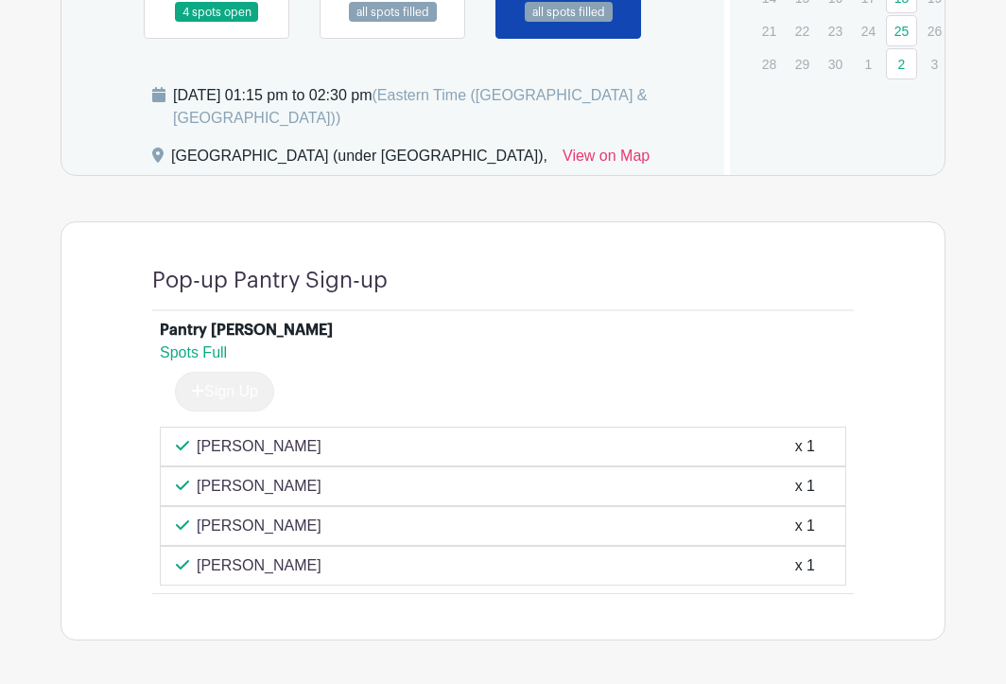
scroll to position [1148, 0]
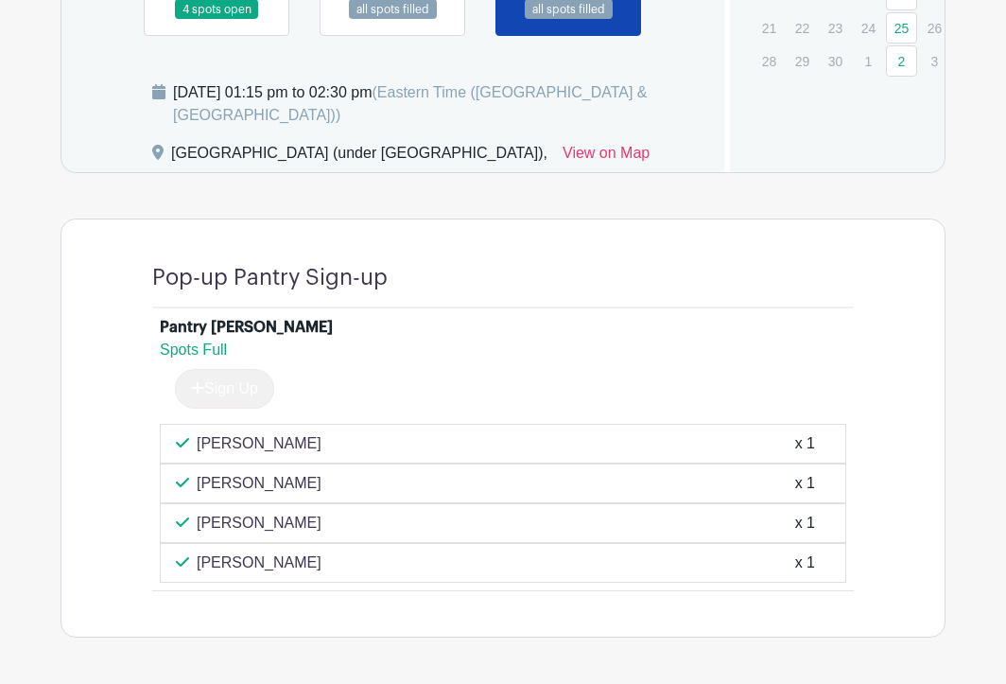
drag, startPoint x: 287, startPoint y: 508, endPoint x: 148, endPoint y: 508, distance: 138.1
click at [148, 508] on div "Pantry Tabler Spots Full Sign Up Albert Chen x 1 Zehra Asghar x 1 Kaelyn Cincot…" at bounding box center [503, 449] width 793 height 283
copy p "Zehra Asghar"
click at [814, 291] on div "Pop-up Pantry Sign-up Pantry Tabler Spots Full Sign Up Albert Chen x 1 Zehra As…" at bounding box center [503, 427] width 793 height 417
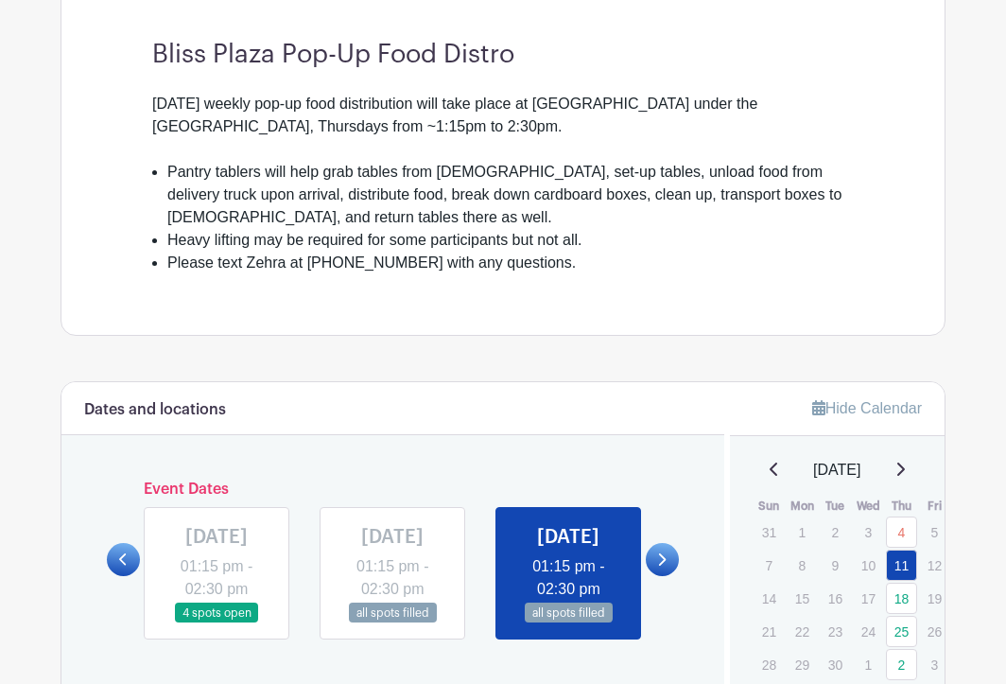
scroll to position [532, 0]
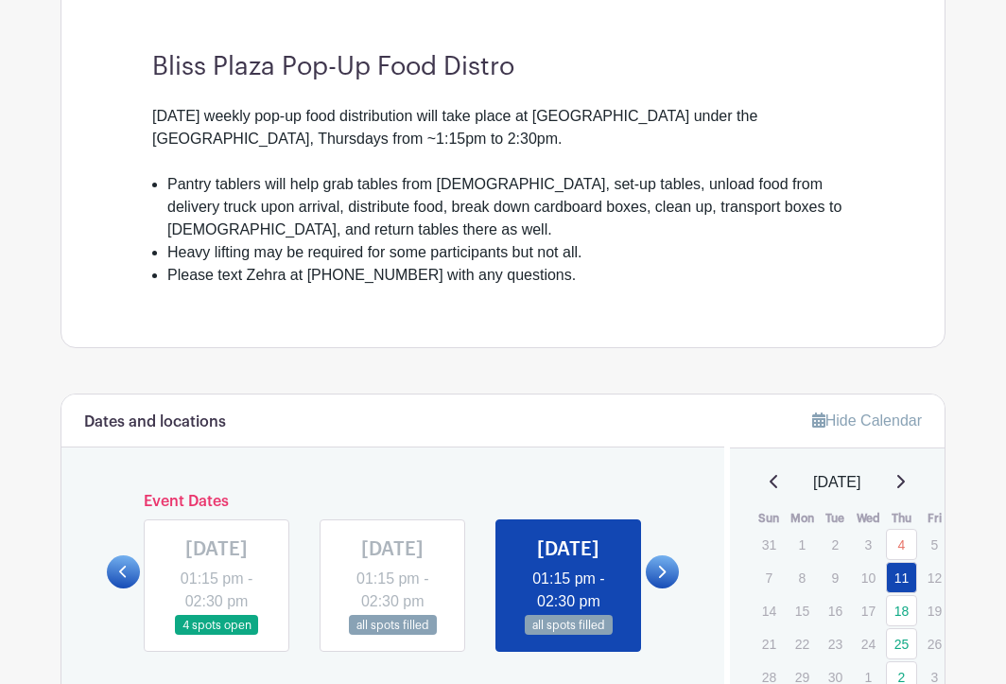
click at [884, 140] on div "Bliss Plaza Pop-Up Food Distro Thursday's weekly pop-up food distribution will …" at bounding box center [503, 169] width 793 height 357
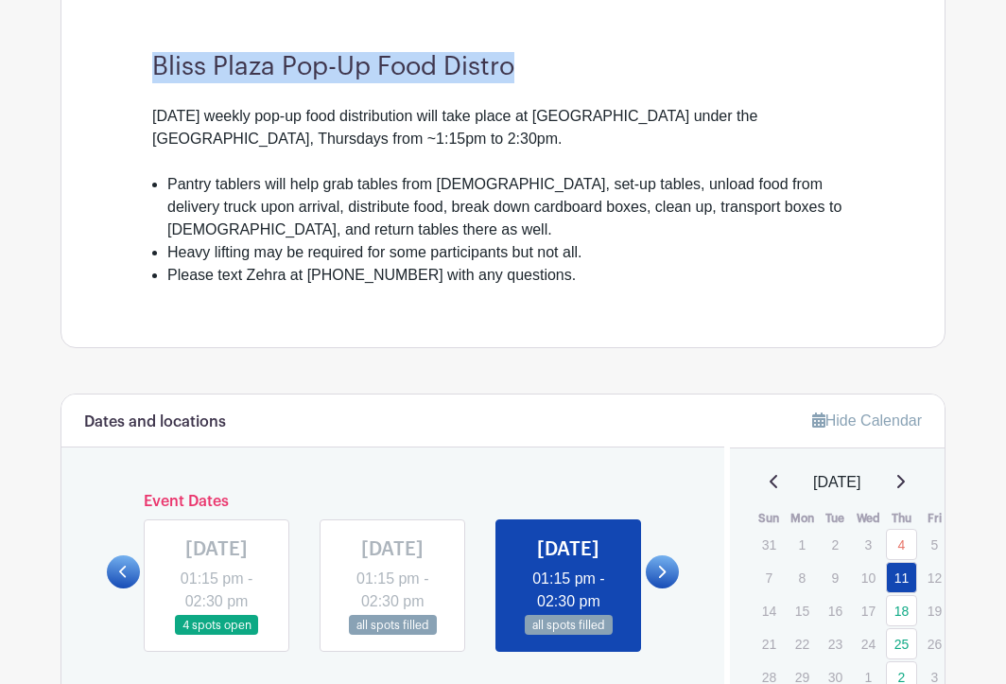
drag, startPoint x: 514, startPoint y: 64, endPoint x: 93, endPoint y: 57, distance: 421.0
copy h3 "Bliss Plaza Pop-Up Food Distro"
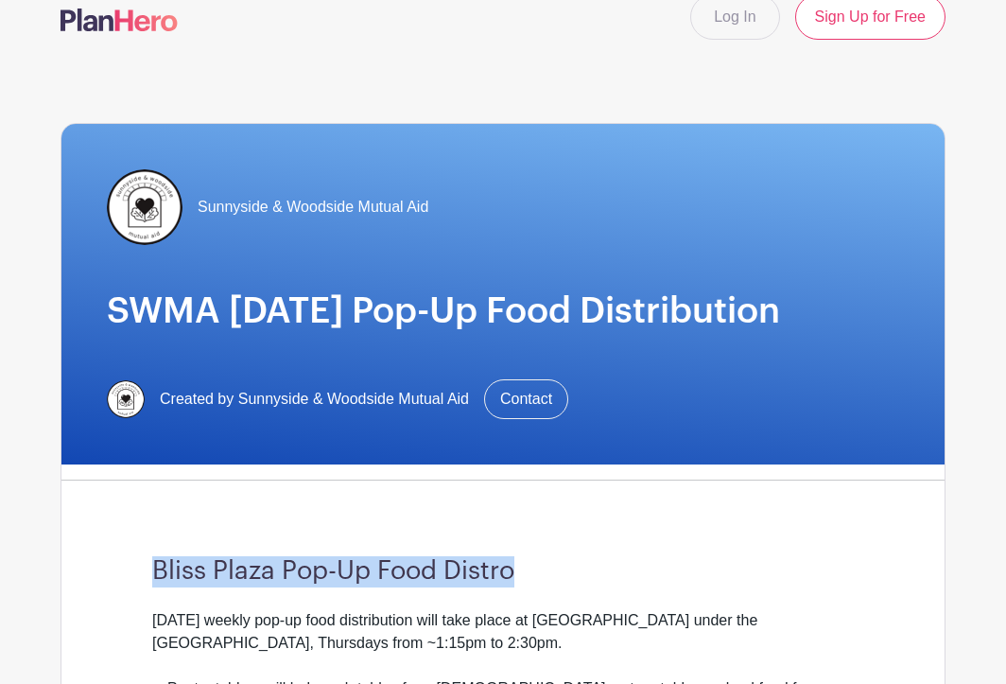
scroll to position [23, 0]
